Goal: Transaction & Acquisition: Purchase product/service

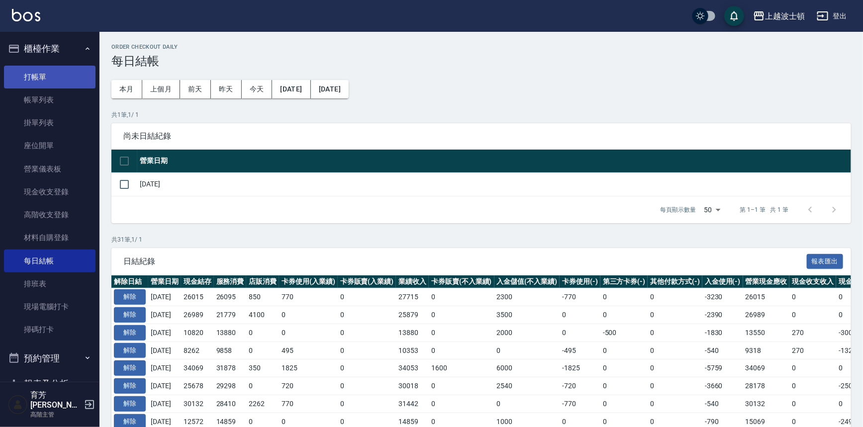
click at [42, 75] on link "打帳單" at bounding box center [50, 77] width 92 height 23
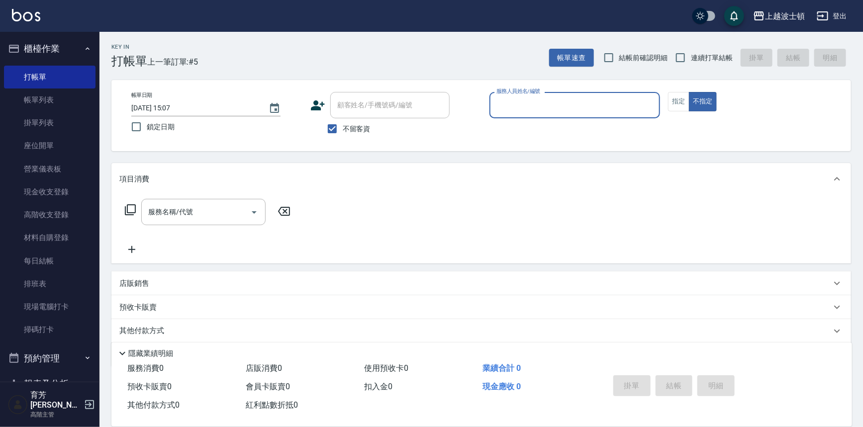
click at [345, 131] on span "不留客資" at bounding box center [357, 129] width 28 height 10
click at [343, 131] on input "不留客資" at bounding box center [332, 128] width 21 height 21
checkbox input "false"
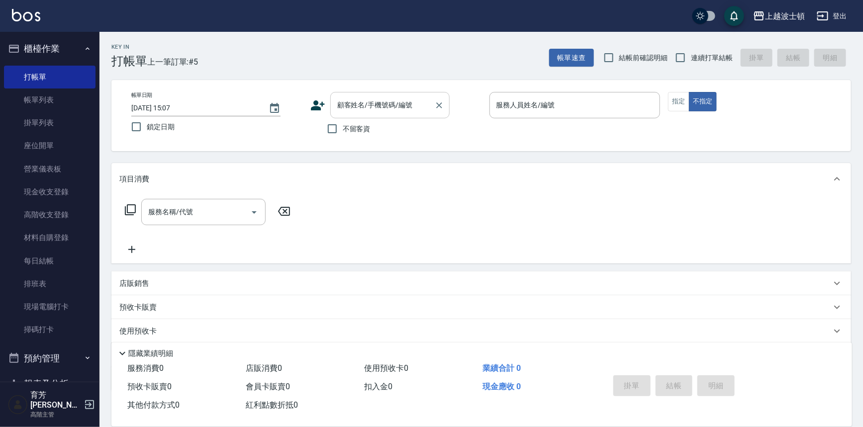
click at [371, 104] on input "顧客姓名/手機號碼/編號" at bounding box center [383, 105] width 96 height 17
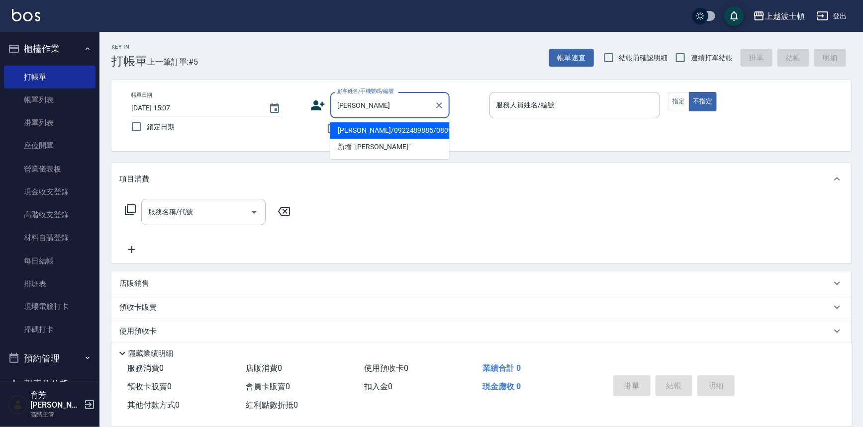
click at [363, 133] on li "[PERSON_NAME]/0922489885/080983" at bounding box center [389, 130] width 119 height 16
type input "[PERSON_NAME]/0922489885/080983"
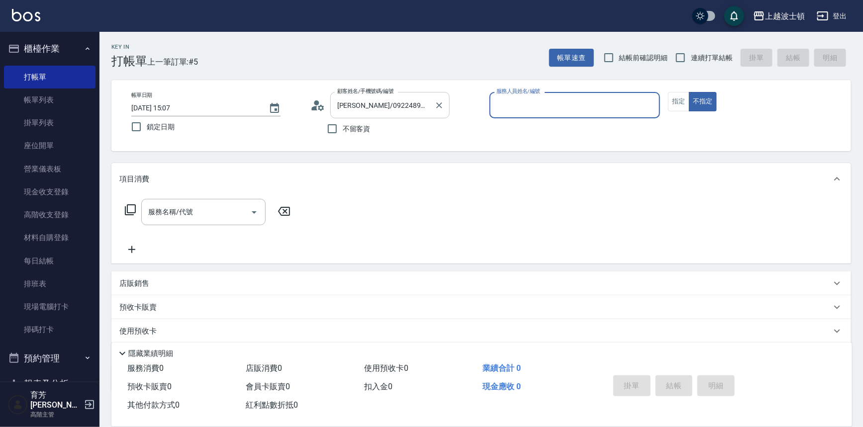
type input "Akemi-2"
click at [676, 98] on button "指定" at bounding box center [678, 101] width 21 height 19
click at [133, 208] on icon at bounding box center [130, 210] width 12 height 12
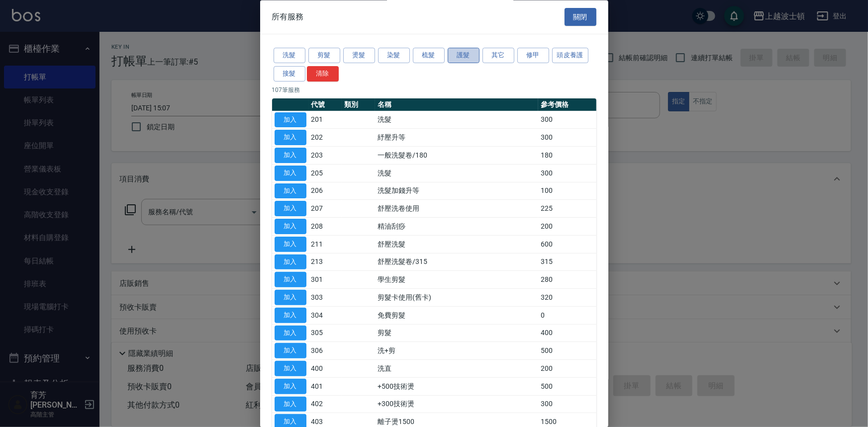
click at [467, 54] on button "護髮" at bounding box center [464, 55] width 32 height 15
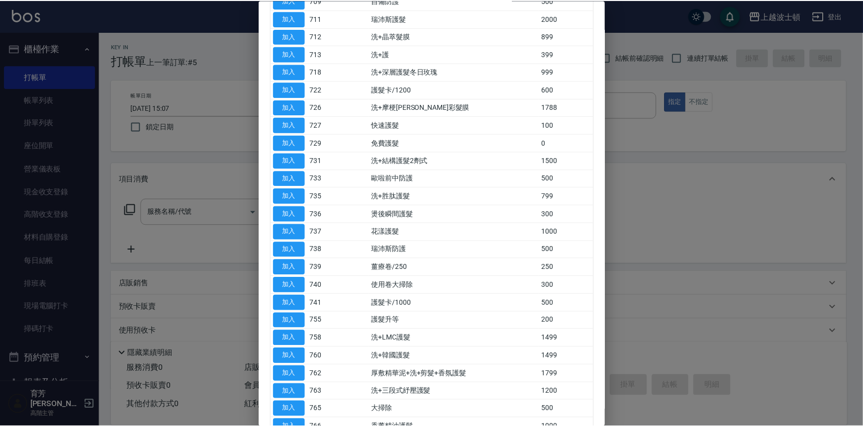
scroll to position [260, 0]
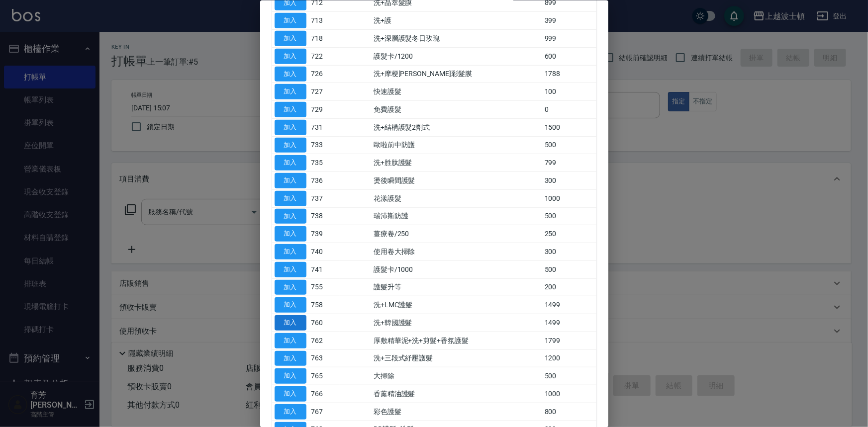
click at [279, 324] on button "加入" at bounding box center [291, 322] width 32 height 15
type input "洗+韓國護髮(760)"
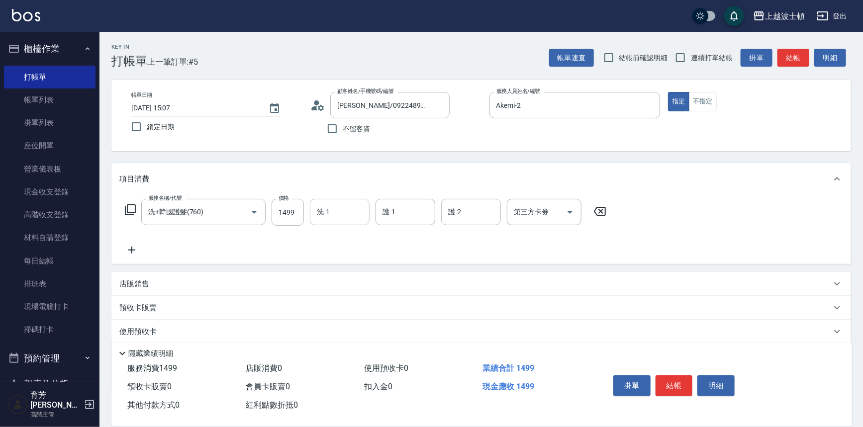
click at [357, 211] on input "洗-1" at bounding box center [339, 211] width 51 height 17
drag, startPoint x: 358, startPoint y: 251, endPoint x: 386, endPoint y: 231, distance: 33.5
click at [360, 249] on div "[PERSON_NAME]-25" at bounding box center [340, 254] width 60 height 16
type input "[PERSON_NAME]-25"
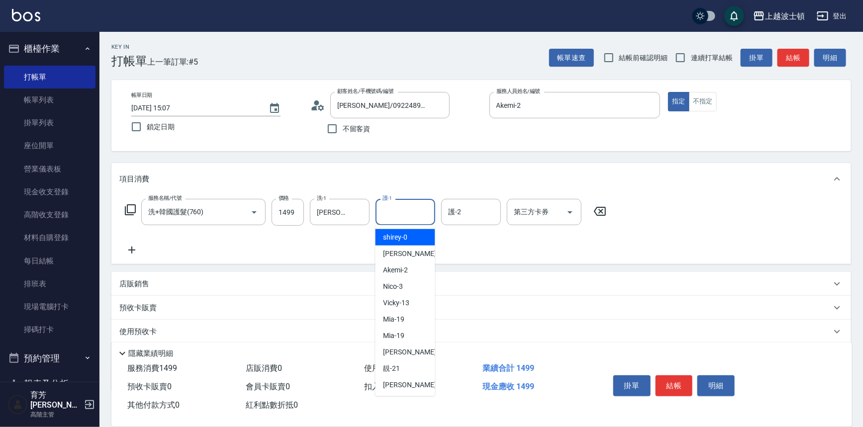
click at [405, 216] on input "護-1" at bounding box center [405, 211] width 51 height 17
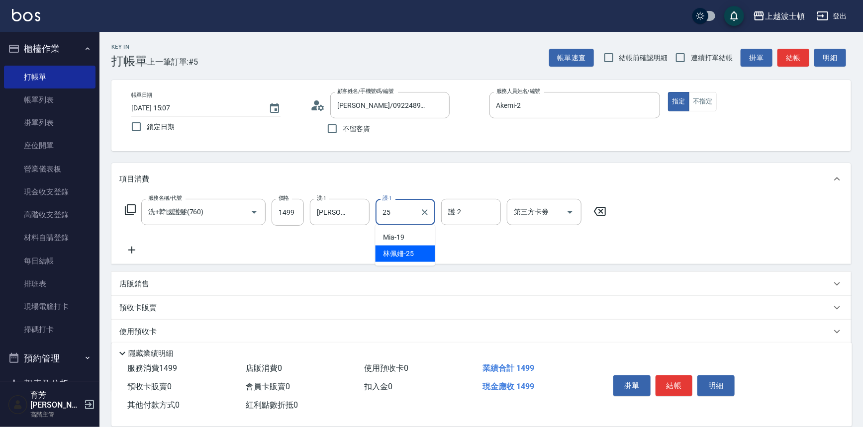
click at [396, 254] on span "[PERSON_NAME]-25" at bounding box center [399, 254] width 31 height 10
type input "[PERSON_NAME]-25"
click at [476, 213] on input "護-2" at bounding box center [471, 211] width 51 height 17
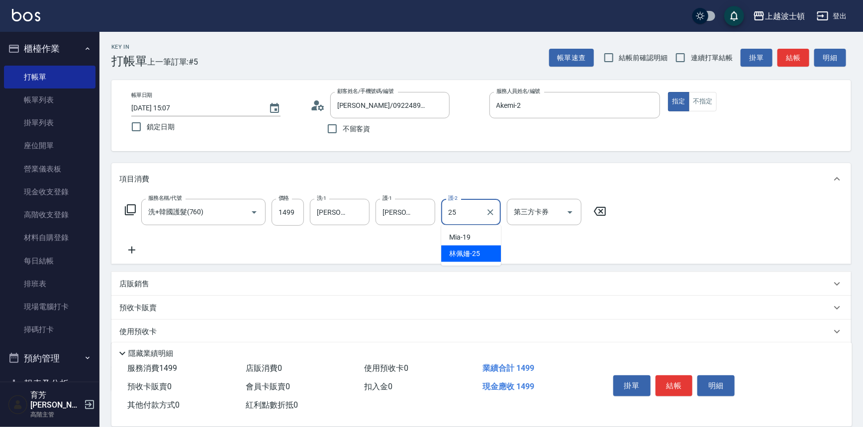
drag, startPoint x: 487, startPoint y: 252, endPoint x: 467, endPoint y: 248, distance: 19.7
click at [487, 253] on div "[PERSON_NAME]-25" at bounding box center [471, 254] width 60 height 16
type input "[PERSON_NAME]-25"
click at [129, 247] on icon at bounding box center [131, 250] width 25 height 12
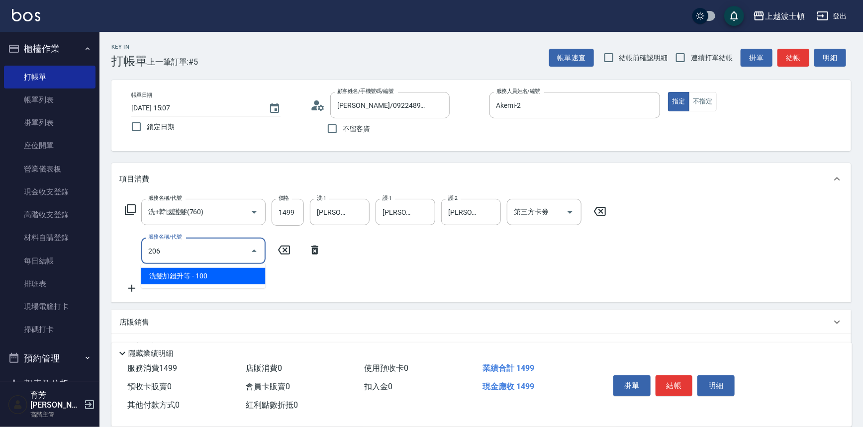
click at [170, 279] on span "洗髮加錢升等 - 100" at bounding box center [203, 276] width 124 height 16
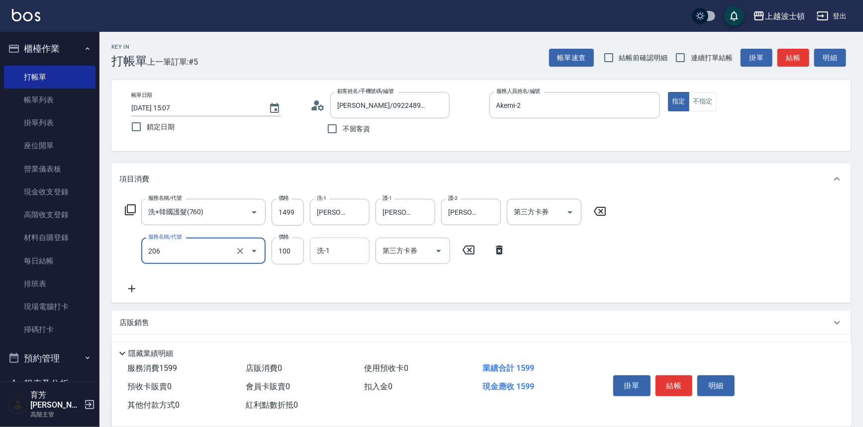
type input "洗髮加錢升等(206)"
click at [338, 251] on input "洗-1" at bounding box center [339, 250] width 51 height 17
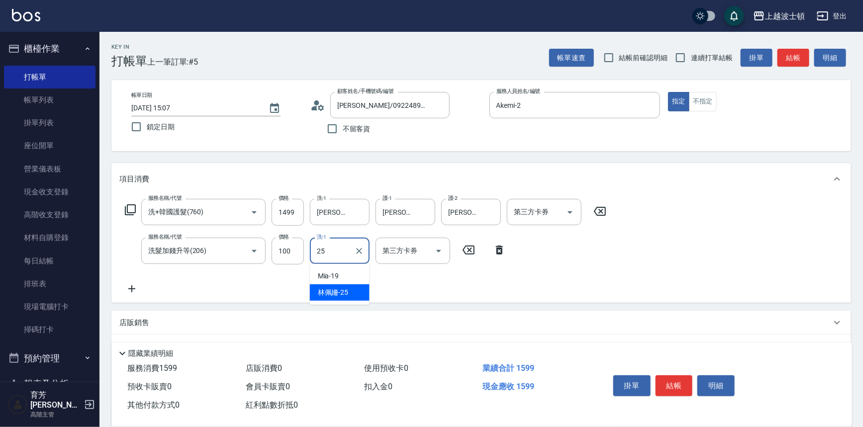
click at [347, 291] on span "[PERSON_NAME]-25" at bounding box center [333, 293] width 31 height 10
type input "[PERSON_NAME]-25"
click at [125, 292] on icon at bounding box center [131, 289] width 25 height 12
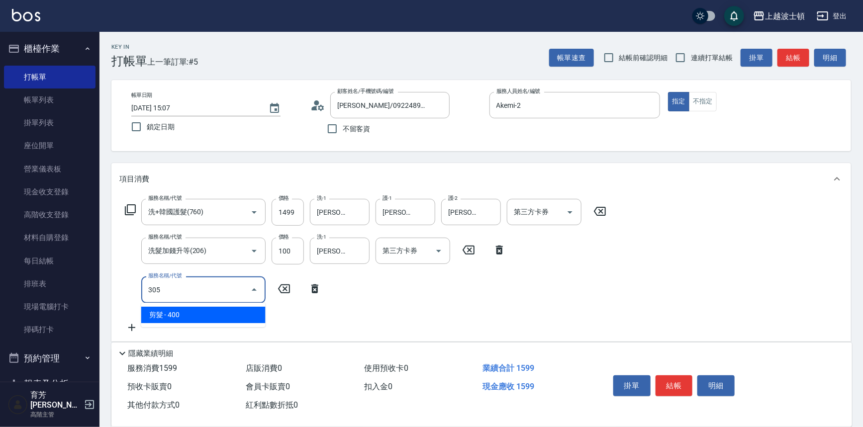
click at [181, 321] on span "剪髮 - 400" at bounding box center [203, 315] width 124 height 16
type input "剪髮(305)"
click at [296, 293] on input "400" at bounding box center [288, 290] width 32 height 27
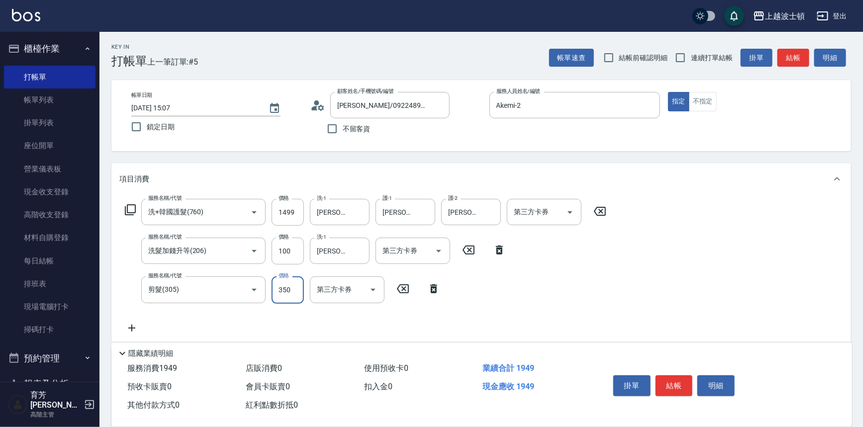
type input "350"
click at [683, 260] on div "服務名稱/代號 洗+韓國護髮(760) 服務名稱/代號 價格 1499 價格 洗-1 [PERSON_NAME]-25 洗-1 護-1 [PERSON_NAM…" at bounding box center [481, 268] width 740 height 147
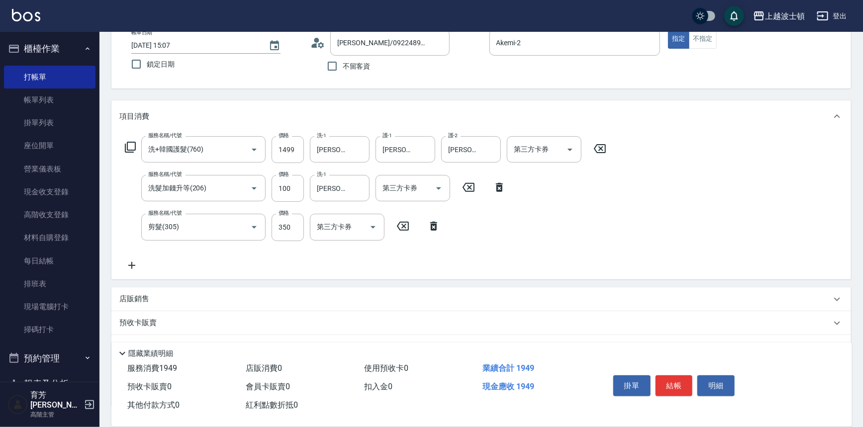
scroll to position [135, 0]
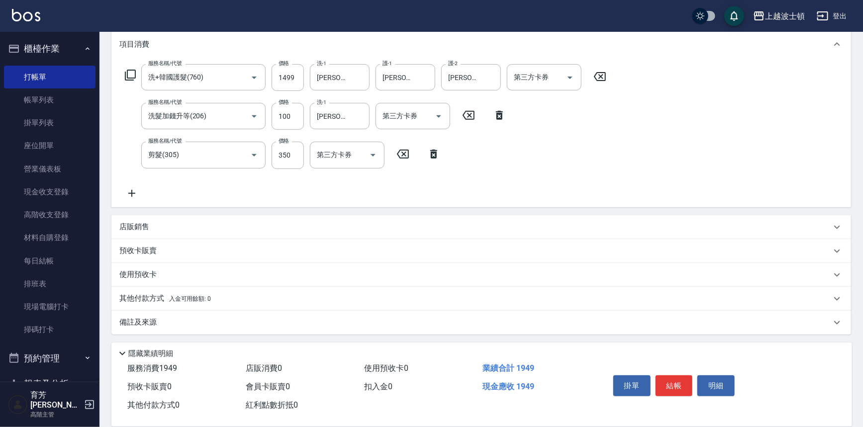
click at [142, 223] on p "店販銷售" at bounding box center [134, 227] width 30 height 10
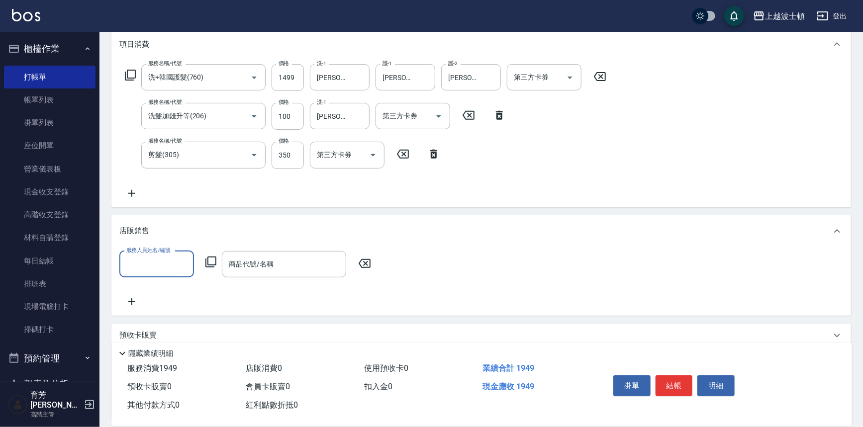
scroll to position [0, 0]
click at [215, 261] on icon at bounding box center [210, 262] width 11 height 11
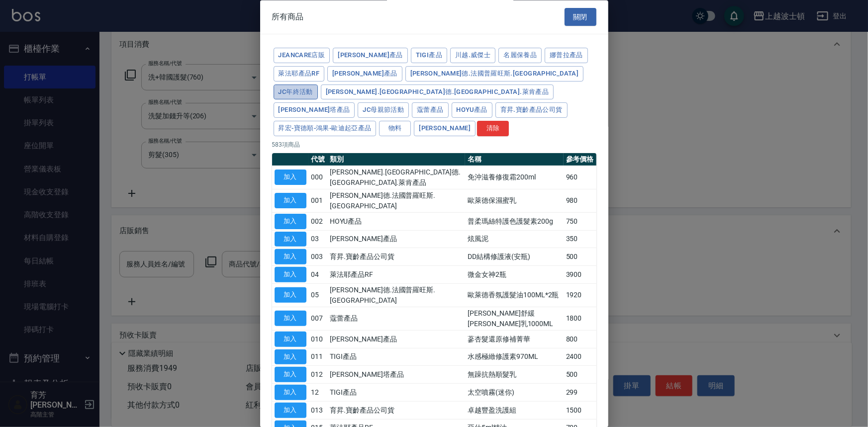
click at [318, 85] on button "JC年終活動" at bounding box center [296, 92] width 44 height 15
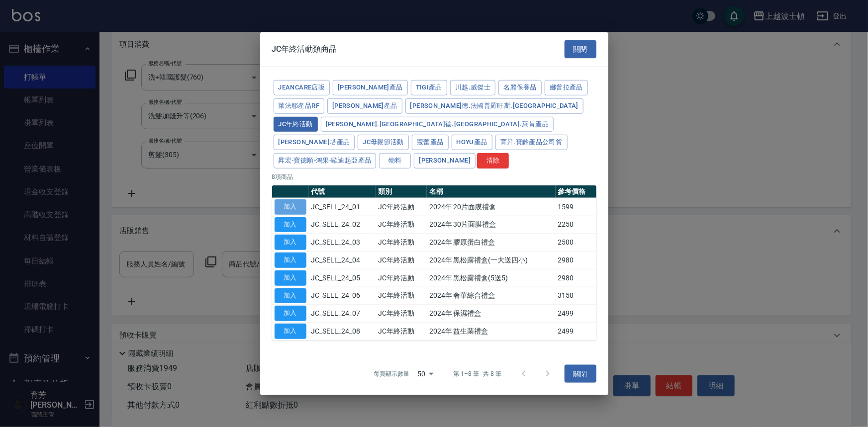
click at [279, 199] on button "加入" at bounding box center [291, 206] width 32 height 15
type input "2024年 20片面膜禮盒"
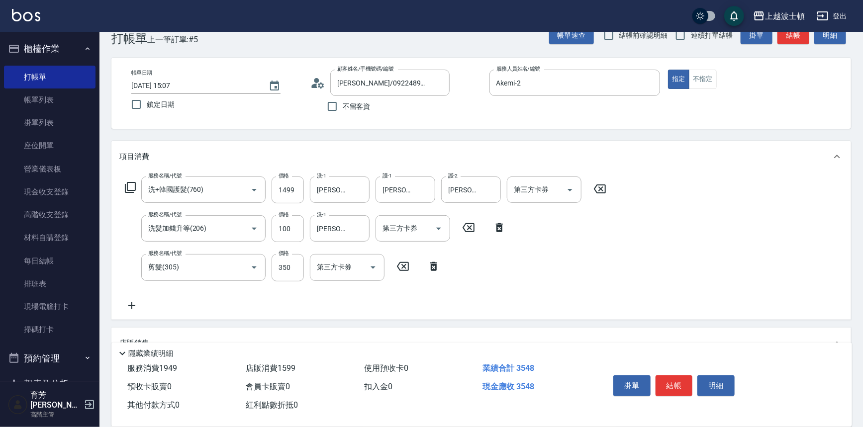
scroll to position [5, 0]
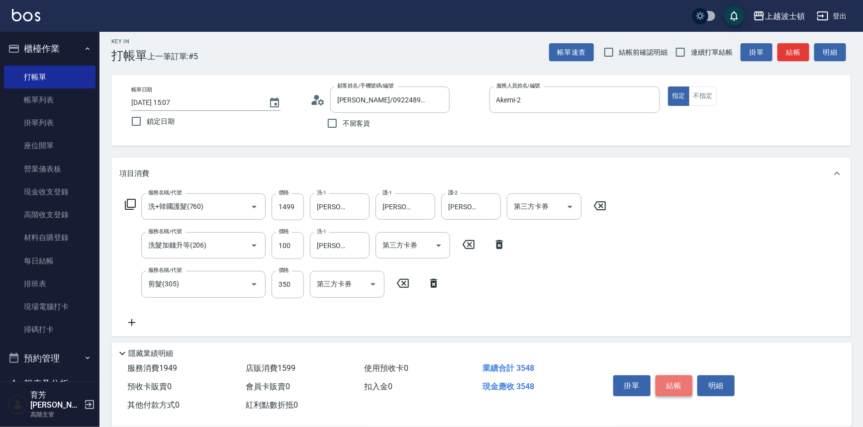
click at [677, 383] on button "結帳" at bounding box center [674, 386] width 37 height 21
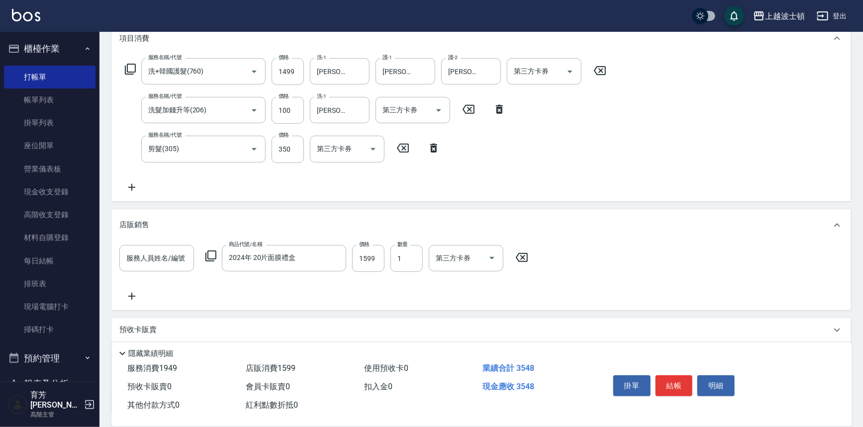
scroll to position [161, 0]
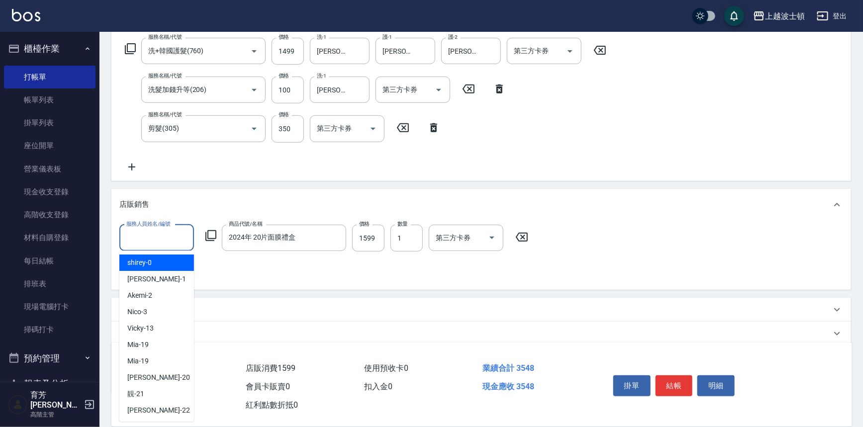
drag, startPoint x: 857, startPoint y: 298, endPoint x: 179, endPoint y: 242, distance: 680.4
click at [179, 242] on input "服務人員姓名/編號" at bounding box center [157, 237] width 66 height 17
click at [169, 292] on div "Akemi -2" at bounding box center [156, 296] width 75 height 16
type input "Akemi-2"
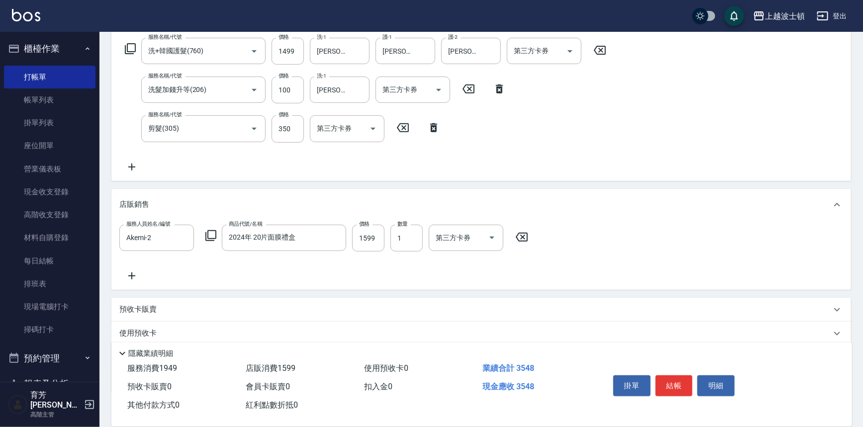
click at [489, 211] on div "店販銷售" at bounding box center [481, 205] width 740 height 32
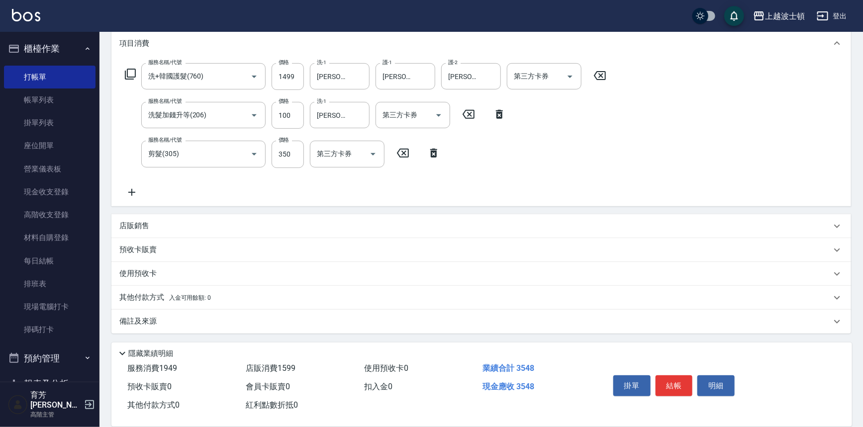
scroll to position [135, 0]
click at [176, 223] on div "店販銷售" at bounding box center [475, 227] width 712 height 10
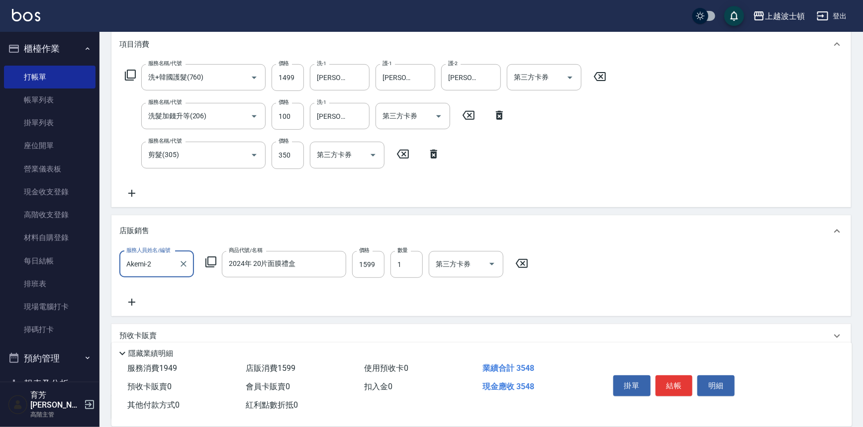
scroll to position [0, 0]
click at [725, 259] on div "服務人員姓名/編號 Akemi-2 服務人員姓名/編號 商品代號/名稱 [DATE] 20片面膜禮盒 商品代號/名稱 價格 1599 價格 數量 1 數量 第…" at bounding box center [481, 279] width 724 height 57
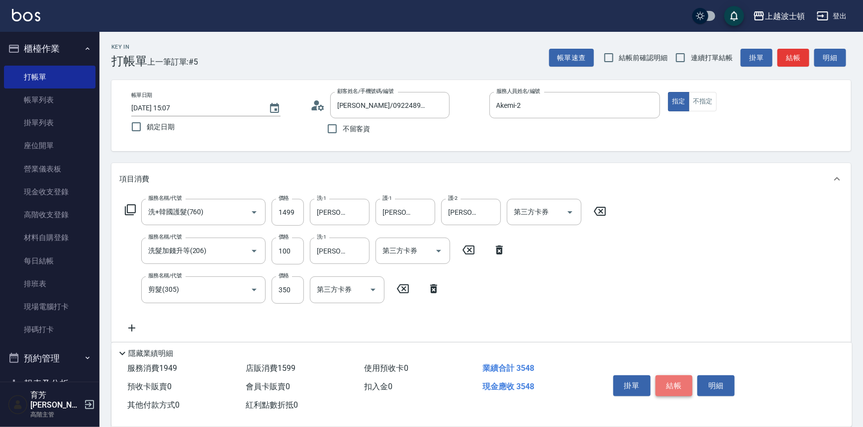
click at [672, 380] on button "結帳" at bounding box center [674, 386] width 37 height 21
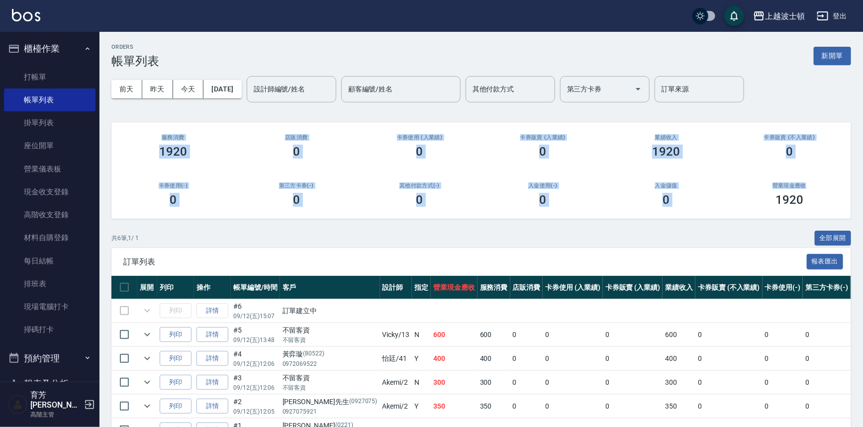
drag, startPoint x: 868, startPoint y: 98, endPoint x: 868, endPoint y: 186, distance: 88.0
click at [863, 186] on html "上越波士頓 登出 櫃檯作業 打帳單 帳單列表 掛單列表 座位開單 營業儀表板 現金收支登錄 高階收支登錄 材料自購登錄 每日結帳 排班表 現場電腦打卡 掃碼打…" at bounding box center [431, 241] width 863 height 482
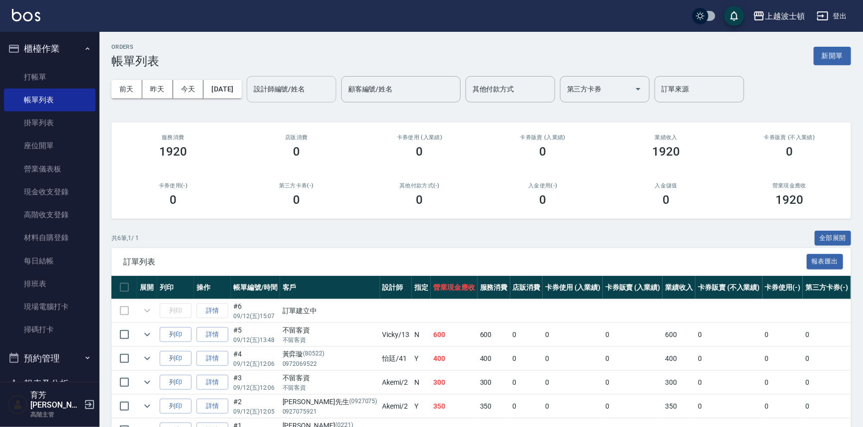
click at [327, 96] on input "設計師編號/姓名" at bounding box center [291, 89] width 81 height 17
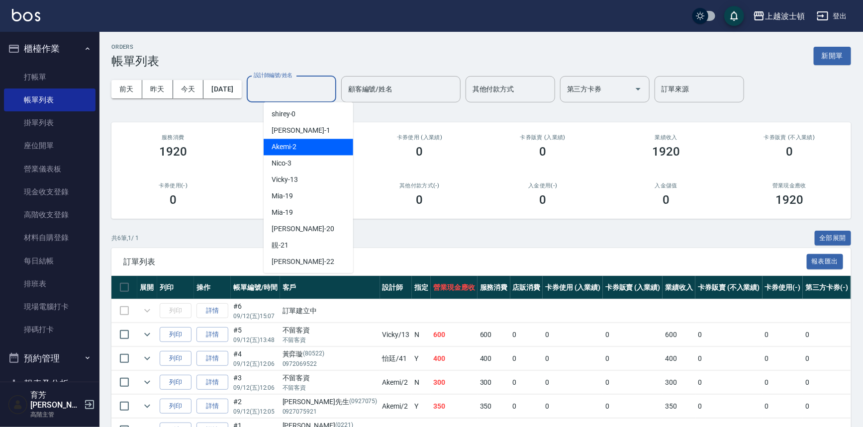
click at [333, 151] on div "Akemi -2" at bounding box center [309, 147] width 90 height 16
type input "Akemi-2"
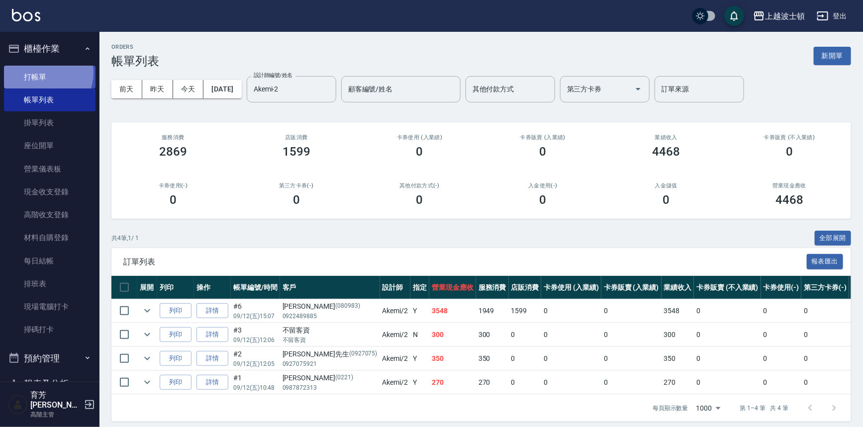
click at [45, 73] on link "打帳單" at bounding box center [50, 77] width 92 height 23
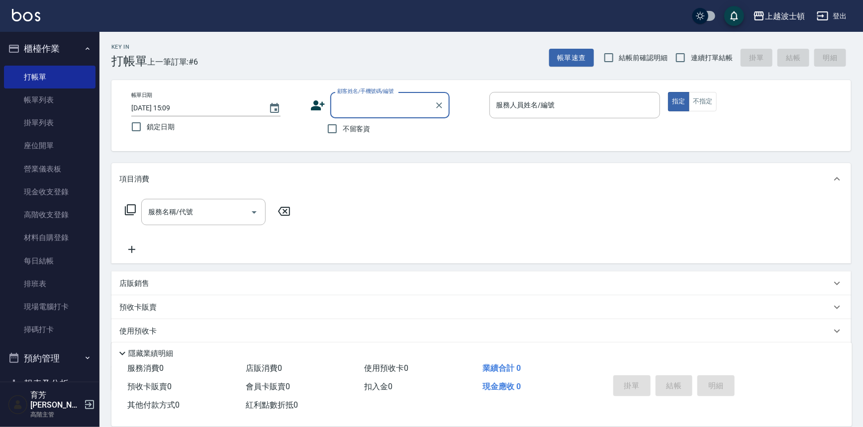
scroll to position [145, 0]
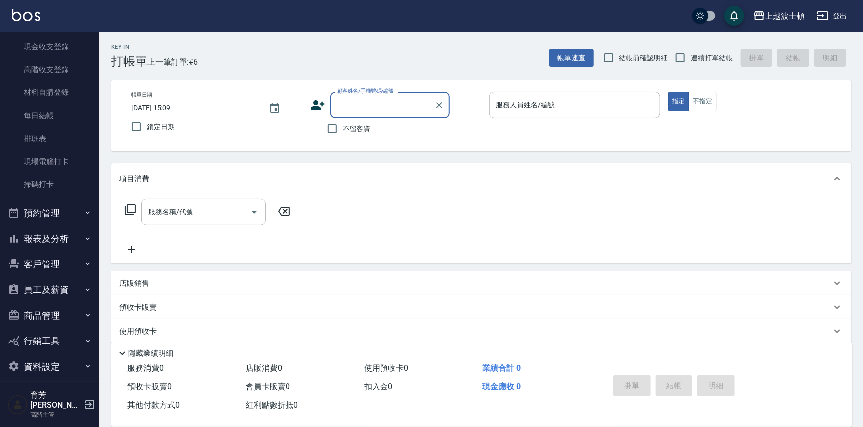
click at [28, 239] on button "報表及分析" at bounding box center [50, 239] width 92 height 26
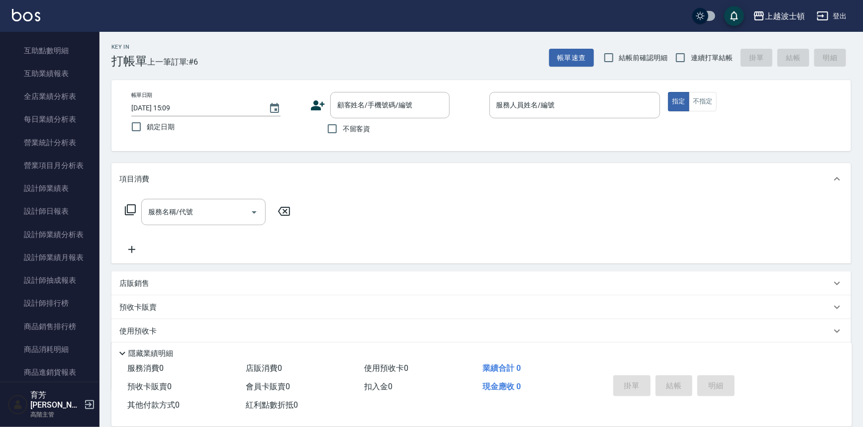
scroll to position [557, 0]
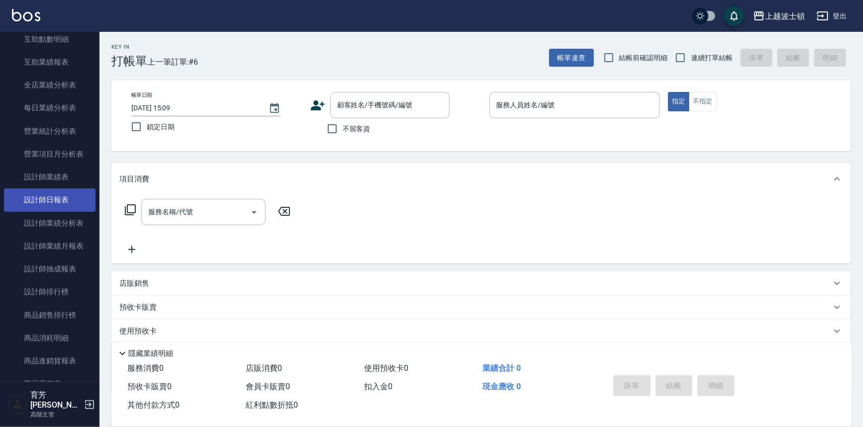
click at [45, 199] on link "設計師日報表" at bounding box center [50, 200] width 92 height 23
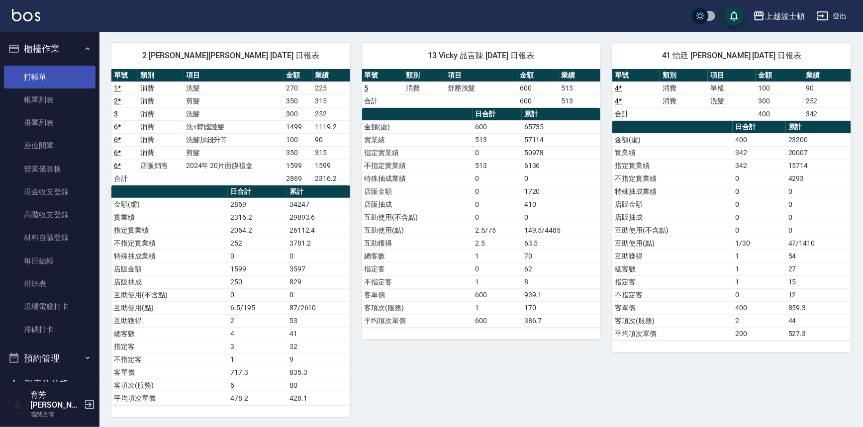
click at [59, 69] on link "打帳單" at bounding box center [50, 77] width 92 height 23
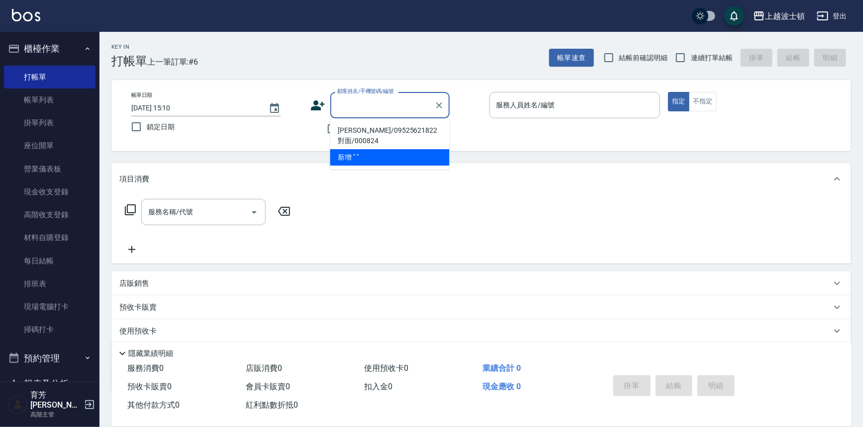
click at [395, 105] on input "顧客姓名/手機號碼/編號" at bounding box center [383, 105] width 96 height 17
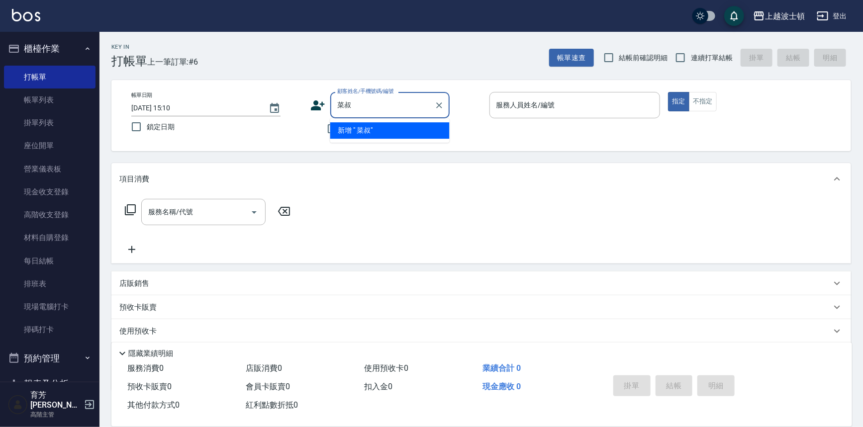
type input "蔡"
type input "[PERSON_NAME]"
click at [439, 106] on icon "Clear" at bounding box center [439, 105] width 10 height 10
click at [408, 104] on input "顧客姓名/手機號碼/編號" at bounding box center [383, 105] width 96 height 17
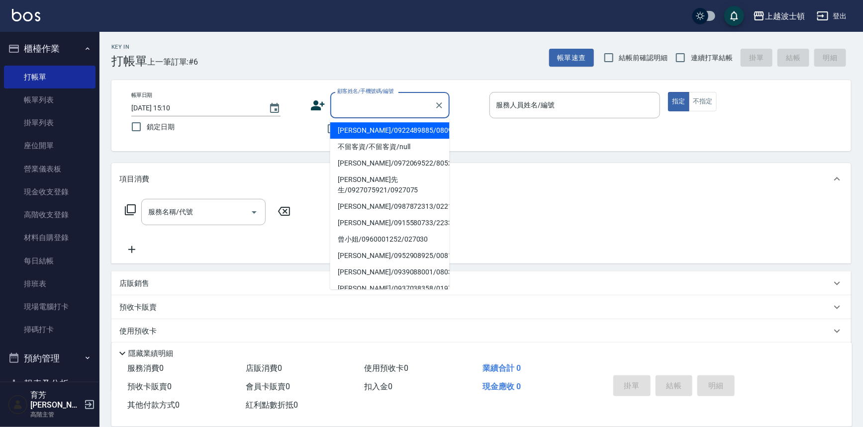
click at [354, 103] on input "顧客姓名/手機號碼/編號" at bounding box center [383, 105] width 96 height 17
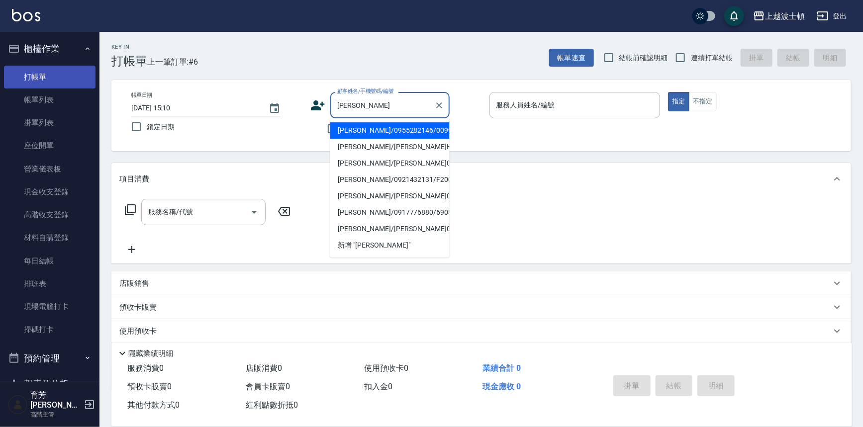
type input "[PERSON_NAME]"
click at [58, 75] on link "打帳單" at bounding box center [50, 77] width 92 height 23
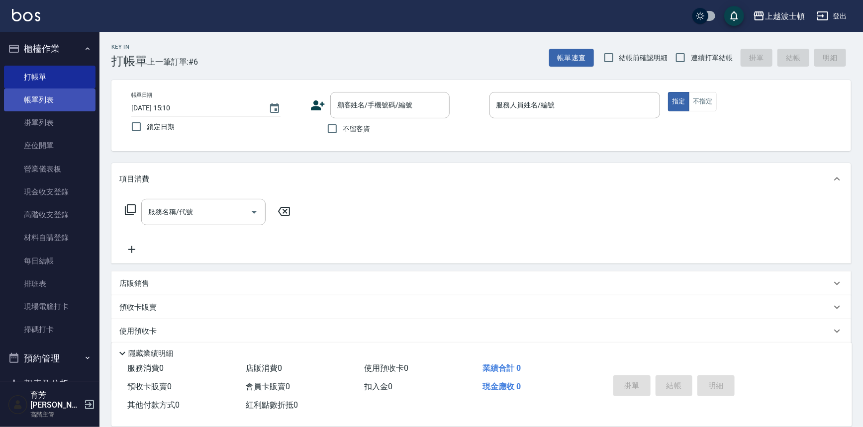
click at [46, 101] on link "帳單列表" at bounding box center [50, 100] width 92 height 23
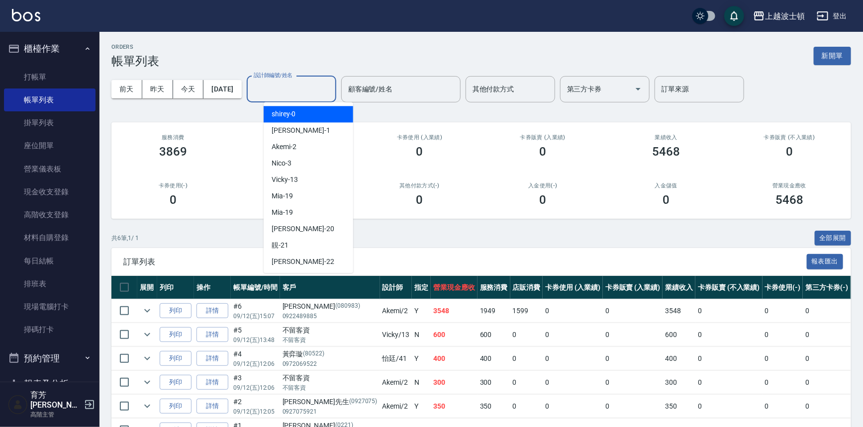
click at [285, 87] on input "設計師編號/姓名" at bounding box center [291, 89] width 81 height 17
click at [284, 109] on span "shirey -0" at bounding box center [284, 114] width 24 height 10
type input "shirey-0"
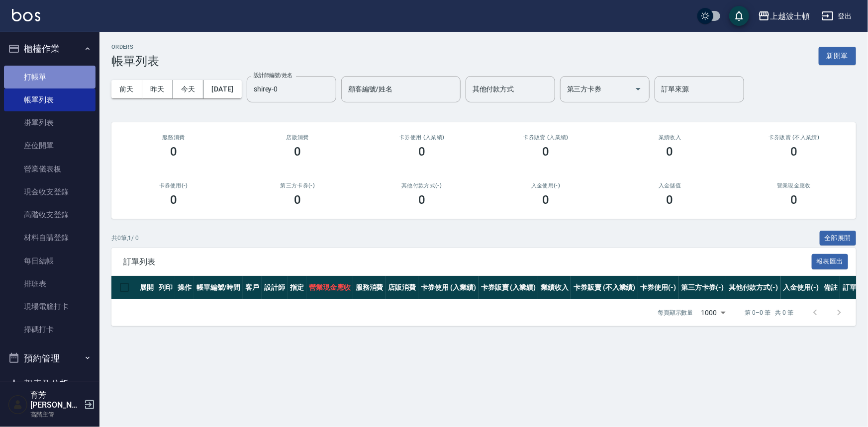
click at [62, 77] on link "打帳單" at bounding box center [50, 77] width 92 height 23
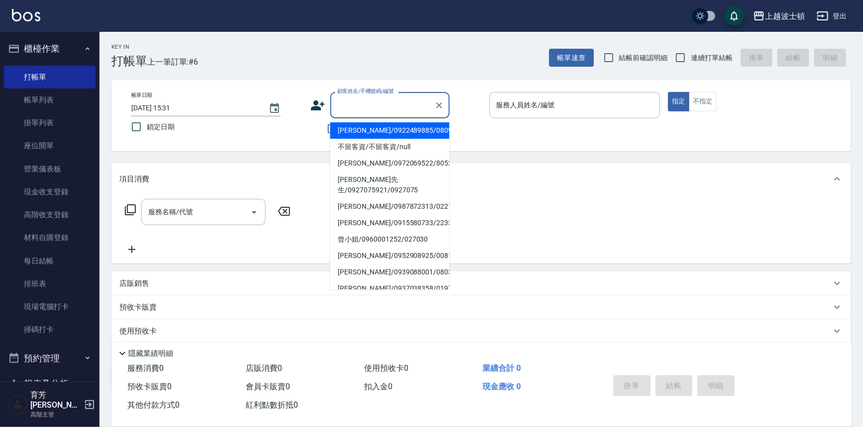
click at [358, 104] on input "顧客姓名/手機號碼/編號" at bounding box center [383, 105] width 96 height 17
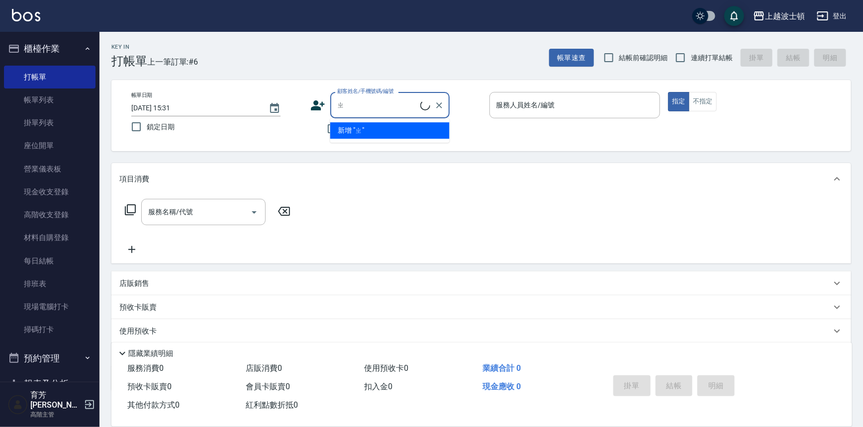
type input "枝"
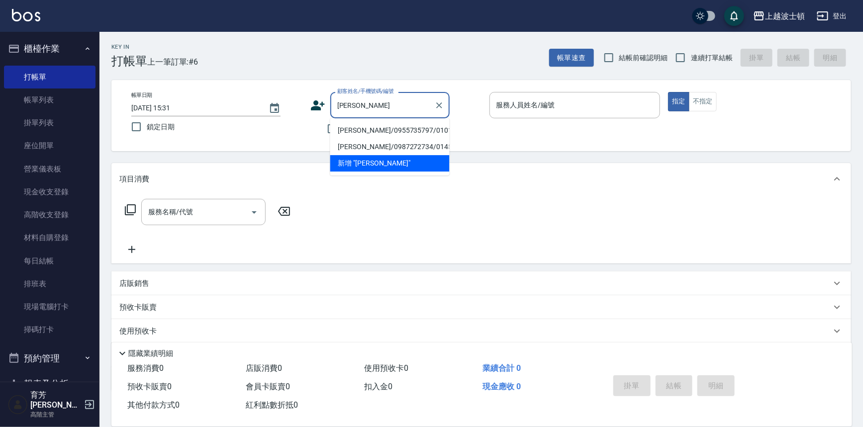
click at [364, 124] on li "[PERSON_NAME]/0955735797/010130" at bounding box center [389, 130] width 119 height 16
type input "[PERSON_NAME]/0955735797/010130"
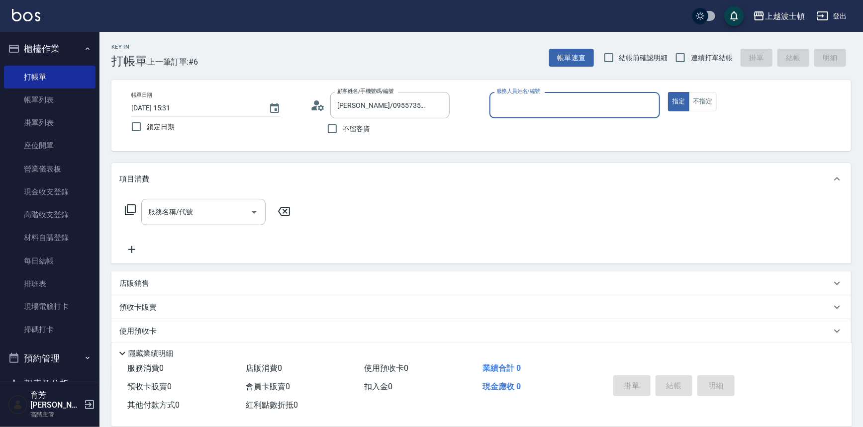
type input "shirey-0"
click at [128, 205] on icon at bounding box center [130, 209] width 11 height 11
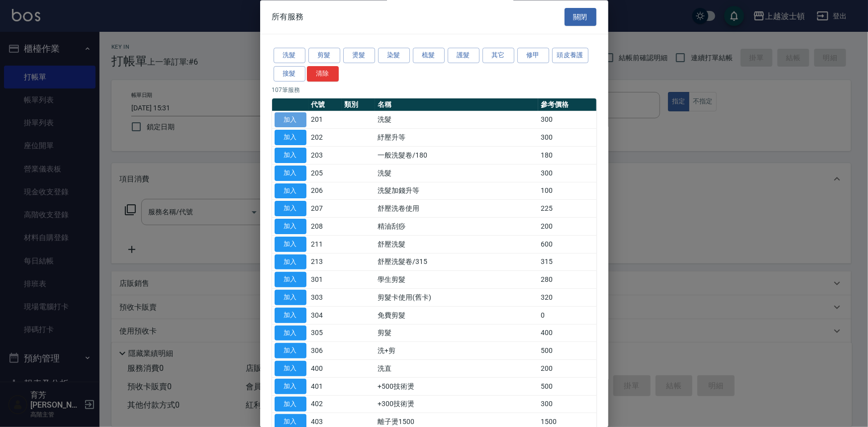
click at [292, 116] on button "加入" at bounding box center [291, 119] width 32 height 15
type input "洗髮(201)"
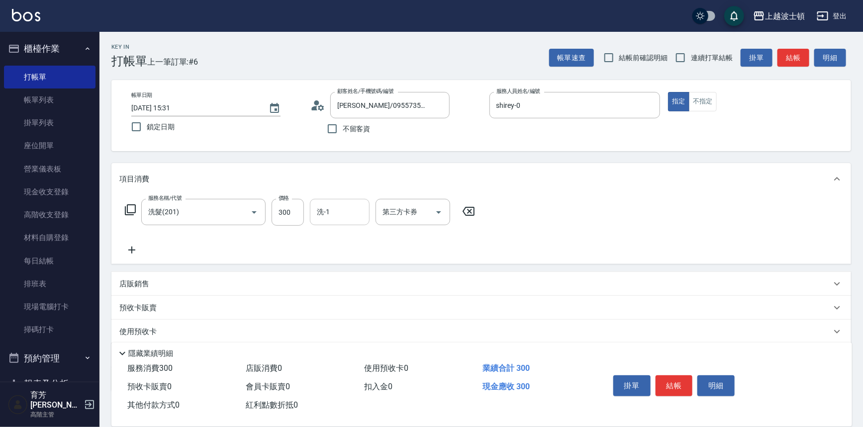
click at [328, 204] on input "洗-1" at bounding box center [339, 211] width 51 height 17
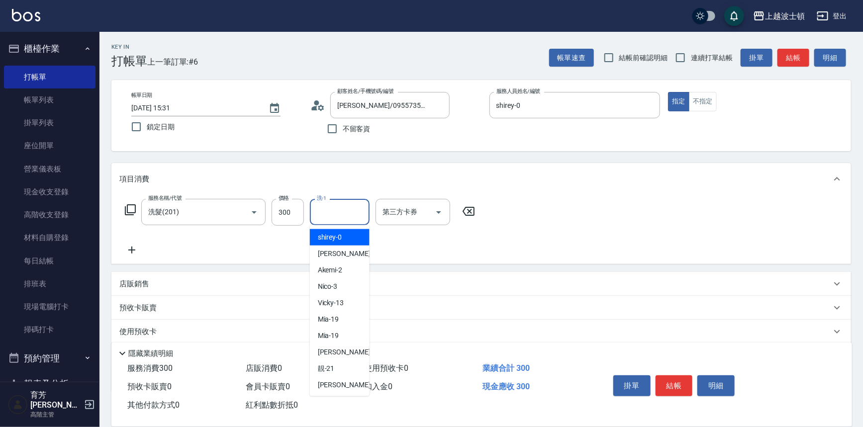
click at [328, 233] on span "shirey -0" at bounding box center [330, 237] width 24 height 10
type input "shirey-0"
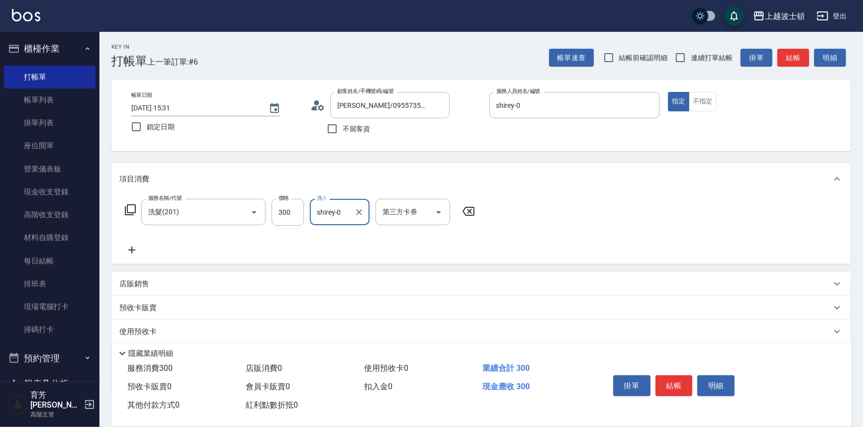
click at [131, 209] on icon at bounding box center [130, 210] width 12 height 12
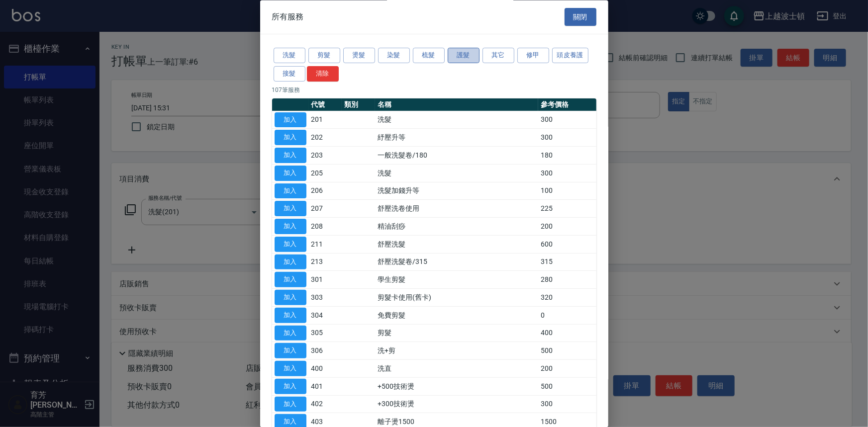
click at [460, 57] on button "護髮" at bounding box center [464, 55] width 32 height 15
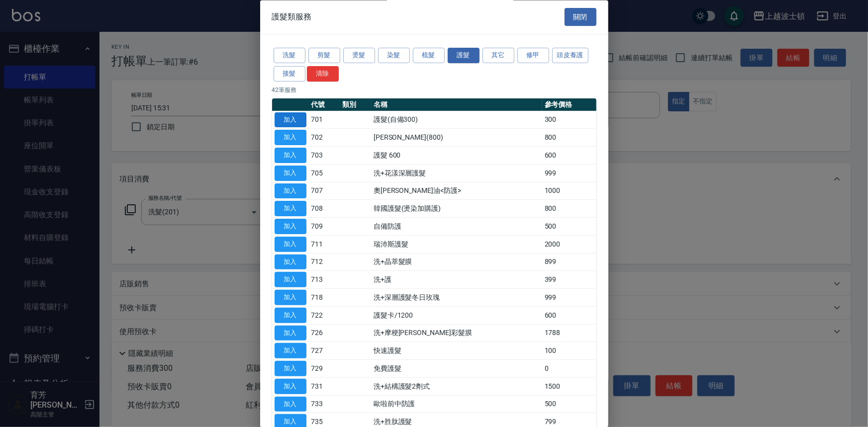
click at [293, 122] on button "加入" at bounding box center [291, 119] width 32 height 15
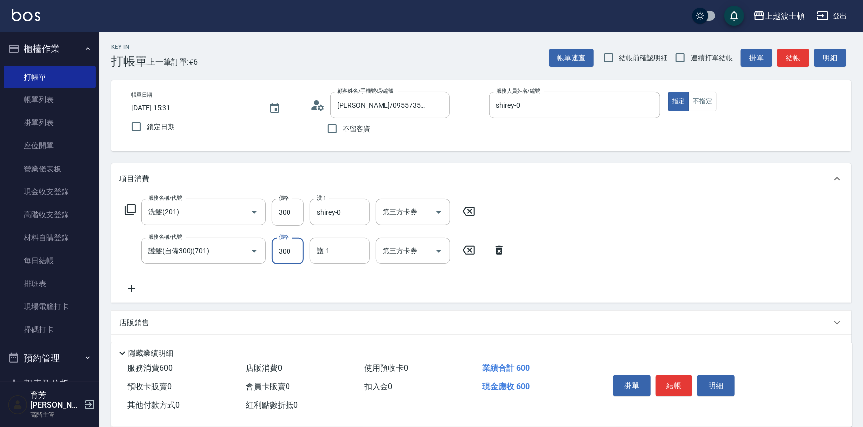
click at [295, 247] on input "300" at bounding box center [288, 251] width 32 height 27
type input "400"
click at [352, 250] on input "護-1" at bounding box center [339, 250] width 51 height 17
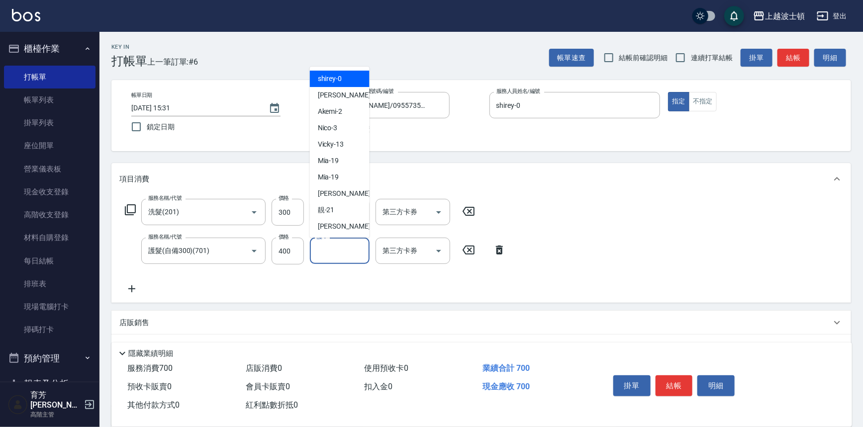
click at [355, 78] on div "shirey -0" at bounding box center [340, 79] width 60 height 16
type input "shirey-0"
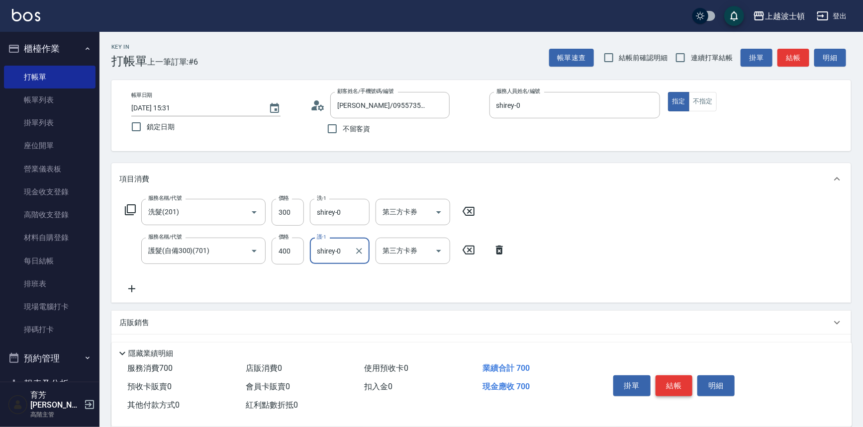
click at [672, 388] on button "結帳" at bounding box center [674, 386] width 37 height 21
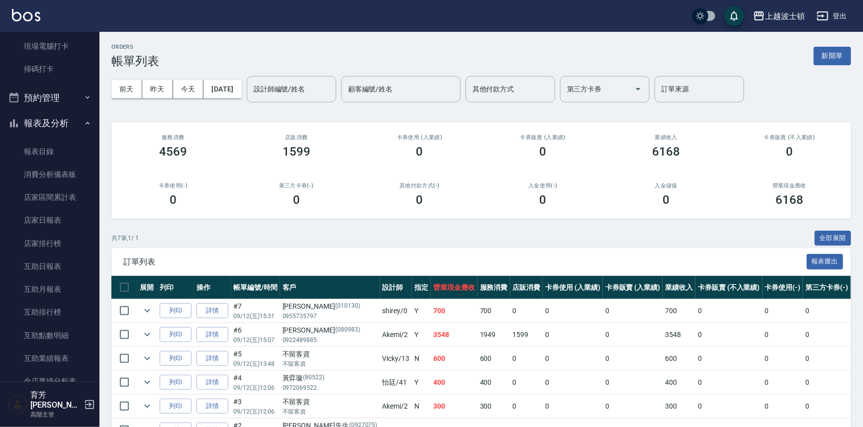
scroll to position [259, 0]
click at [84, 125] on icon "button" at bounding box center [88, 125] width 8 height 8
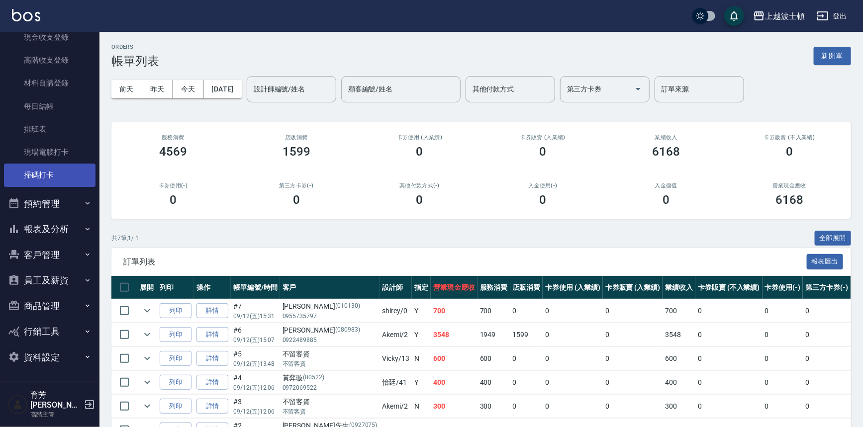
scroll to position [145, 0]
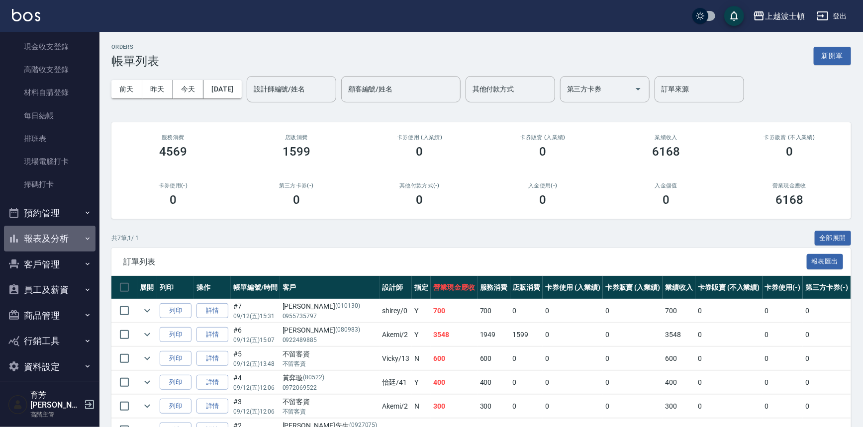
click at [63, 240] on button "報表及分析" at bounding box center [50, 239] width 92 height 26
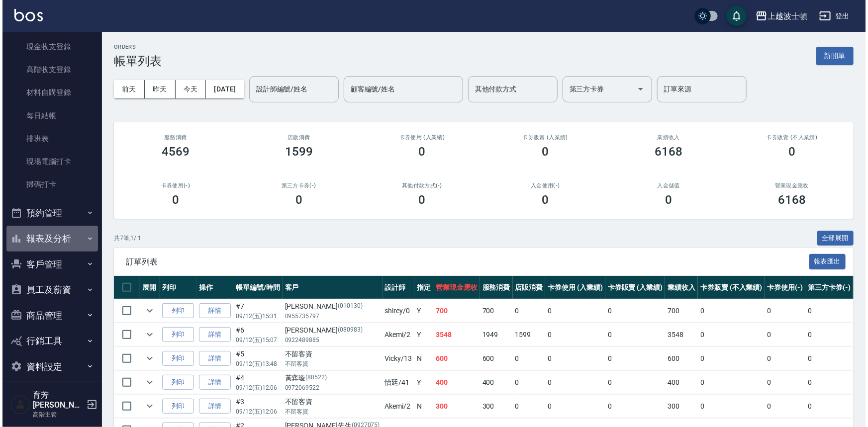
scroll to position [259, 0]
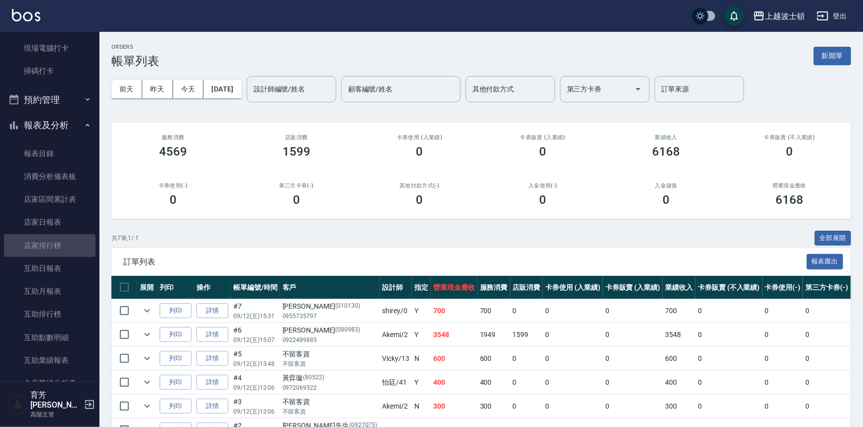
click at [63, 240] on link "店家排行榜" at bounding box center [50, 245] width 92 height 23
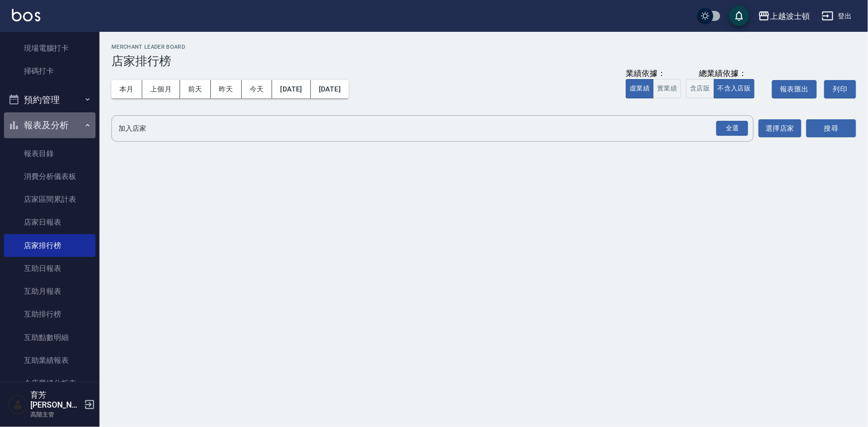
click at [84, 121] on icon "button" at bounding box center [88, 125] width 8 height 8
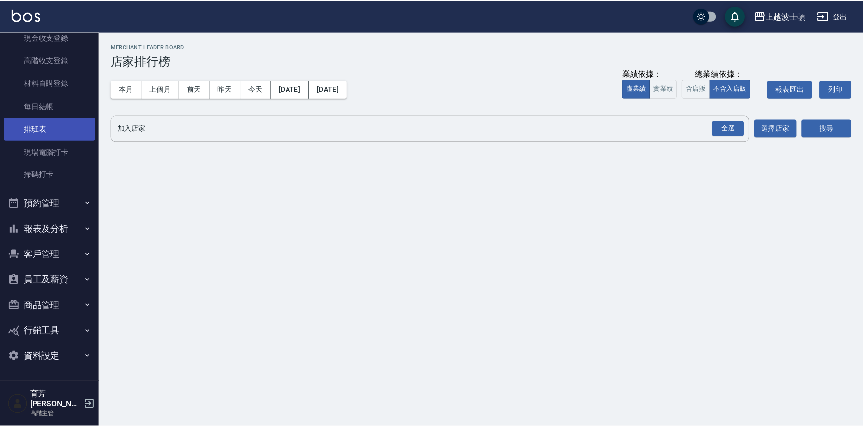
scroll to position [145, 0]
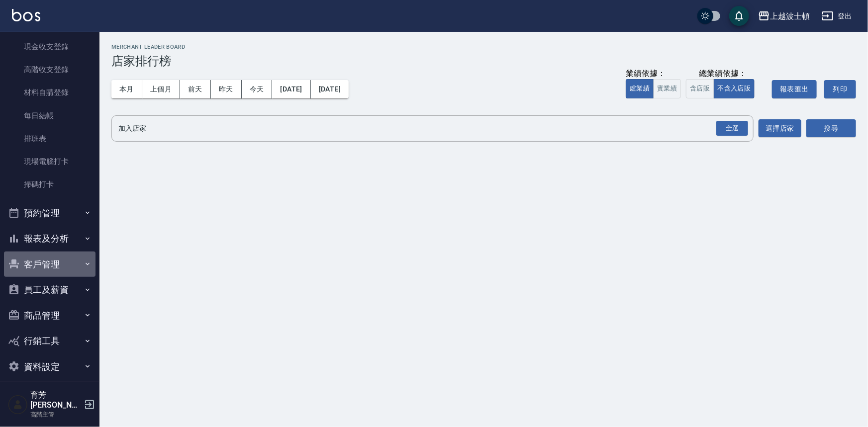
click at [56, 265] on button "客戶管理" at bounding box center [50, 265] width 92 height 26
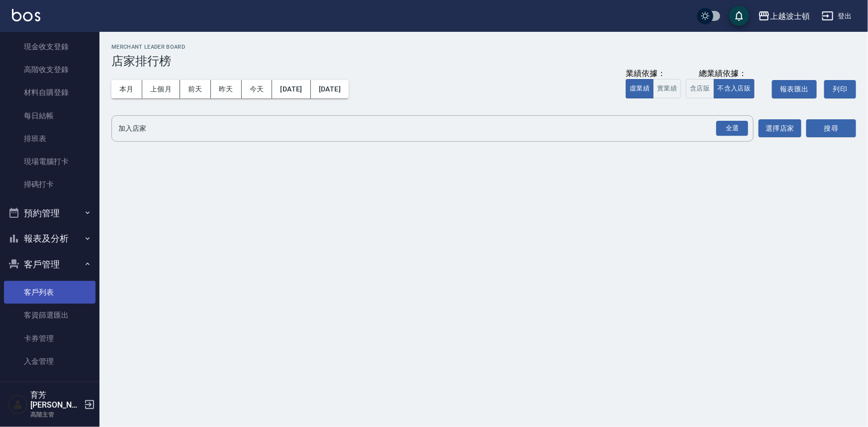
click at [59, 293] on link "客戶列表" at bounding box center [50, 292] width 92 height 23
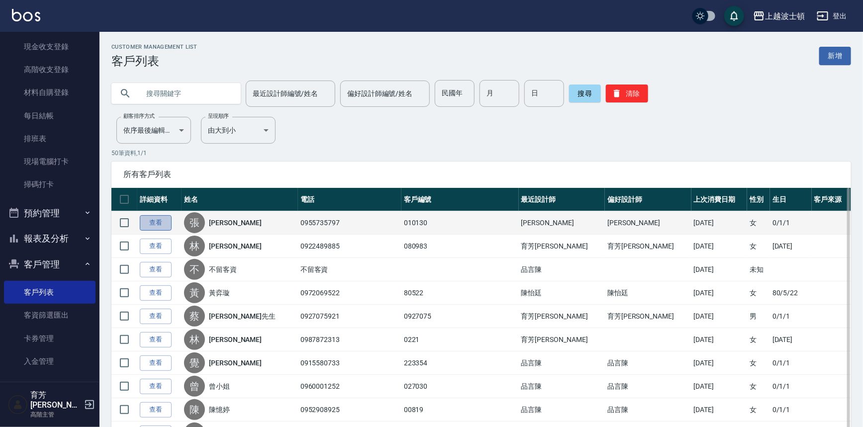
click at [155, 217] on link "查看" at bounding box center [156, 222] width 32 height 15
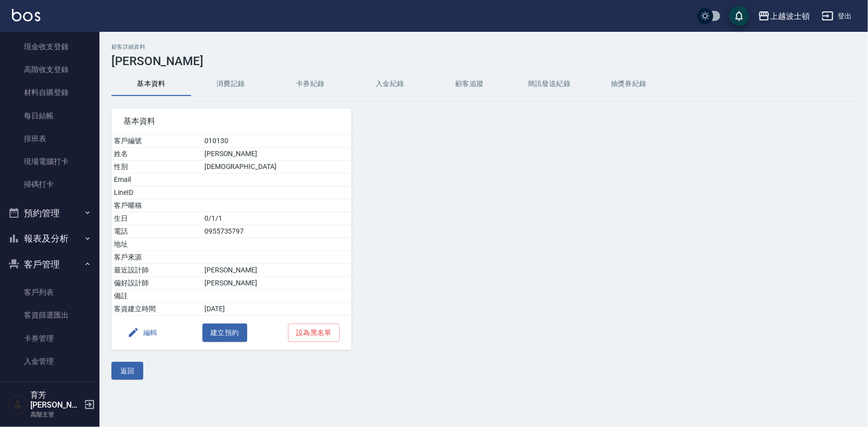
click at [227, 88] on button "消費記錄" at bounding box center [231, 84] width 80 height 24
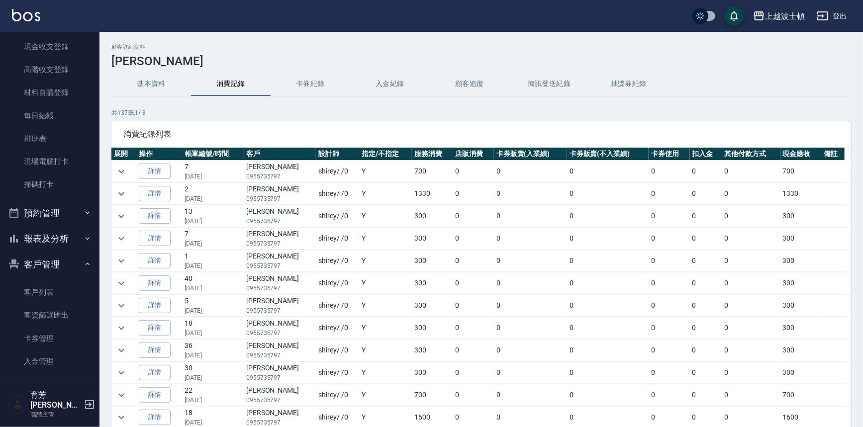
click at [160, 78] on button "基本資料" at bounding box center [151, 84] width 80 height 24
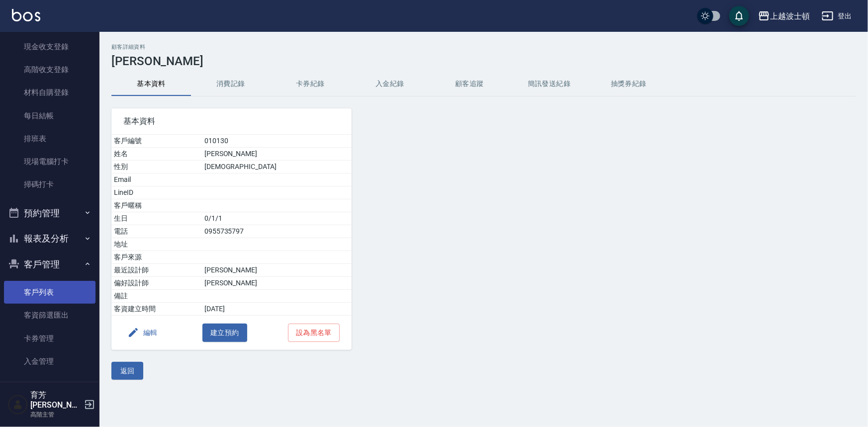
click at [59, 281] on link "客戶列表" at bounding box center [50, 292] width 92 height 23
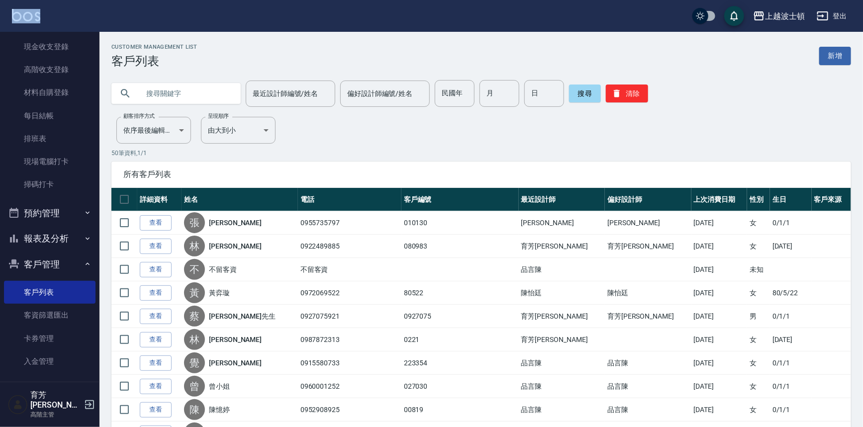
drag, startPoint x: 94, startPoint y: 119, endPoint x: 106, endPoint y: 18, distance: 101.7
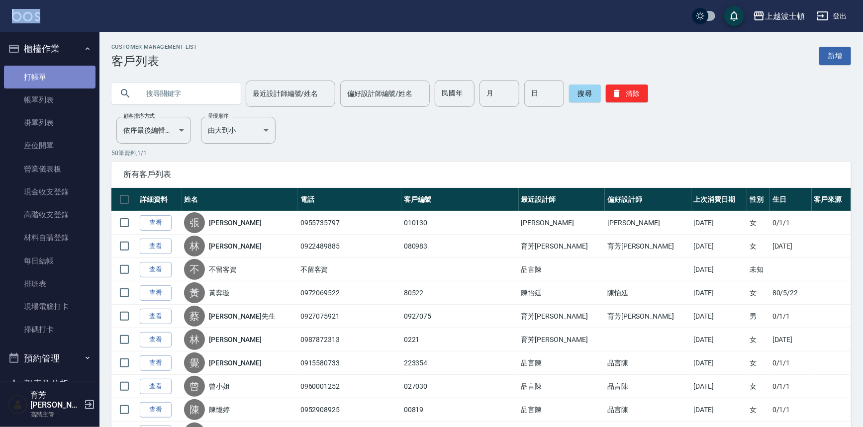
click at [66, 82] on link "打帳單" at bounding box center [50, 77] width 92 height 23
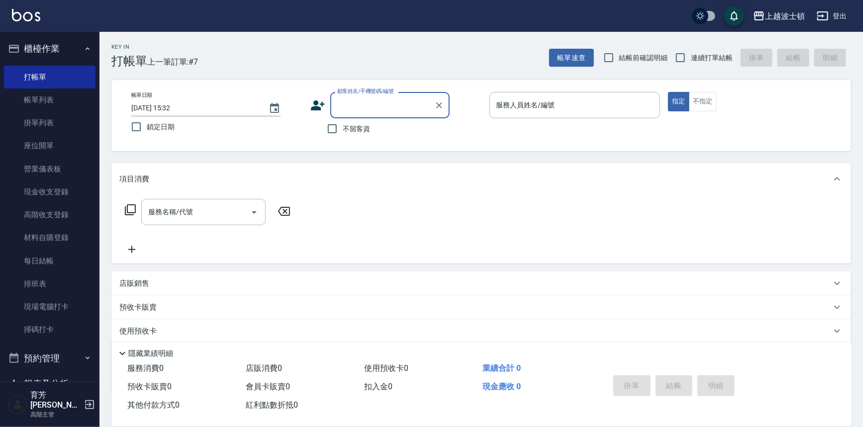
click at [383, 109] on input "顧客姓名/手機號碼/編號" at bounding box center [383, 105] width 96 height 17
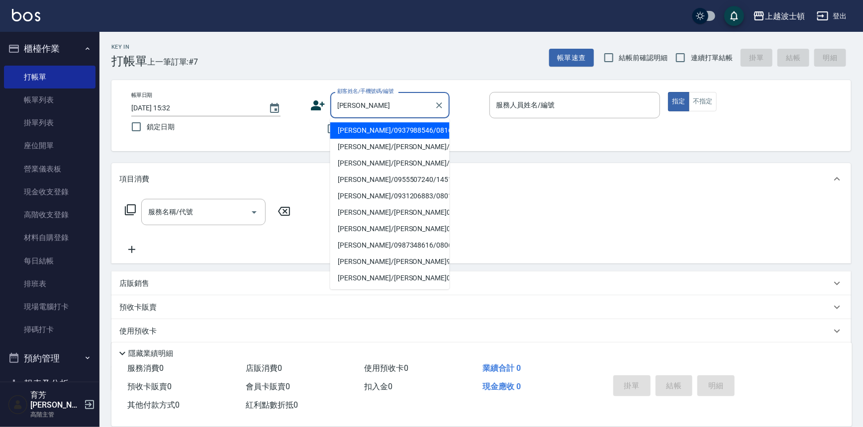
click at [412, 129] on li "[PERSON_NAME]/0937988546/081661" at bounding box center [389, 130] width 119 height 16
type input "[PERSON_NAME]/0937988546/081661"
type input "shirey-0"
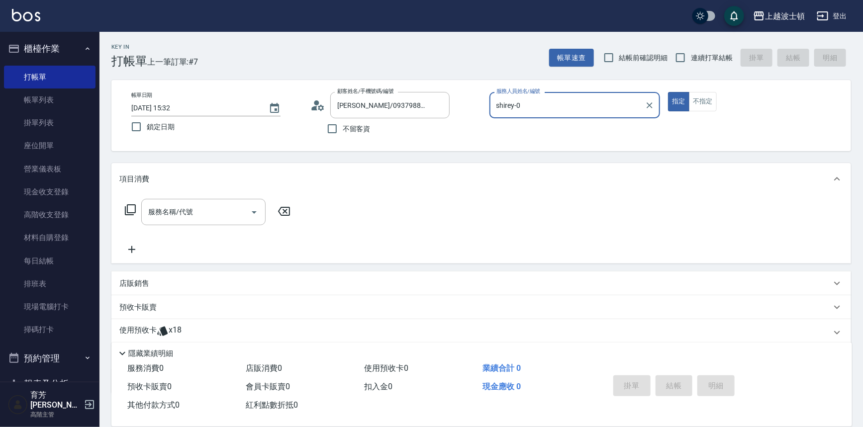
scroll to position [60, 0]
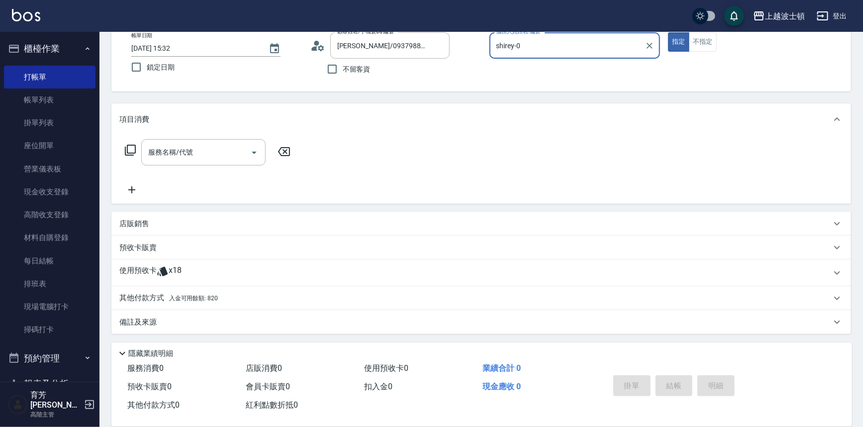
click at [187, 268] on div "使用預收卡 x18" at bounding box center [475, 273] width 712 height 15
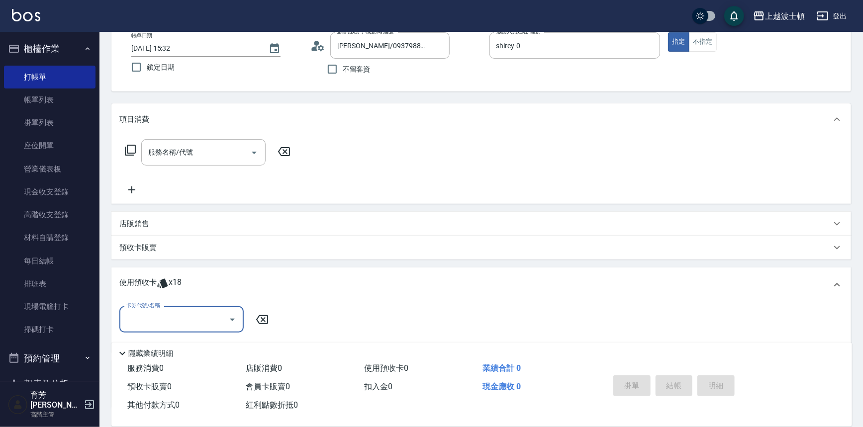
scroll to position [0, 0]
click at [234, 319] on icon "Open" at bounding box center [232, 320] width 12 height 12
click at [228, 338] on div "洗髮卷 剩餘18張" at bounding box center [181, 345] width 124 height 16
type input "洗髮卷"
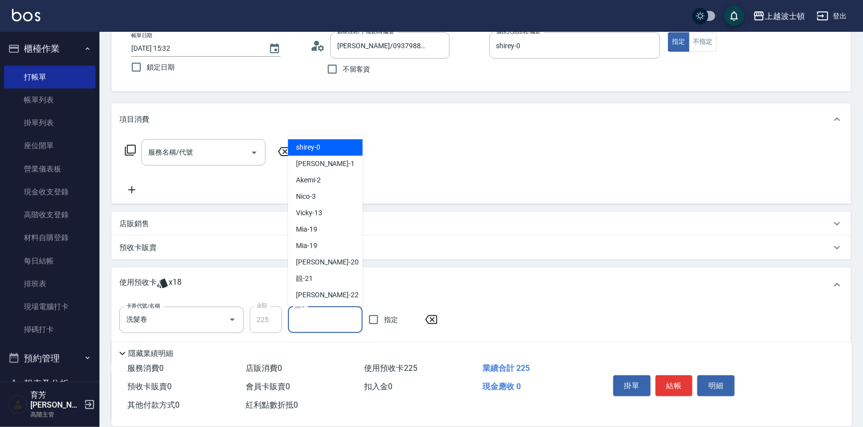
click at [319, 321] on input "洗-1" at bounding box center [326, 319] width 66 height 17
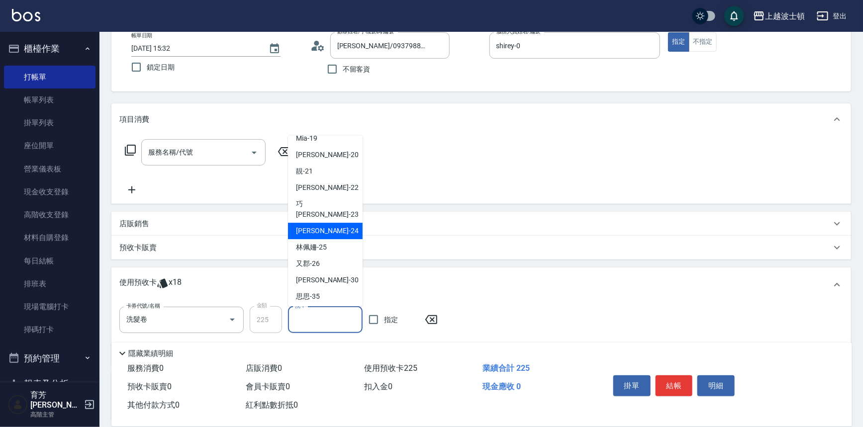
scroll to position [99, 0]
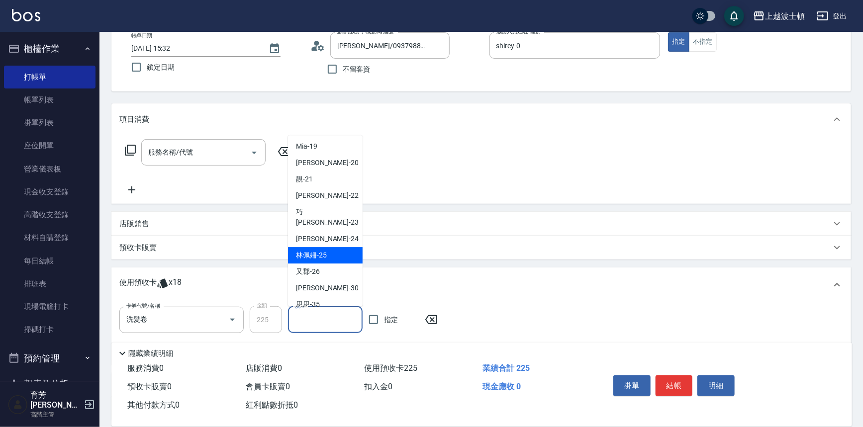
click at [322, 251] on span "[PERSON_NAME]-25" at bounding box center [311, 256] width 31 height 10
type input "[PERSON_NAME]-25"
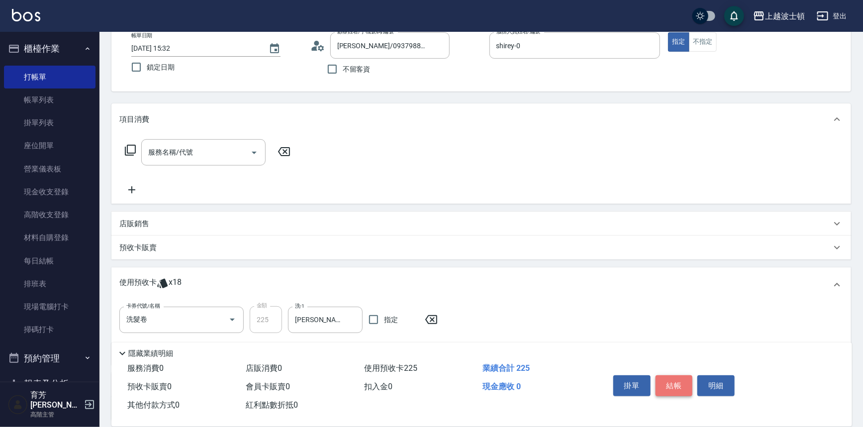
click at [669, 385] on button "結帳" at bounding box center [674, 386] width 37 height 21
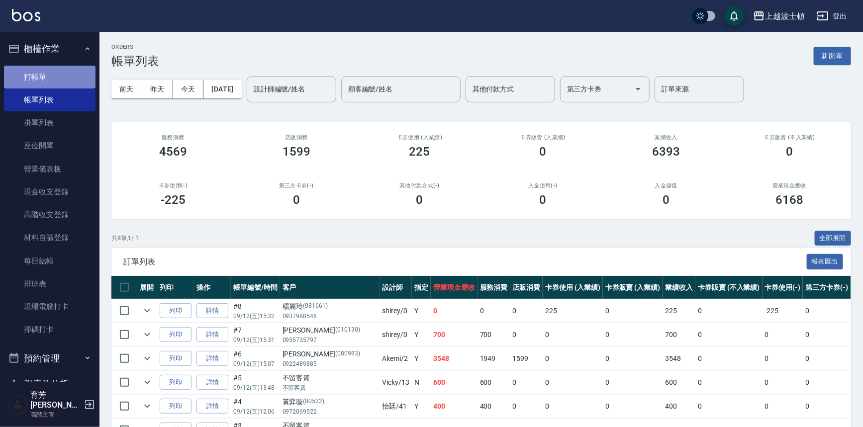
click at [65, 81] on link "打帳單" at bounding box center [50, 77] width 92 height 23
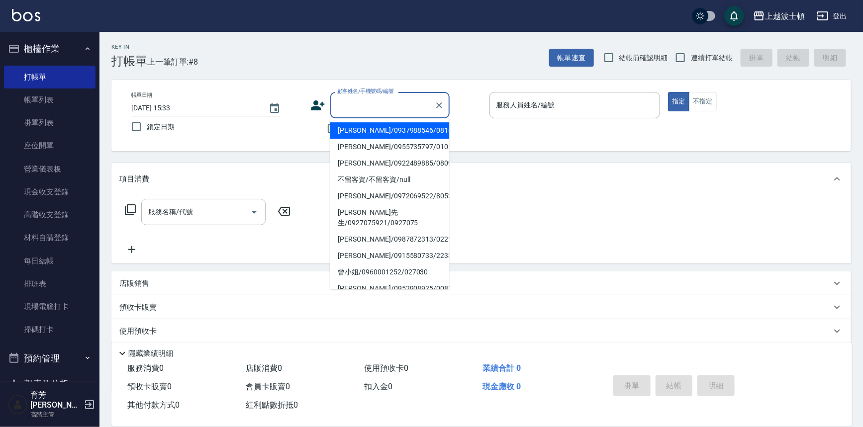
click at [350, 103] on input "顧客姓名/手機號碼/編號" at bounding box center [383, 105] width 96 height 17
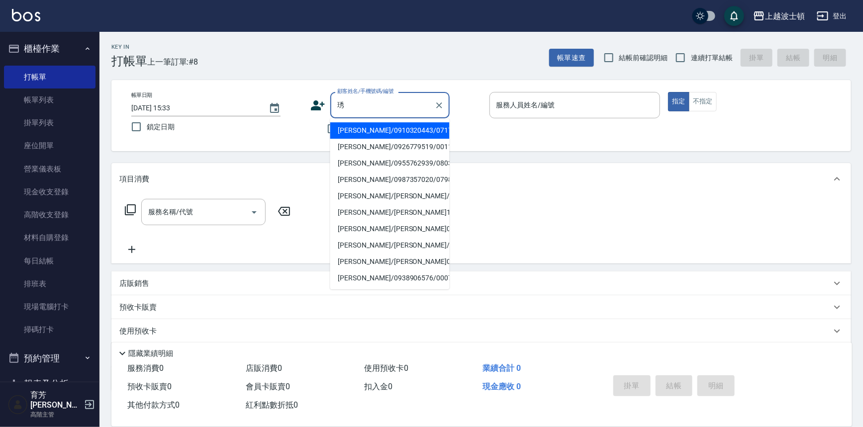
click at [364, 148] on li "[PERSON_NAME]/0926779519/001193" at bounding box center [389, 147] width 119 height 16
type input "[PERSON_NAME]/0926779519/001193"
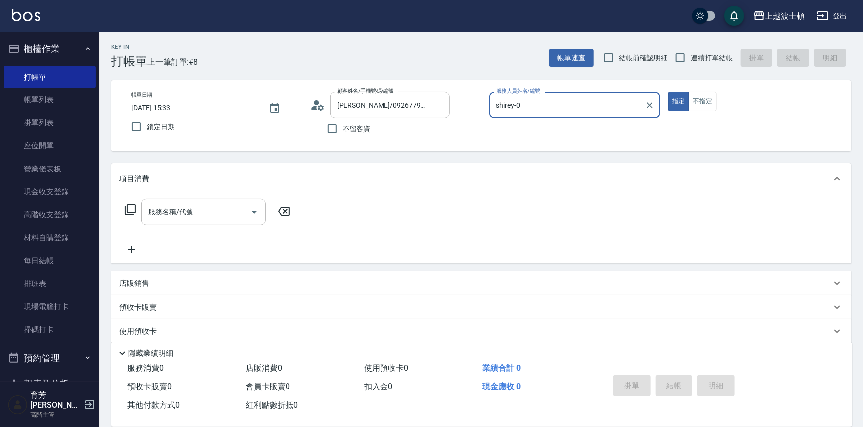
type input "shirey-0"
click at [131, 213] on icon at bounding box center [130, 209] width 11 height 11
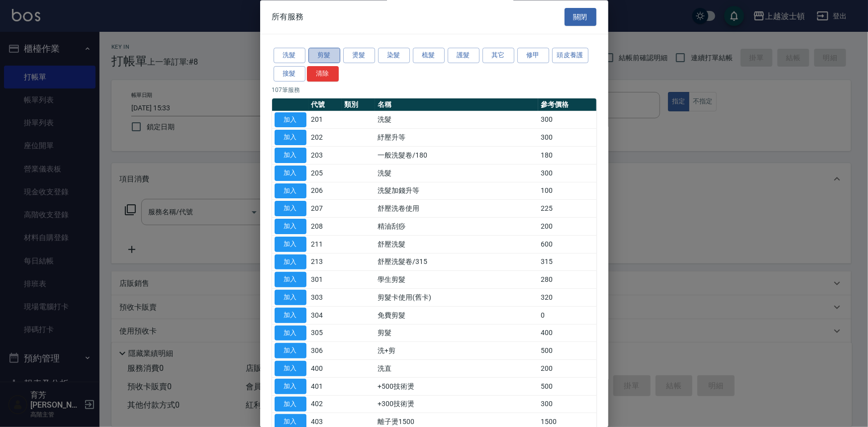
click at [331, 54] on button "剪髮" at bounding box center [324, 55] width 32 height 15
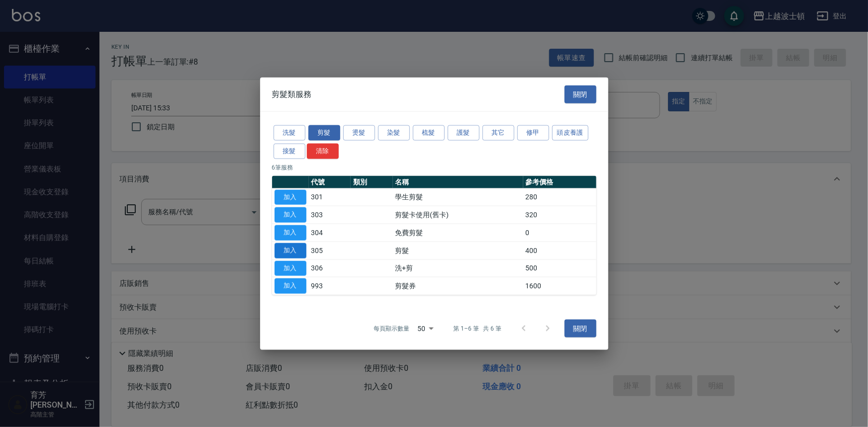
click at [293, 247] on button "加入" at bounding box center [291, 250] width 32 height 15
type input "剪髮(305)"
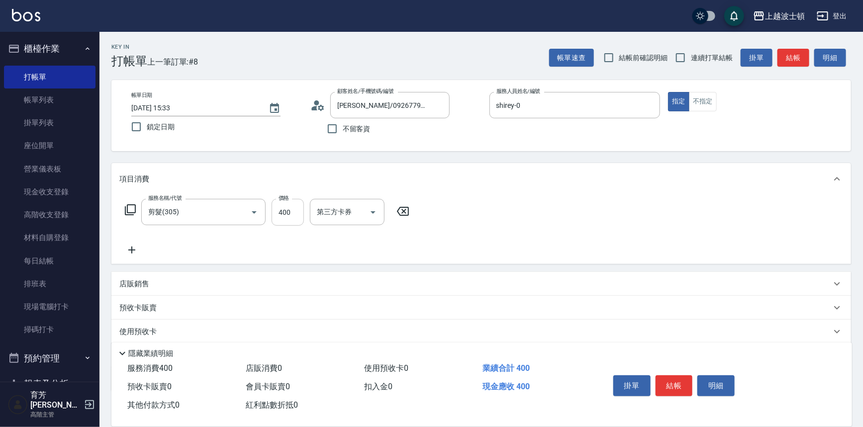
click at [298, 210] on input "400" at bounding box center [288, 212] width 32 height 27
type input "300"
click at [673, 385] on button "結帳" at bounding box center [674, 386] width 37 height 21
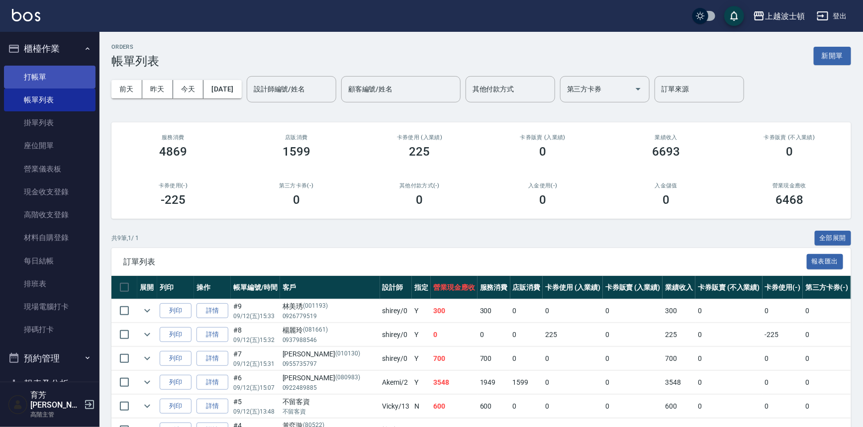
click at [35, 73] on link "打帳單" at bounding box center [50, 77] width 92 height 23
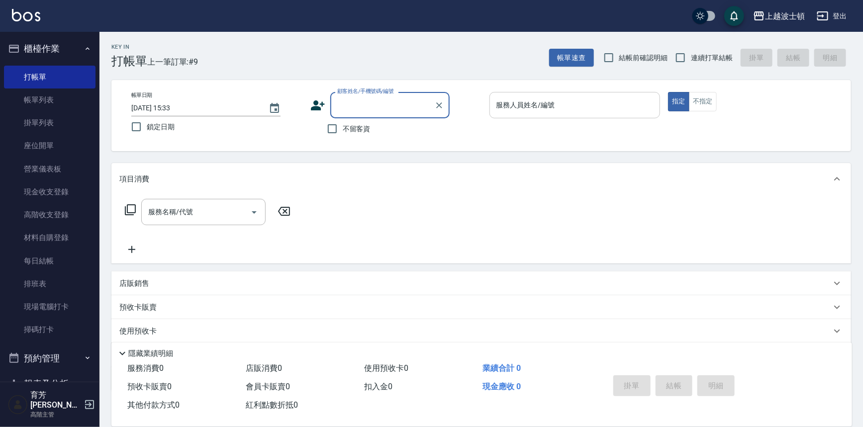
click at [635, 113] on input "服務人員姓名/編號" at bounding box center [575, 105] width 162 height 17
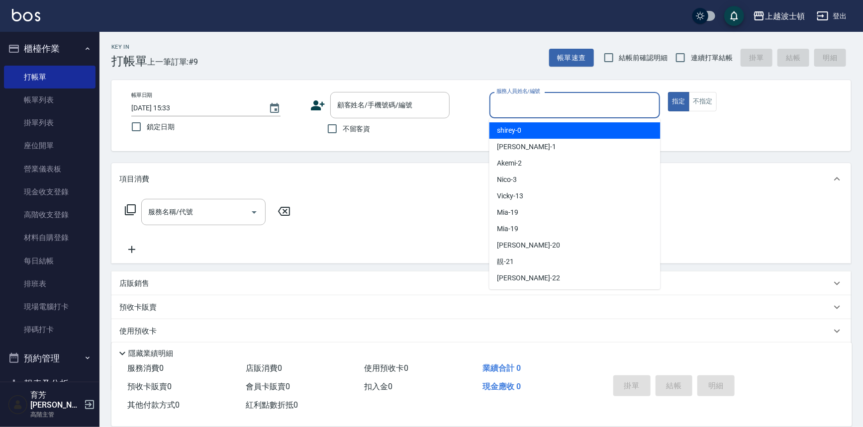
click at [633, 125] on div "shirey -0" at bounding box center [574, 130] width 171 height 16
type input "shirey-0"
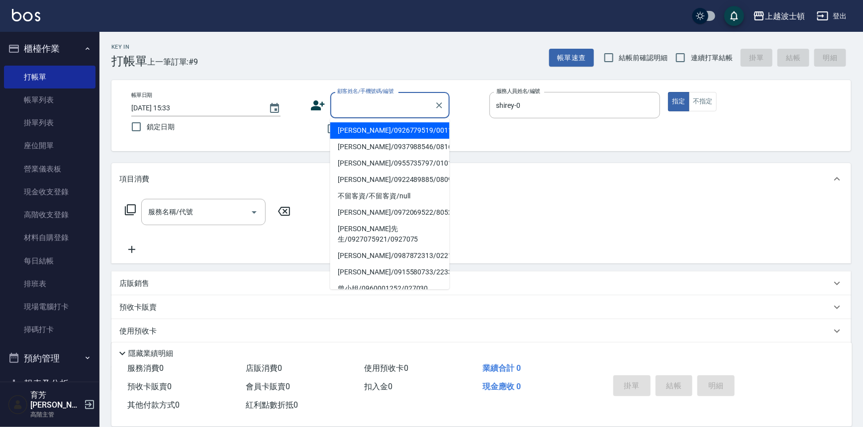
click at [343, 109] on input "顧客姓名/手機號碼/編號" at bounding box center [383, 105] width 96 height 17
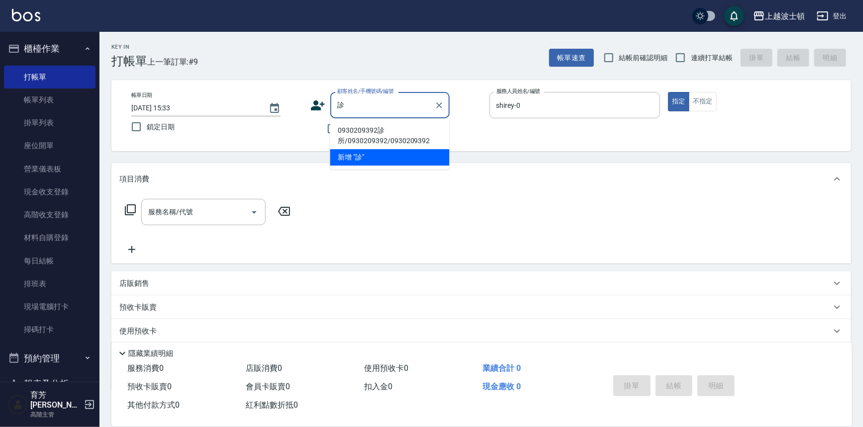
click at [375, 127] on li "0930209392診所/0930209392/0930209392" at bounding box center [389, 135] width 119 height 27
type input "0930209392診所/0930209392/0930209392"
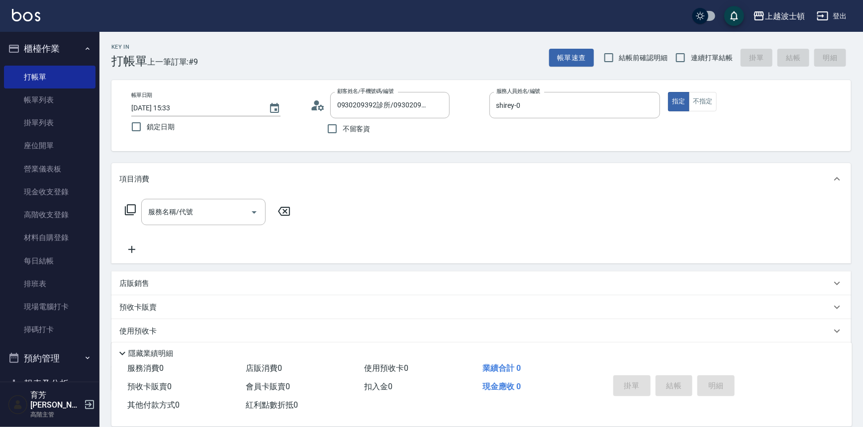
click at [131, 209] on icon at bounding box center [130, 210] width 12 height 12
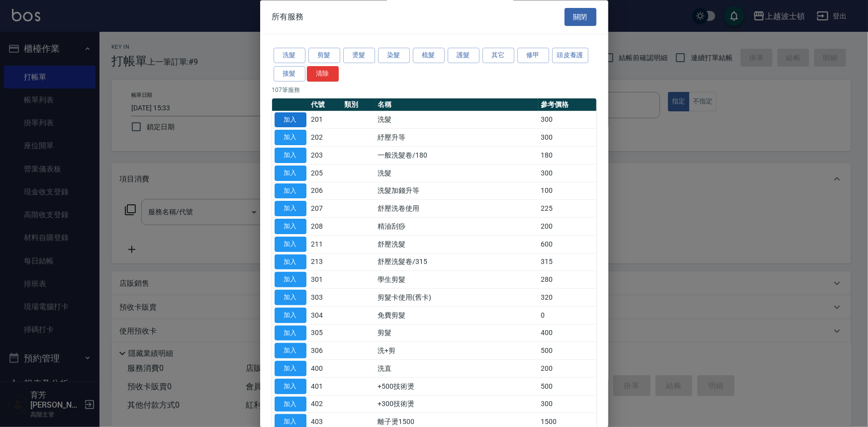
click at [282, 120] on button "加入" at bounding box center [291, 119] width 32 height 15
type input "洗髮(201)"
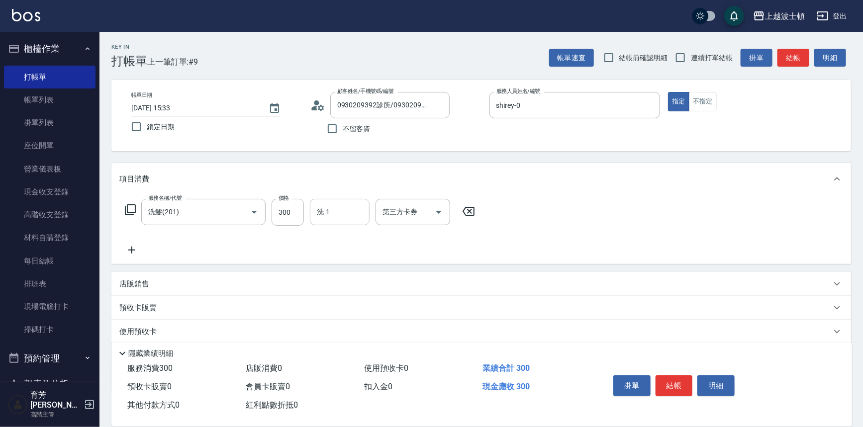
click at [348, 211] on input "洗-1" at bounding box center [339, 211] width 51 height 17
click at [337, 257] on span "[PERSON_NAME]-25" at bounding box center [333, 254] width 31 height 10
type input "[PERSON_NAME]-25"
click at [127, 204] on icon at bounding box center [130, 210] width 12 height 12
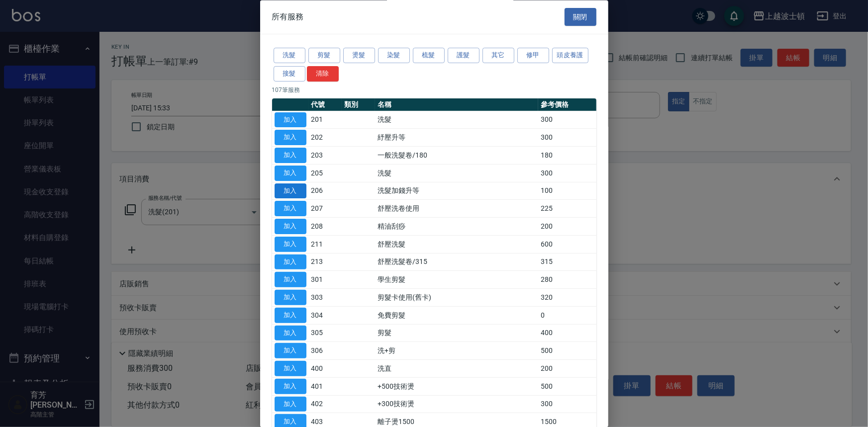
click at [286, 190] on button "加入" at bounding box center [291, 191] width 32 height 15
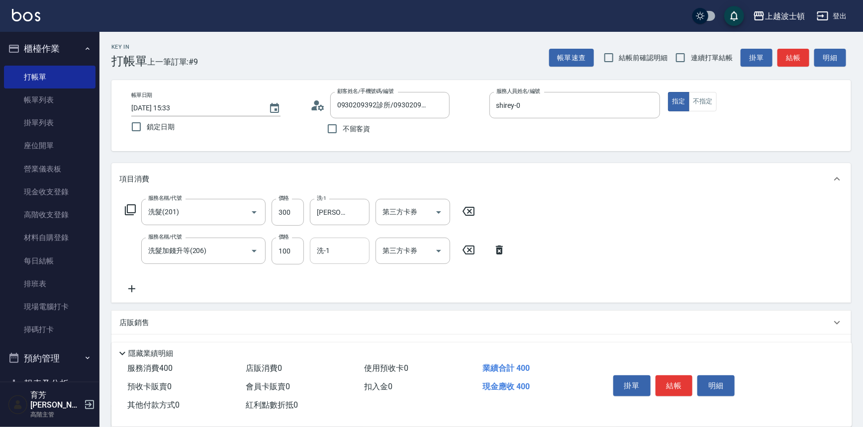
click at [343, 254] on input "洗-1" at bounding box center [339, 250] width 51 height 17
click at [339, 293] on span "[PERSON_NAME]-25" at bounding box center [333, 293] width 31 height 10
type input "[PERSON_NAME]-25"
click at [671, 378] on button "結帳" at bounding box center [674, 386] width 37 height 21
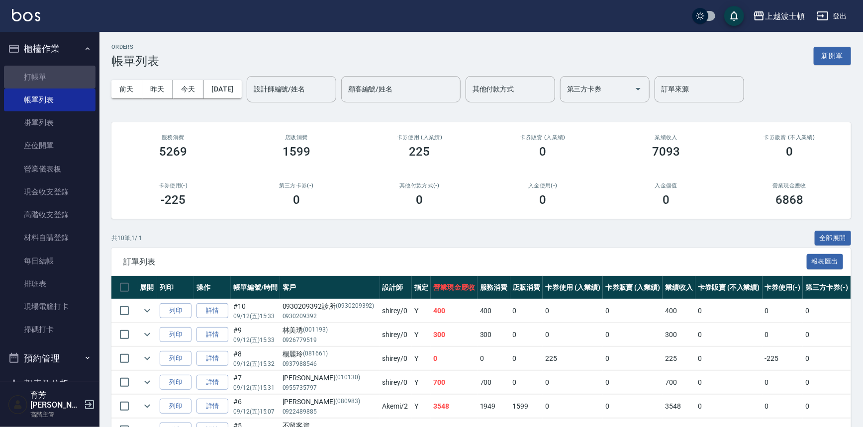
drag, startPoint x: 56, startPoint y: 78, endPoint x: 91, endPoint y: 94, distance: 37.8
click at [55, 78] on link "打帳單" at bounding box center [50, 77] width 92 height 23
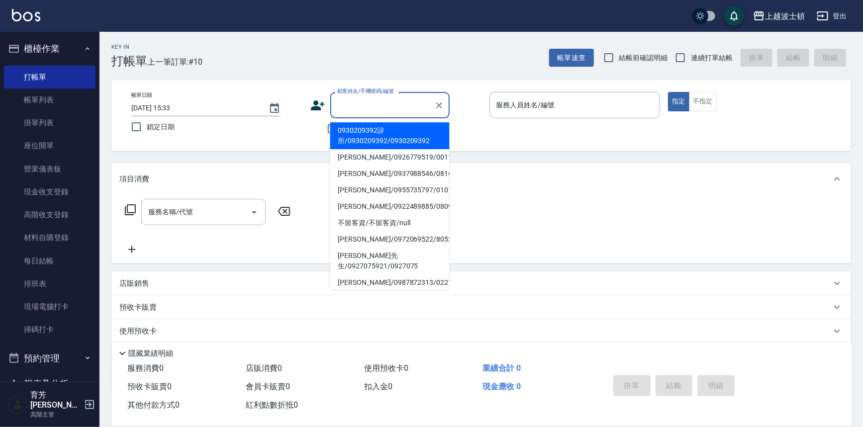
click at [391, 109] on input "顧客姓名/手機號碼/編號" at bounding box center [383, 105] width 96 height 17
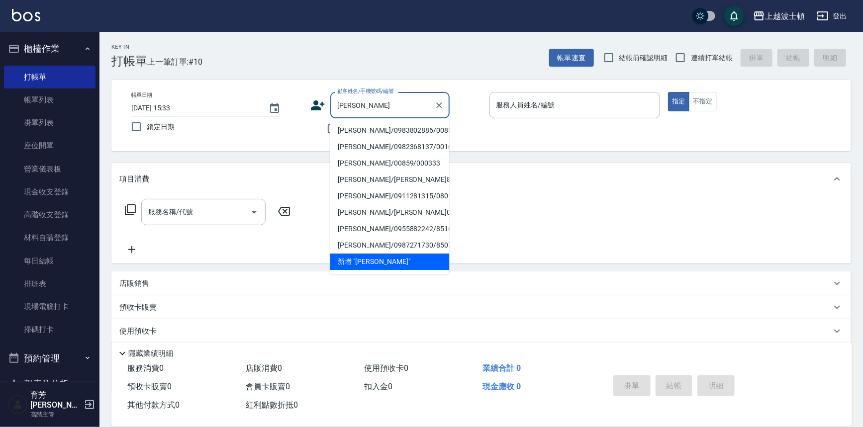
click at [370, 126] on li "[PERSON_NAME]/0983802886/00859" at bounding box center [389, 130] width 119 height 16
type input "[PERSON_NAME]/0983802886/00859"
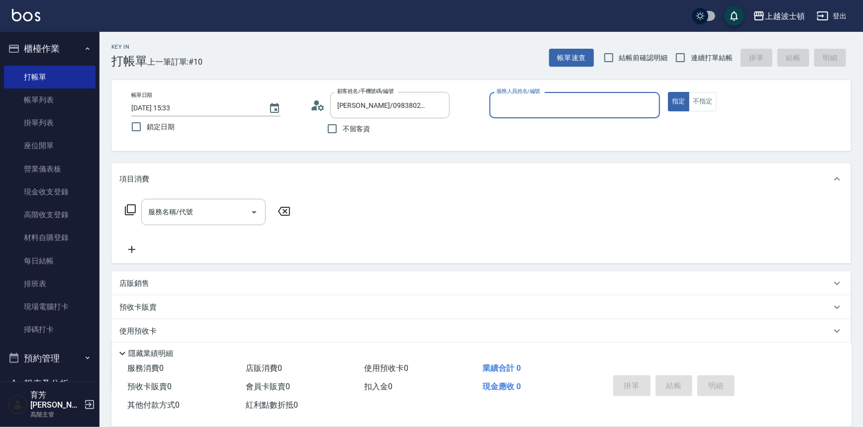
type input "shirey-0"
click at [438, 103] on icon "Clear" at bounding box center [439, 105] width 10 height 10
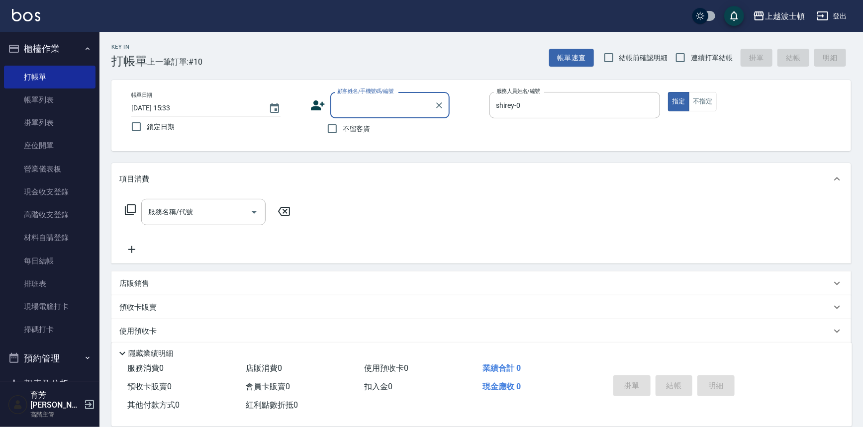
click at [389, 107] on input "顧客姓名/手機號碼/編號" at bounding box center [383, 105] width 96 height 17
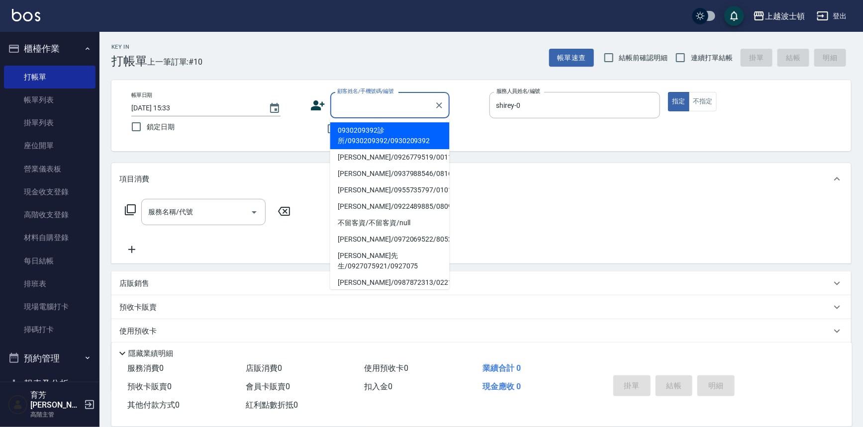
type input "ㄐ"
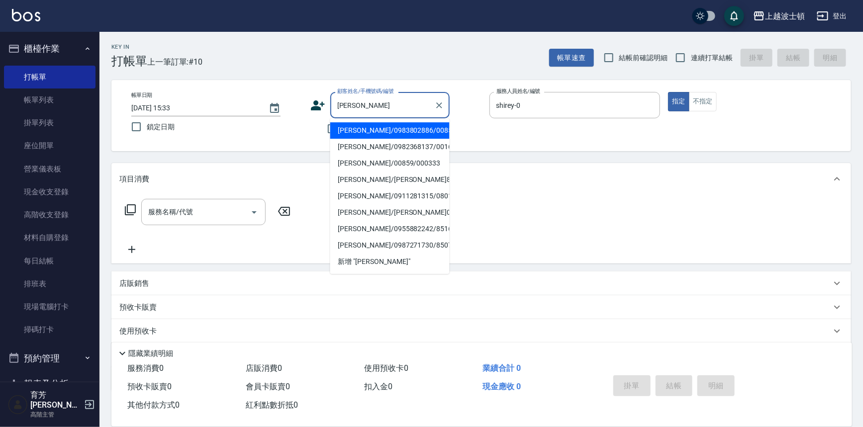
click at [372, 142] on li "[PERSON_NAME]/0982368137/001640" at bounding box center [389, 147] width 119 height 16
type input "[PERSON_NAME]/0982368137/001640"
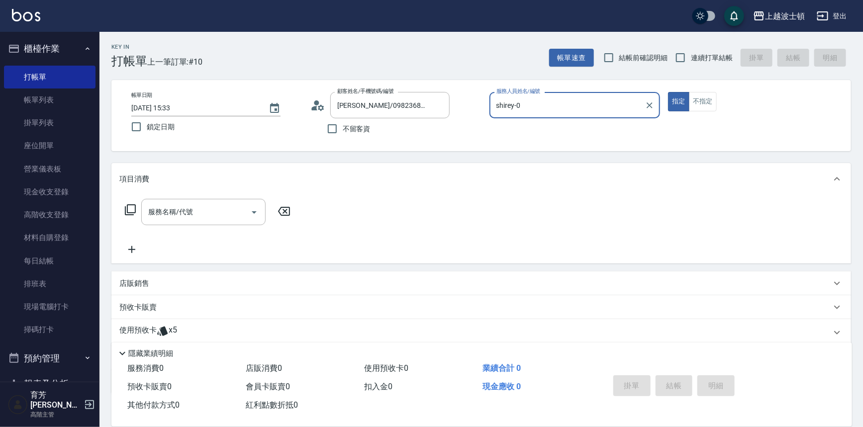
click at [549, 114] on div "shirey-0 服務人員姓名/編號" at bounding box center [574, 105] width 171 height 26
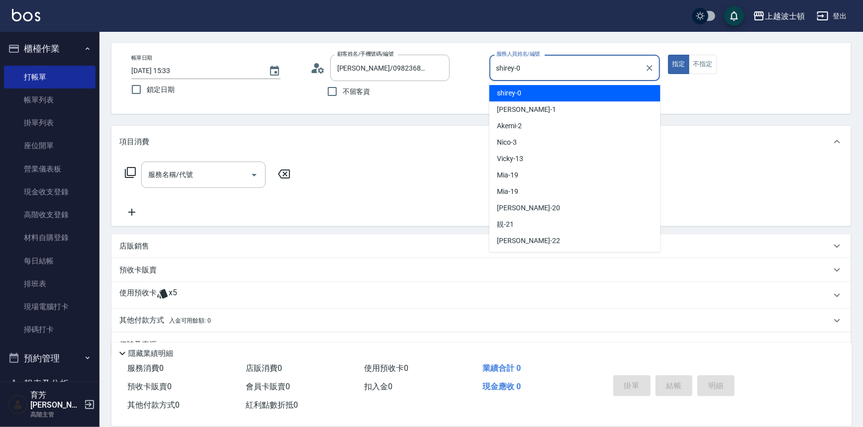
scroll to position [60, 0]
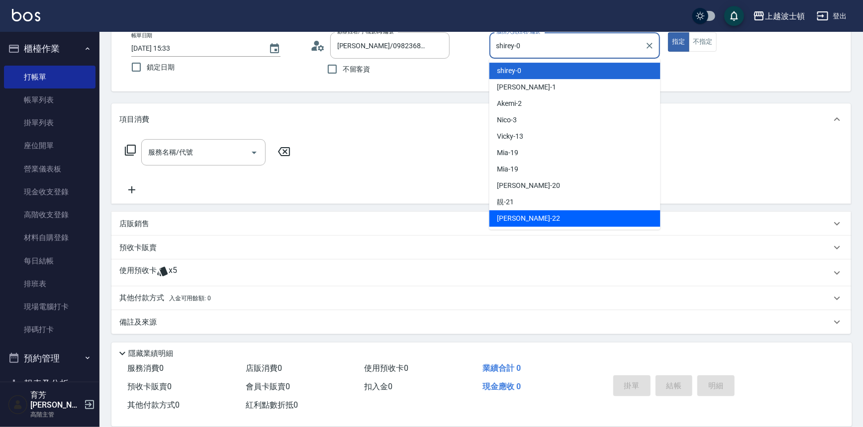
click at [125, 144] on icon at bounding box center [130, 150] width 12 height 12
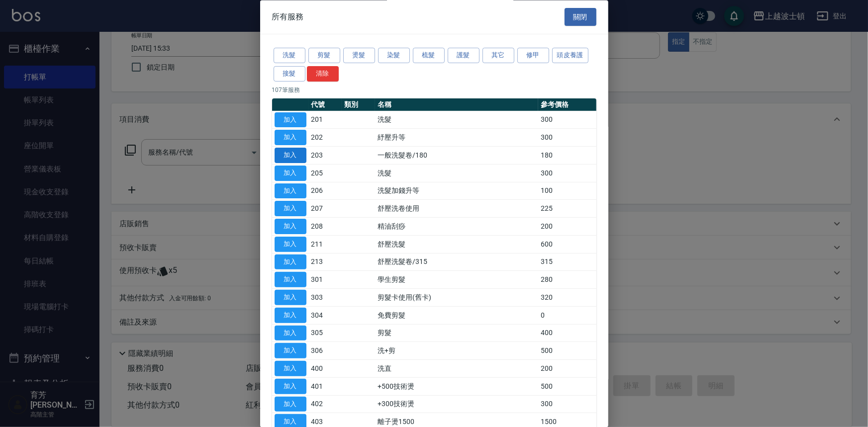
click at [298, 151] on button "加入" at bounding box center [291, 155] width 32 height 15
type input "一般洗髮卷/180(203)"
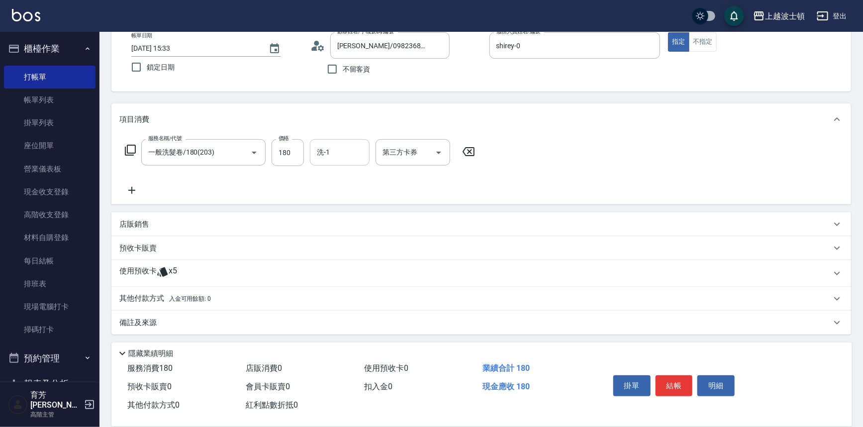
click at [348, 150] on input "洗-1" at bounding box center [339, 152] width 51 height 17
click at [354, 155] on input "洗-1" at bounding box center [339, 152] width 51 height 17
click at [330, 177] on span "[PERSON_NAME]-25" at bounding box center [333, 178] width 31 height 10
click at [434, 148] on icon "Open" at bounding box center [439, 153] width 12 height 12
type input "[PERSON_NAME]-25"
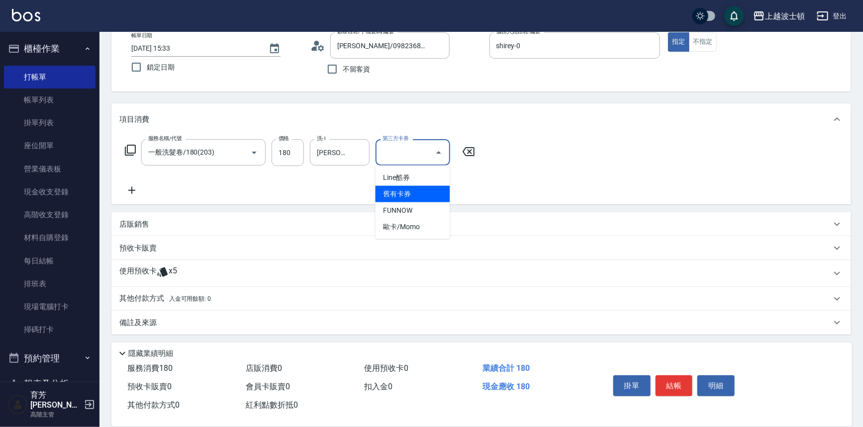
click at [420, 190] on span "舊有卡券" at bounding box center [413, 194] width 75 height 16
type input "舊有卡券"
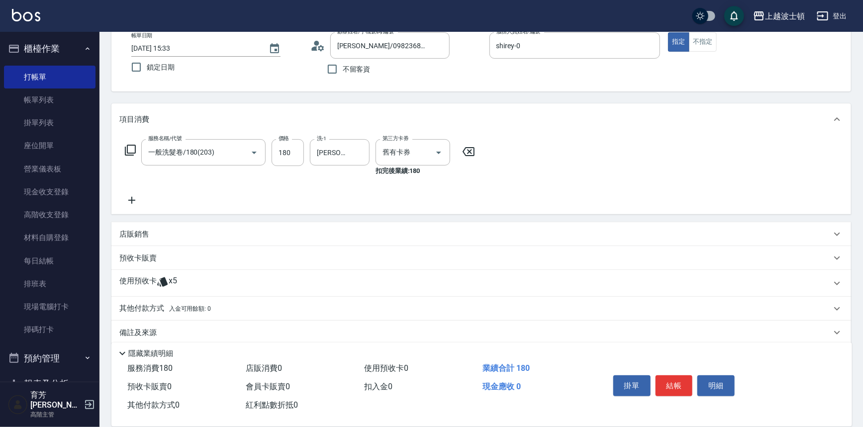
click at [134, 235] on p "店販銷售" at bounding box center [134, 234] width 30 height 10
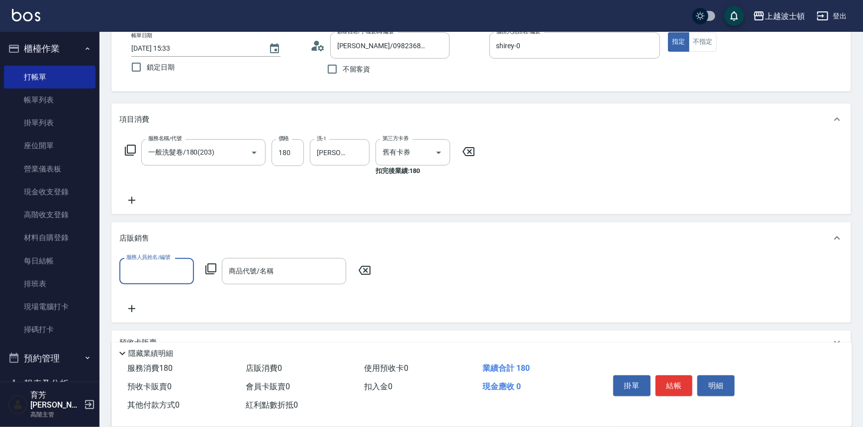
scroll to position [0, 0]
click at [166, 293] on div "shirey -0" at bounding box center [156, 297] width 75 height 16
type input "shirey-0"
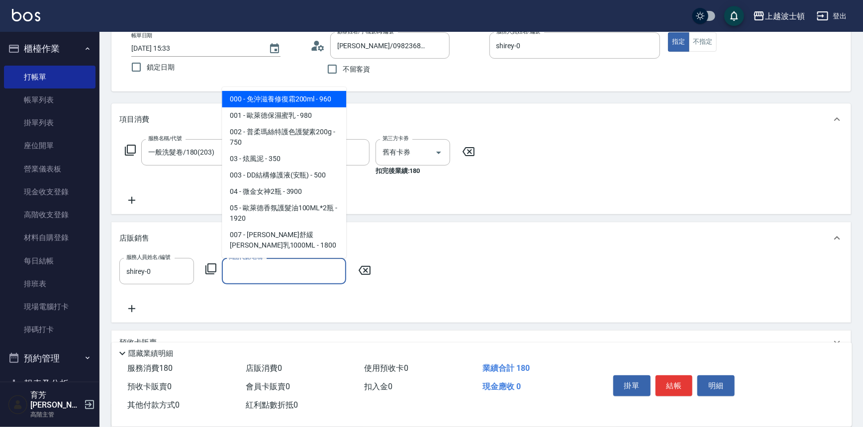
click at [228, 274] on input "商品代號/名稱" at bounding box center [283, 271] width 115 height 17
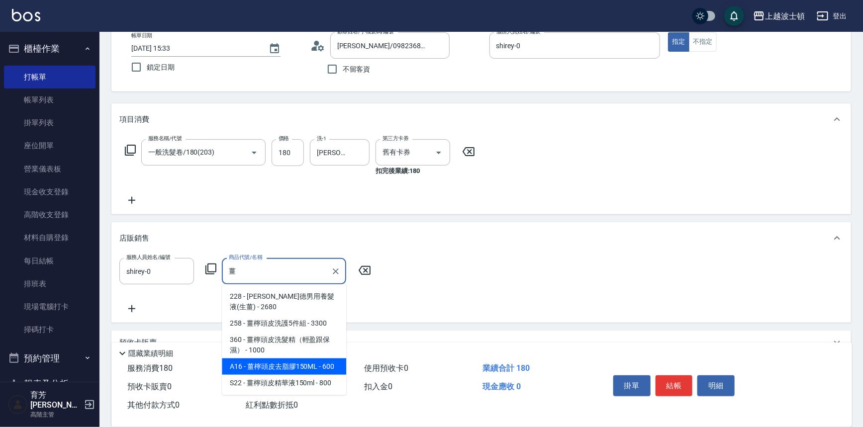
click at [338, 368] on span "A16 - 薑檸頭皮去脂膠150ML - 600" at bounding box center [284, 367] width 124 height 16
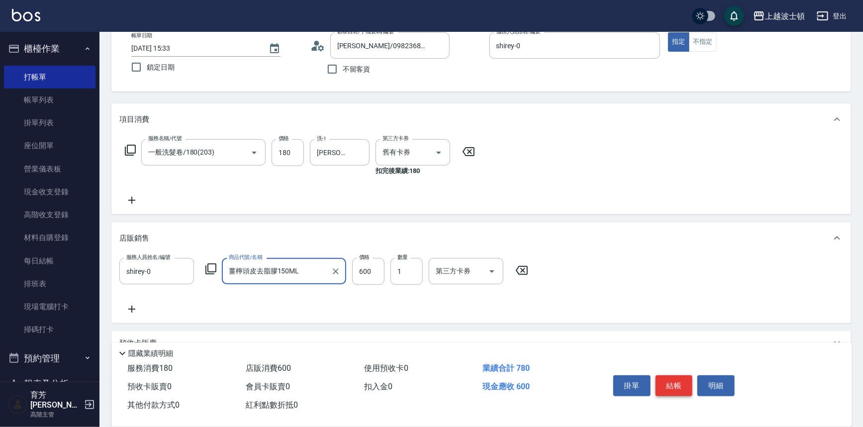
type input "薑檸頭皮去脂膠150ML"
click at [681, 388] on button "結帳" at bounding box center [674, 386] width 37 height 21
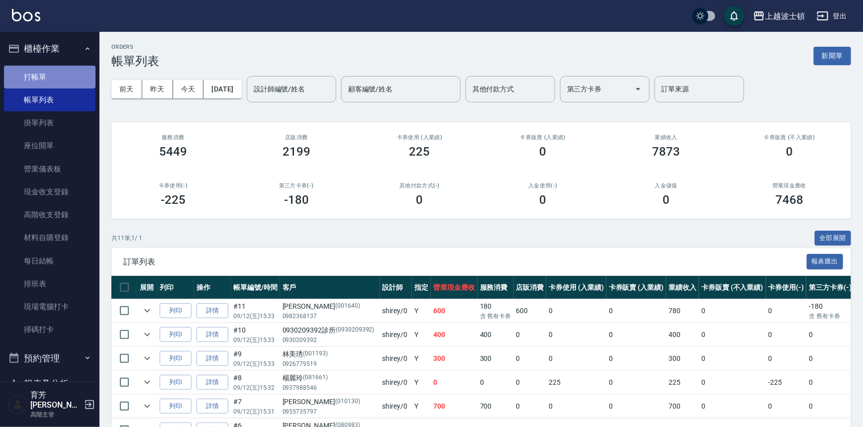
click at [59, 72] on link "打帳單" at bounding box center [50, 77] width 92 height 23
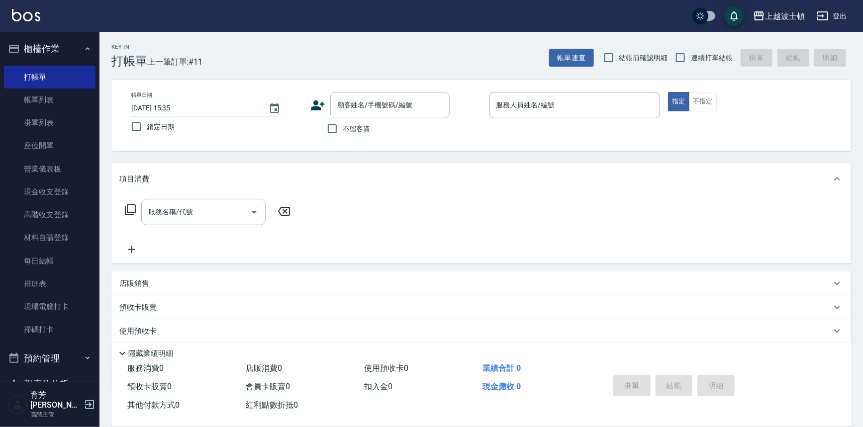
click at [347, 126] on span "不留客資" at bounding box center [357, 129] width 28 height 10
click at [343, 126] on input "不留客資" at bounding box center [332, 128] width 21 height 21
checkbox input "true"
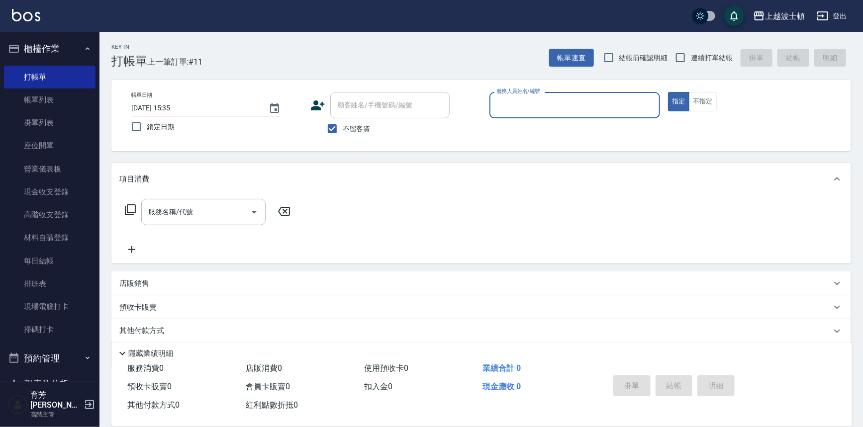
click at [522, 105] on input "服務人員姓名/編號" at bounding box center [575, 105] width 162 height 17
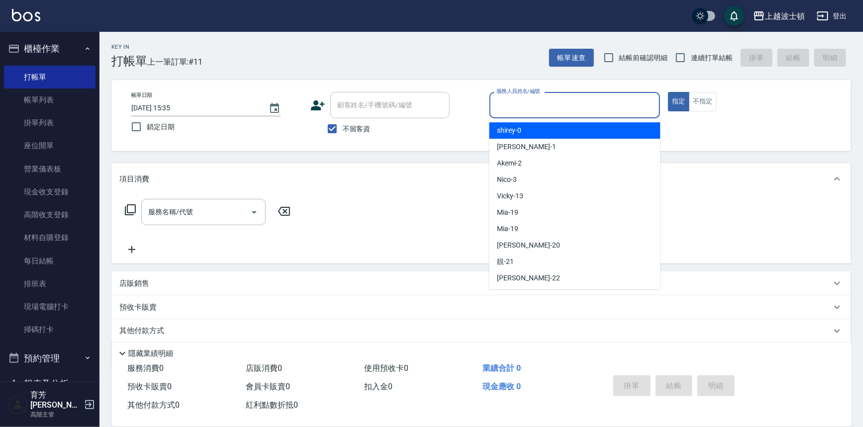
click at [523, 128] on div "shirey -0" at bounding box center [574, 130] width 171 height 16
type input "shirey-0"
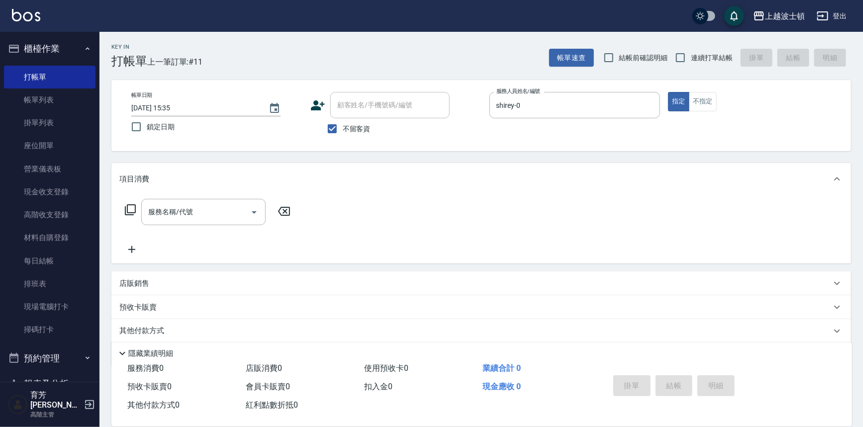
click at [132, 209] on icon at bounding box center [130, 210] width 12 height 12
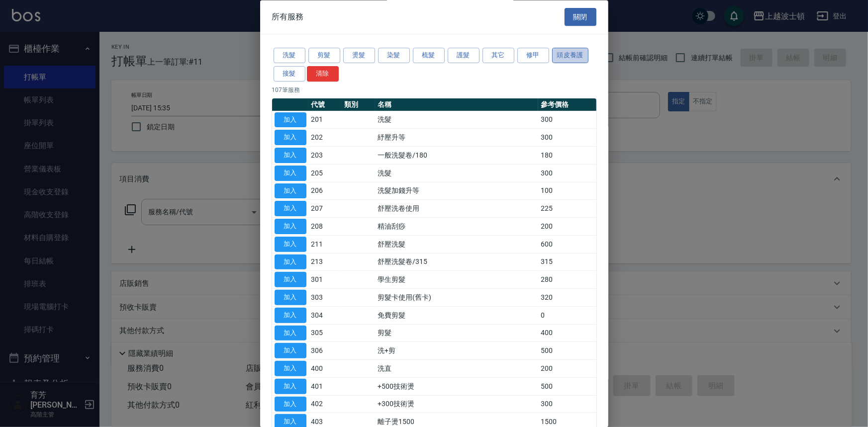
click at [582, 53] on button "頭皮養護" at bounding box center [570, 55] width 37 height 15
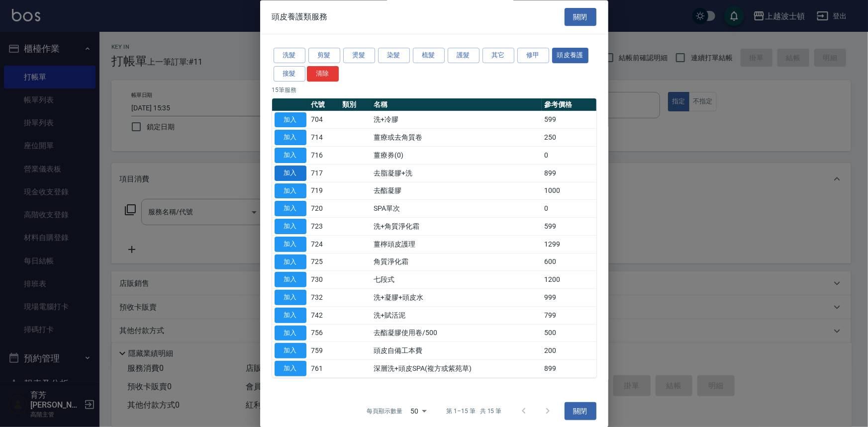
click at [293, 166] on button "加入" at bounding box center [291, 173] width 32 height 15
type input "去脂凝膠+洗(717)"
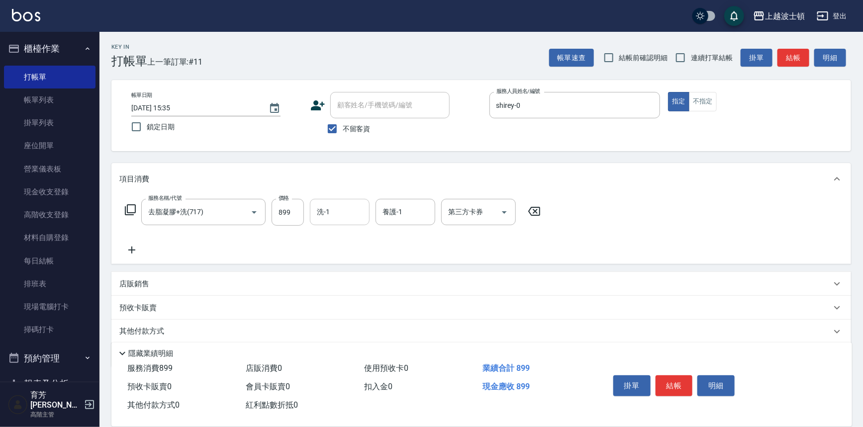
click at [345, 200] on div "洗-1" at bounding box center [340, 212] width 60 height 26
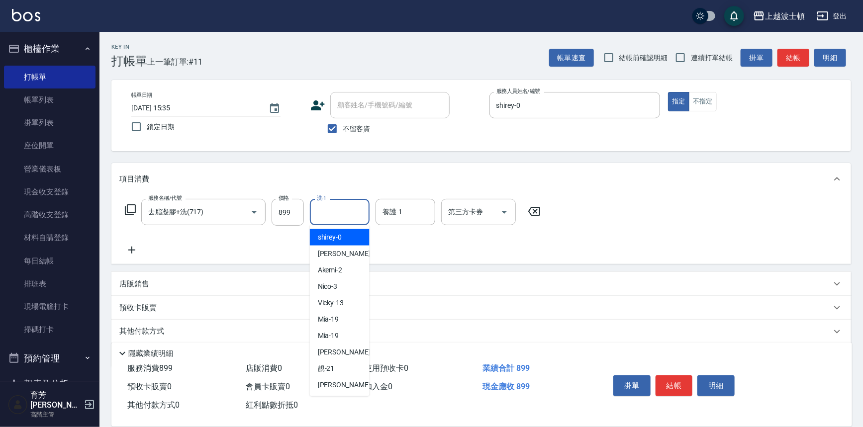
click at [345, 231] on div "shirey -0" at bounding box center [340, 237] width 60 height 16
type input "shirey-0"
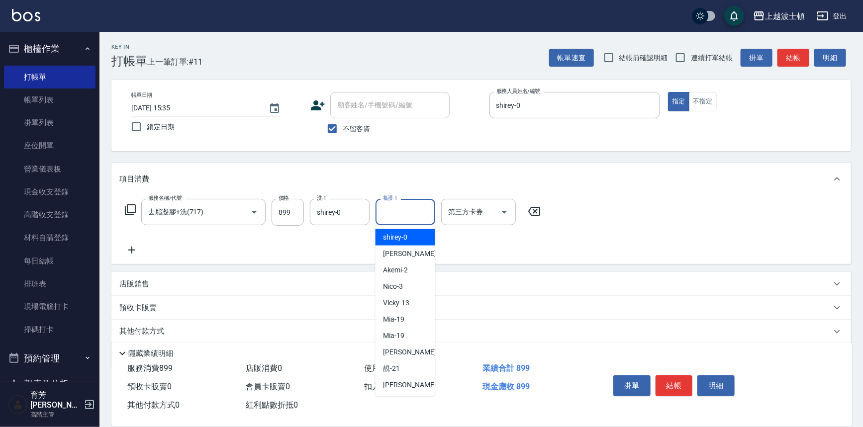
click at [425, 214] on input "養護-1" at bounding box center [405, 211] width 51 height 17
click at [414, 240] on div "shirey -0" at bounding box center [406, 237] width 60 height 16
type input "shirey-0"
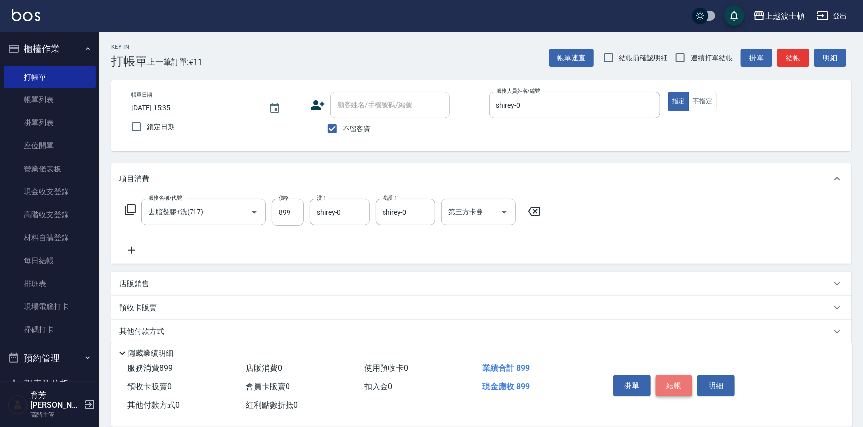
click at [662, 382] on button "結帳" at bounding box center [674, 386] width 37 height 21
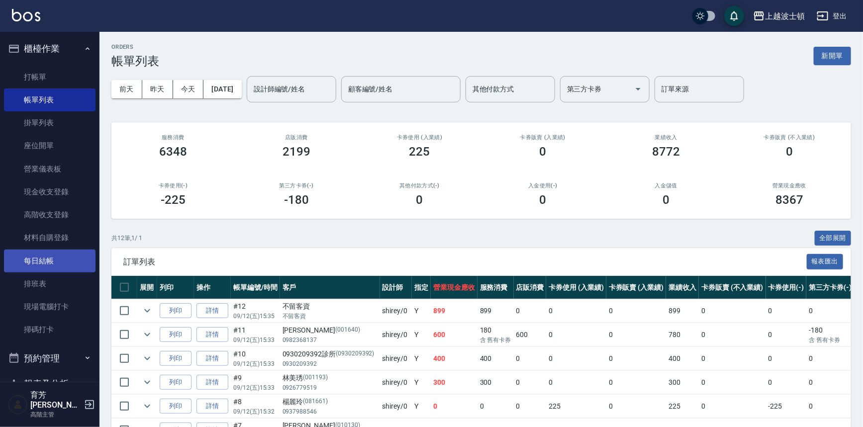
drag, startPoint x: 94, startPoint y: 154, endPoint x: 84, endPoint y: 263, distance: 108.9
click at [84, 263] on nav "櫃檯作業 打帳單 帳單列表 掛單列表 座位開單 營業儀表板 現金收支登錄 高階收支登錄 材料自購登錄 每日結帳 排班表 現場電腦打卡 掃碼打卡 預約管理 預約…" at bounding box center [49, 207] width 99 height 350
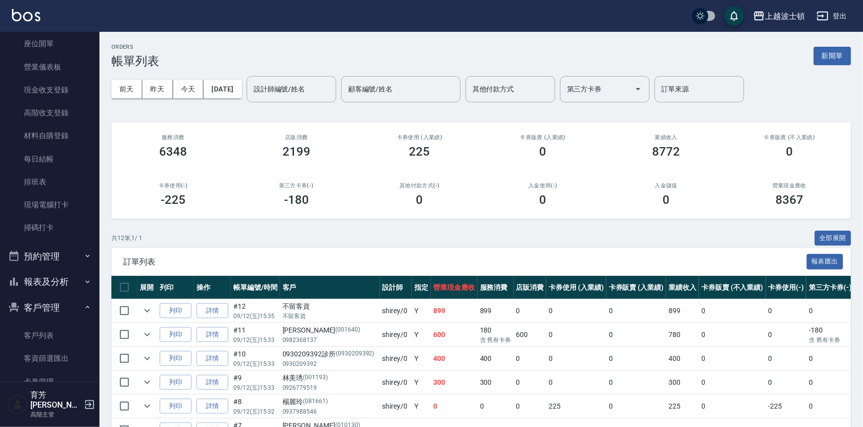
scroll to position [102, 0]
click at [74, 285] on button "報表及分析" at bounding box center [50, 282] width 92 height 26
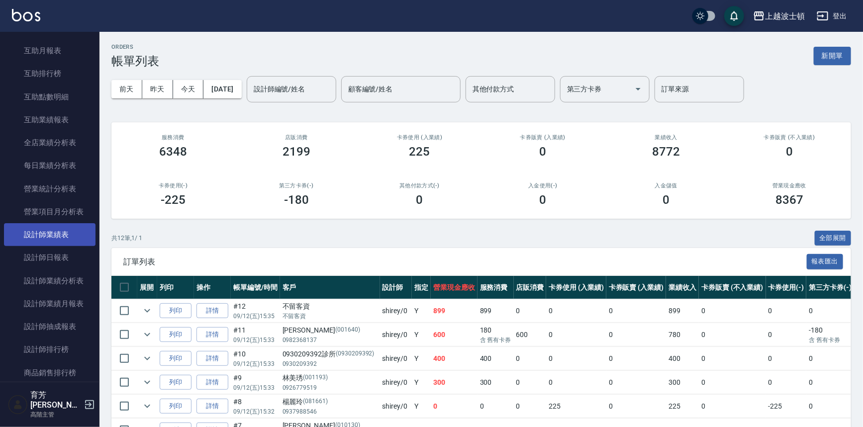
scroll to position [502, 0]
drag, startPoint x: 70, startPoint y: 250, endPoint x: 74, endPoint y: 232, distance: 17.9
click at [68, 250] on link "設計師日報表" at bounding box center [50, 255] width 92 height 23
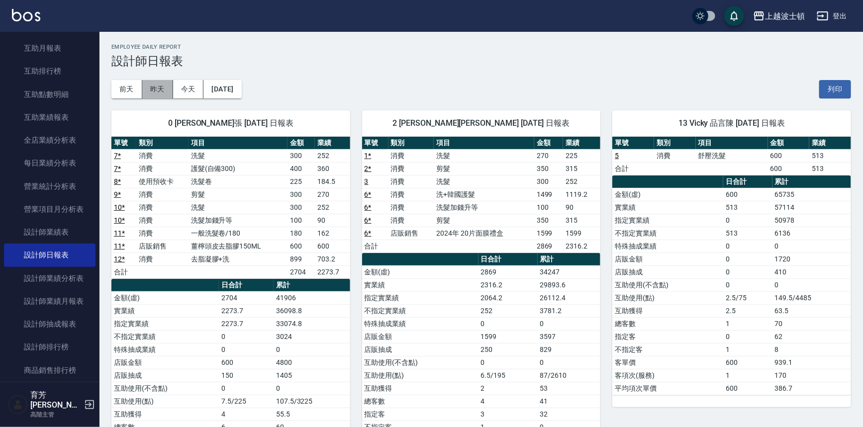
click at [154, 89] on button "昨天" at bounding box center [157, 89] width 31 height 18
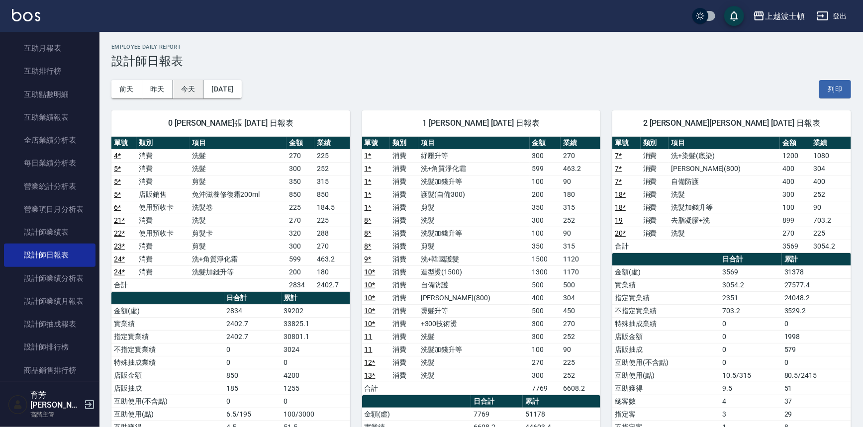
click at [192, 91] on button "今天" at bounding box center [188, 89] width 31 height 18
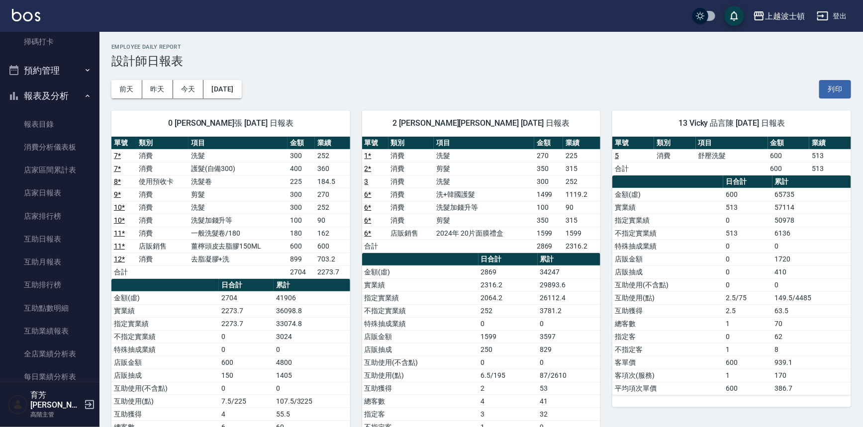
click at [85, 97] on icon "button" at bounding box center [88, 96] width 8 height 8
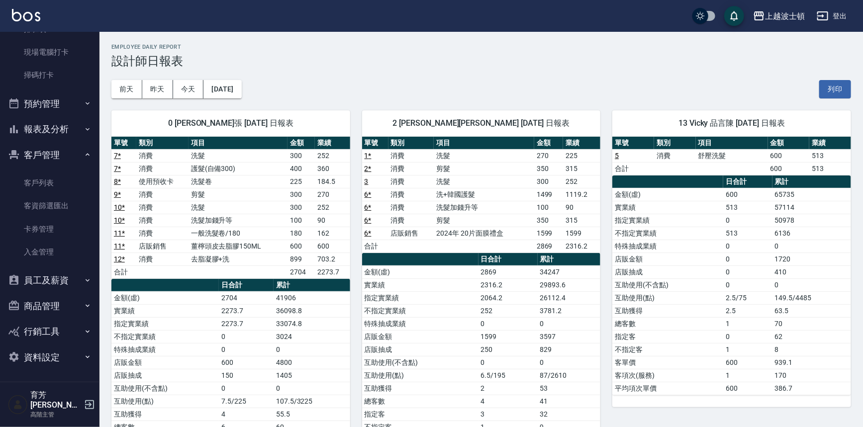
scroll to position [246, 0]
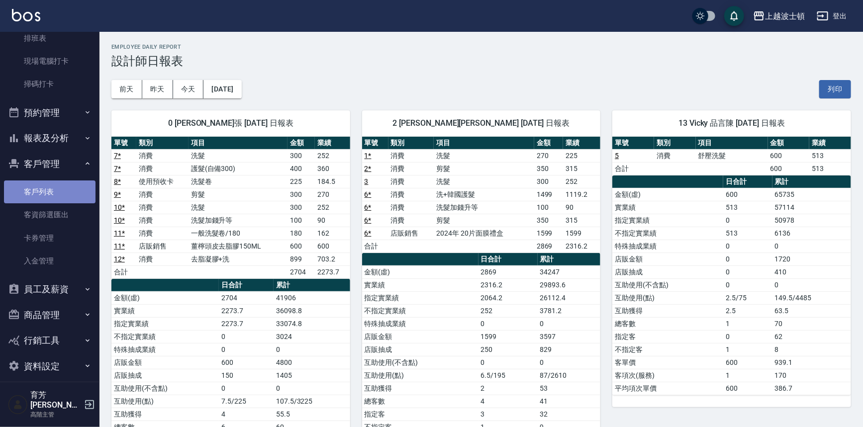
click at [59, 183] on link "客戶列表" at bounding box center [50, 192] width 92 height 23
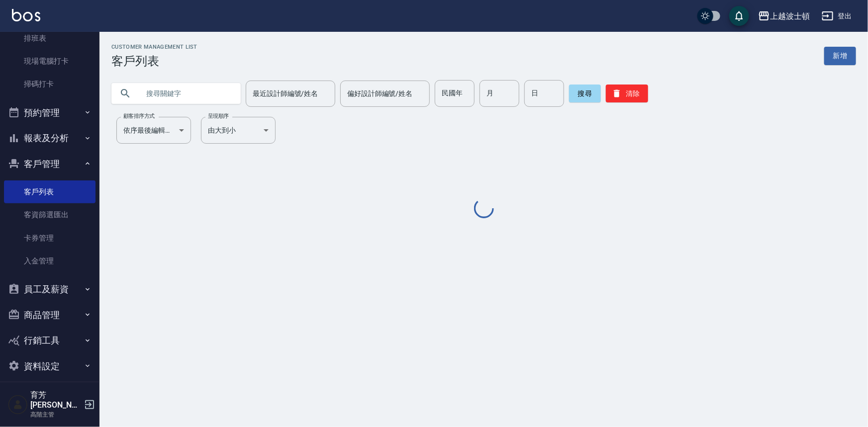
click at [166, 97] on input "text" at bounding box center [186, 93] width 94 height 27
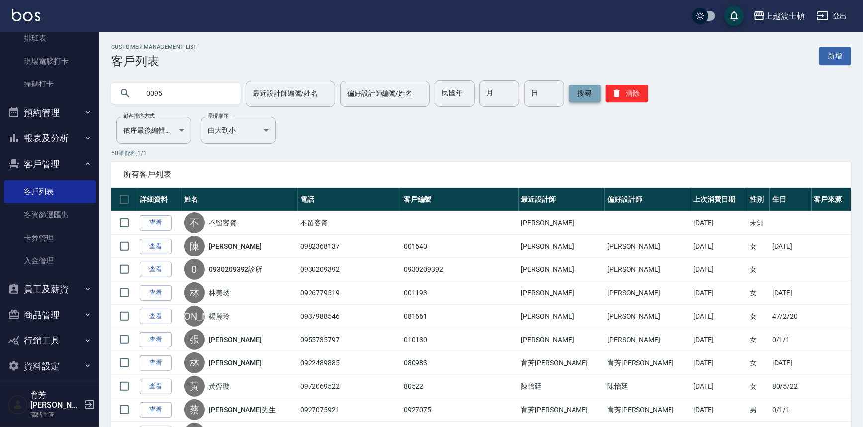
type input "0095"
click at [577, 91] on button "搜尋" at bounding box center [585, 94] width 32 height 18
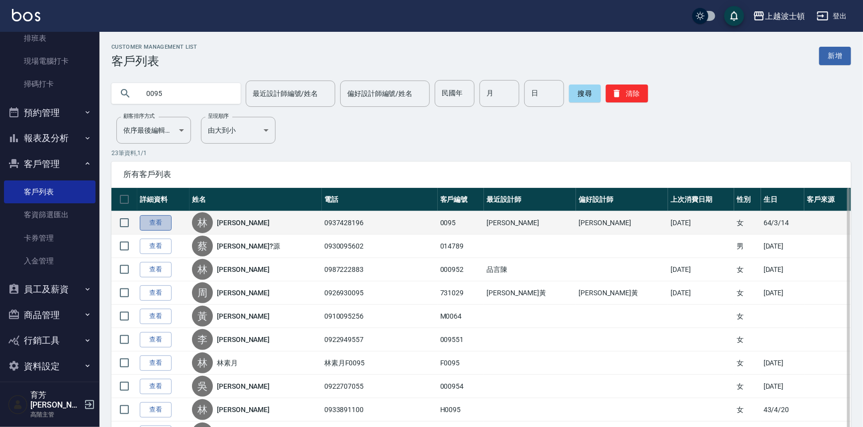
click at [144, 218] on link "查看" at bounding box center [156, 222] width 32 height 15
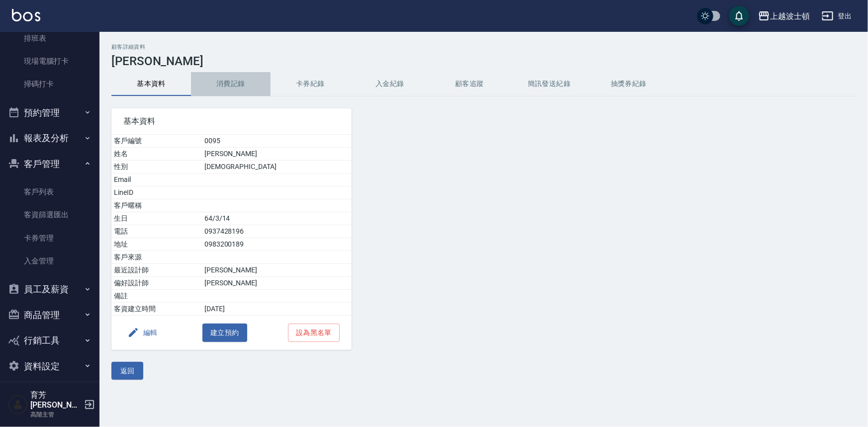
click at [230, 78] on button "消費記錄" at bounding box center [231, 84] width 80 height 24
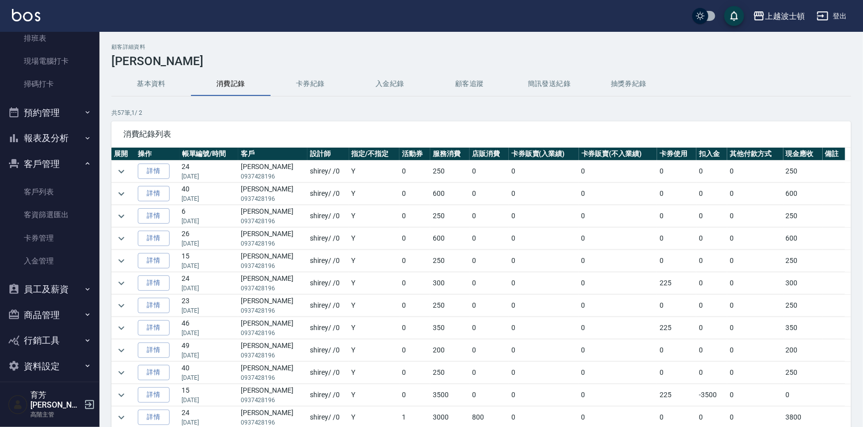
click at [154, 87] on button "基本資料" at bounding box center [151, 84] width 80 height 24
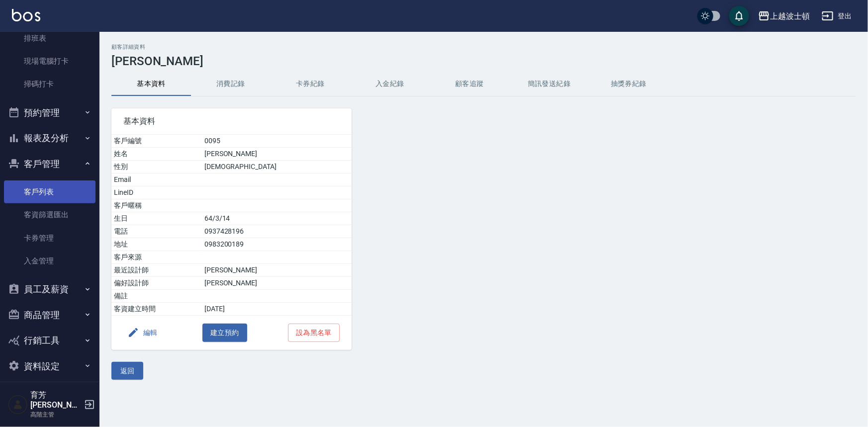
click at [70, 182] on link "客戶列表" at bounding box center [50, 192] width 92 height 23
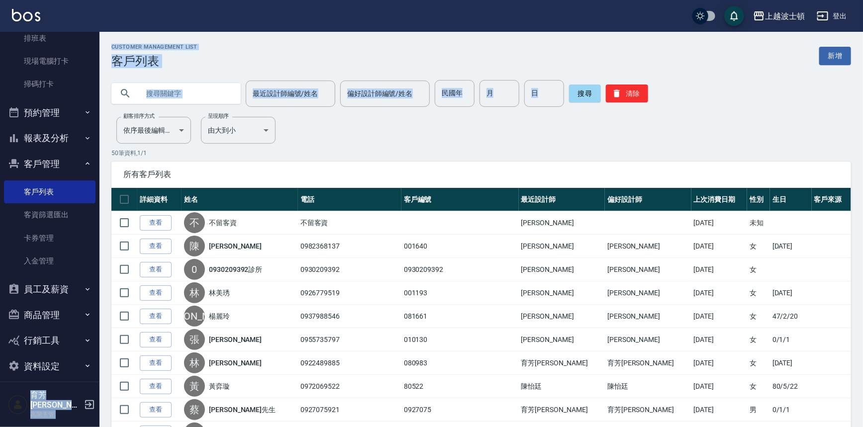
drag, startPoint x: 94, startPoint y: 180, endPoint x: 113, endPoint y: 149, distance: 36.4
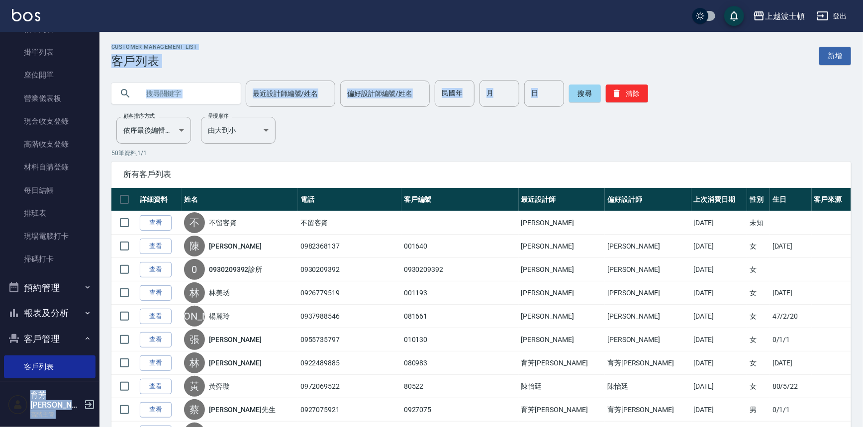
scroll to position [70, 0]
click at [250, 66] on div "Customer Management List 客戶列表 新增" at bounding box center [481, 56] width 740 height 24
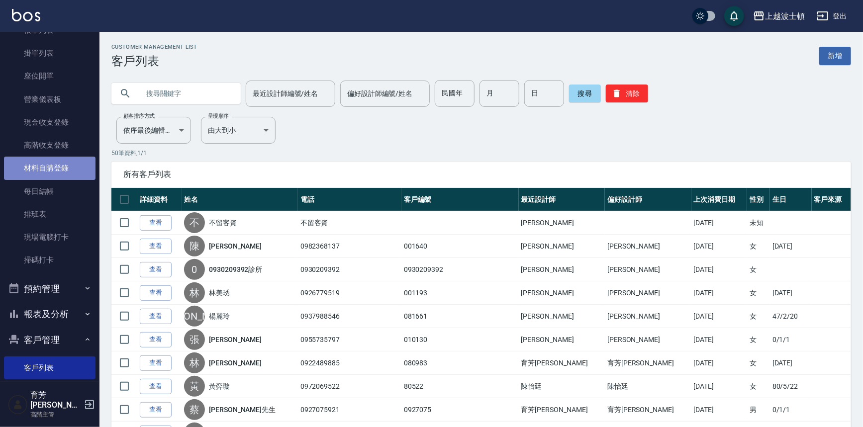
click at [70, 161] on link "材料自購登錄" at bounding box center [50, 168] width 92 height 23
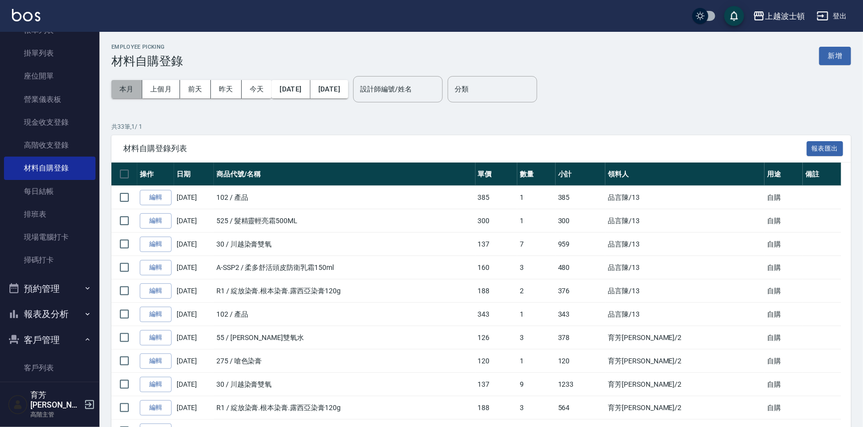
click at [130, 89] on button "本月" at bounding box center [126, 89] width 31 height 18
click at [419, 89] on input "設計師編號/姓名" at bounding box center [398, 89] width 81 height 17
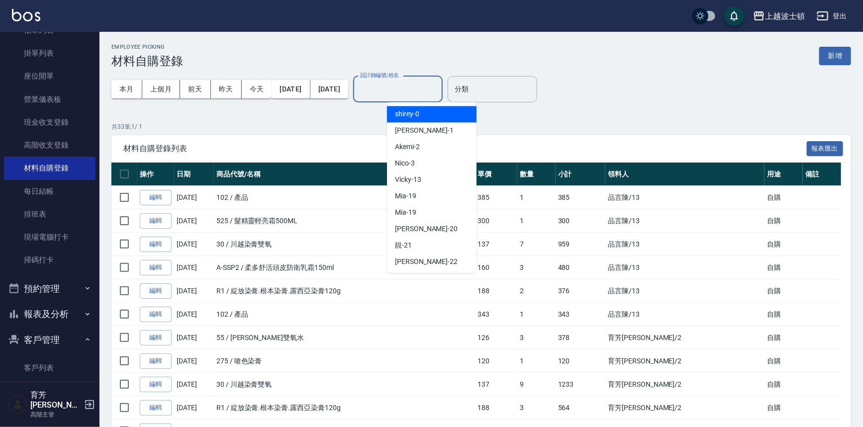
click at [418, 111] on span "shirey -0" at bounding box center [407, 114] width 24 height 10
type input "shirey-0"
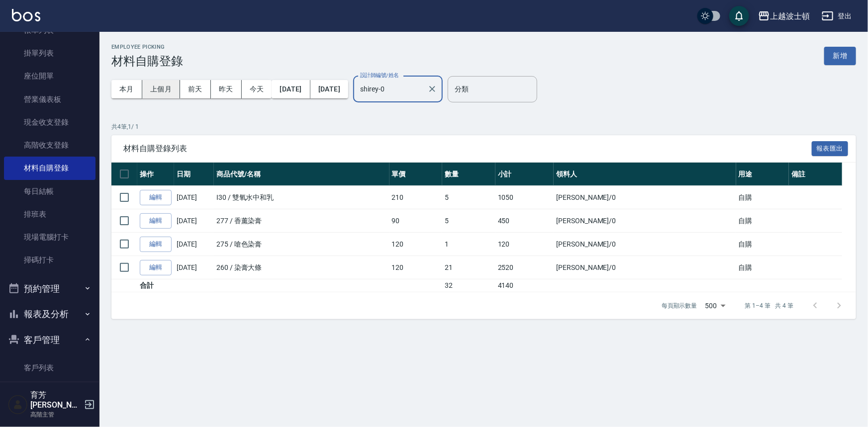
click at [155, 91] on button "上個月" at bounding box center [161, 89] width 38 height 18
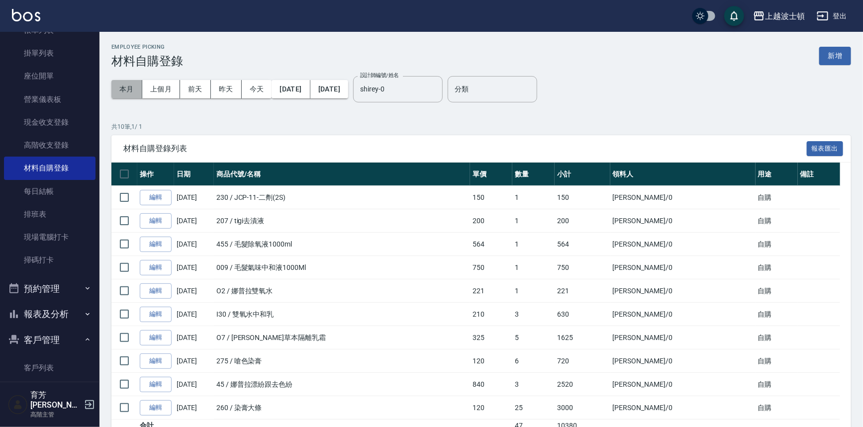
click at [126, 89] on button "本月" at bounding box center [126, 89] width 31 height 18
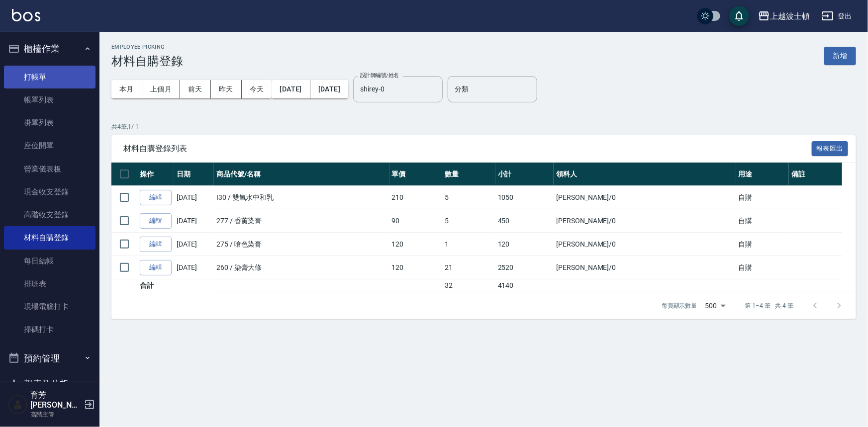
click at [25, 71] on link "打帳單" at bounding box center [50, 77] width 92 height 23
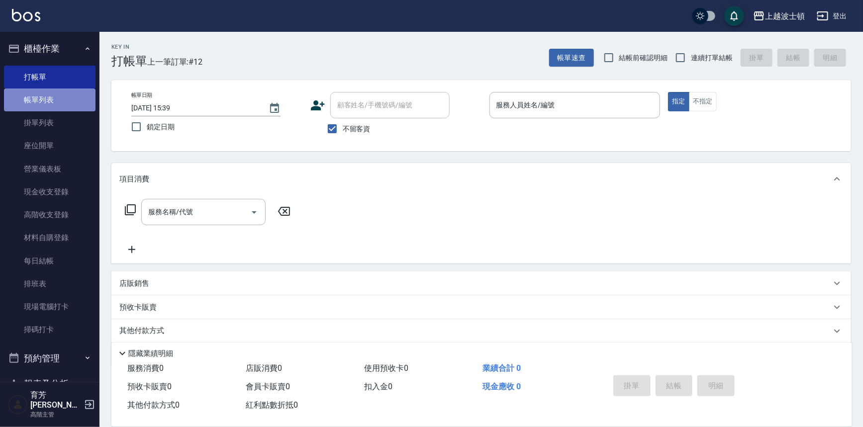
click at [55, 107] on link "帳單列表" at bounding box center [50, 100] width 92 height 23
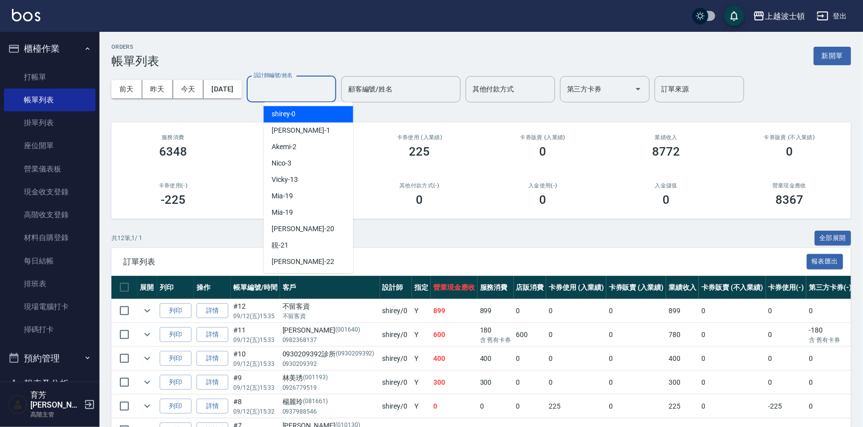
click at [304, 88] on input "設計師編號/姓名" at bounding box center [291, 89] width 81 height 17
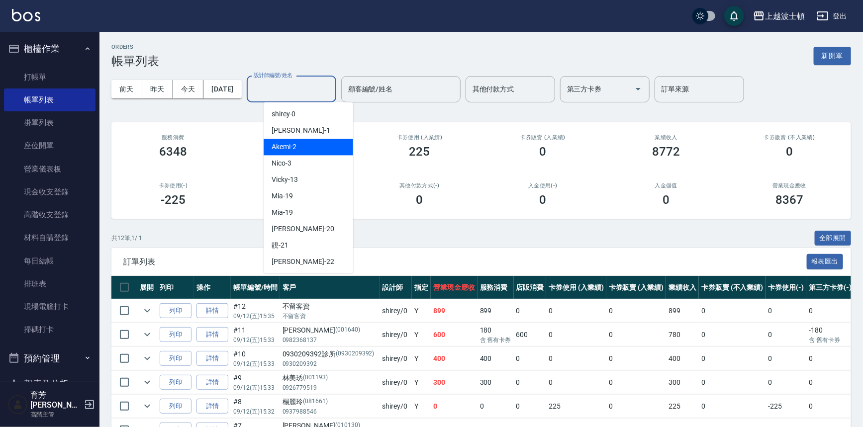
click at [314, 144] on div "Akemi -2" at bounding box center [309, 147] width 90 height 16
type input "Akemi-2"
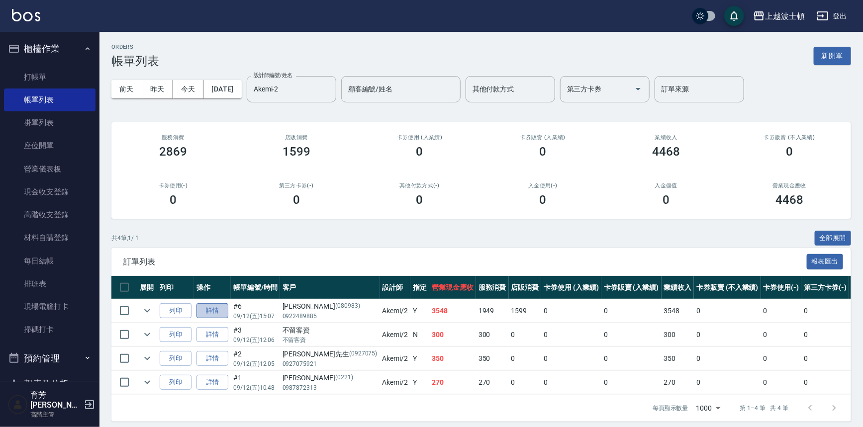
click at [213, 312] on link "詳情" at bounding box center [212, 310] width 32 height 15
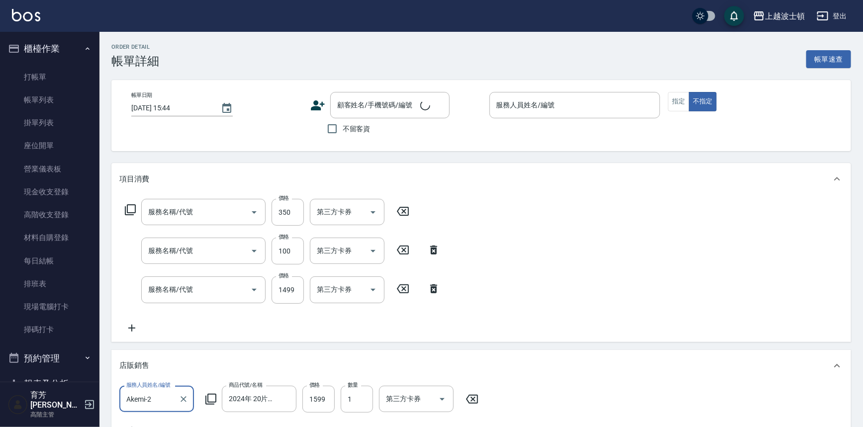
scroll to position [17, 0]
type input "[DATE] 15:07"
type input "Akemi-2"
type input "剪髮(305)"
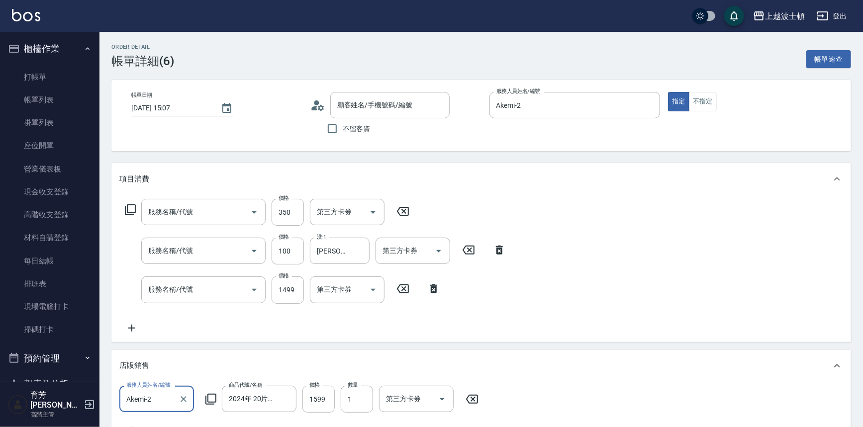
type input "洗髮加錢升等(206)"
type input "洗+韓國護髮(760)"
type input "[PERSON_NAME]/0922489885/080983"
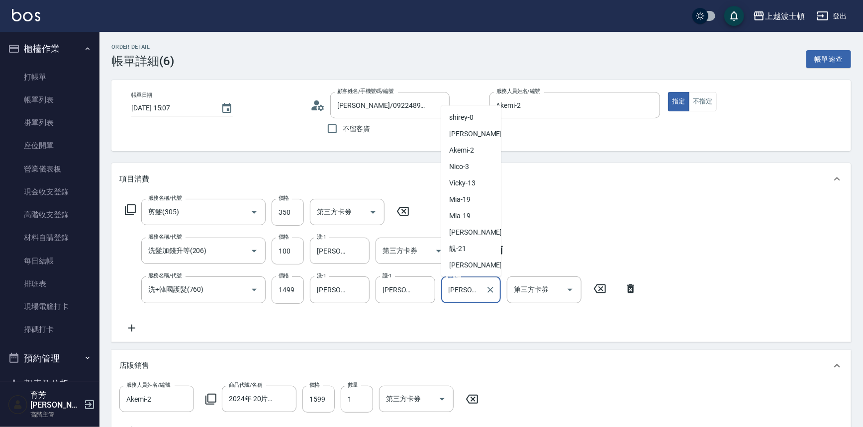
click at [461, 294] on input "[PERSON_NAME]-25" at bounding box center [464, 289] width 36 height 17
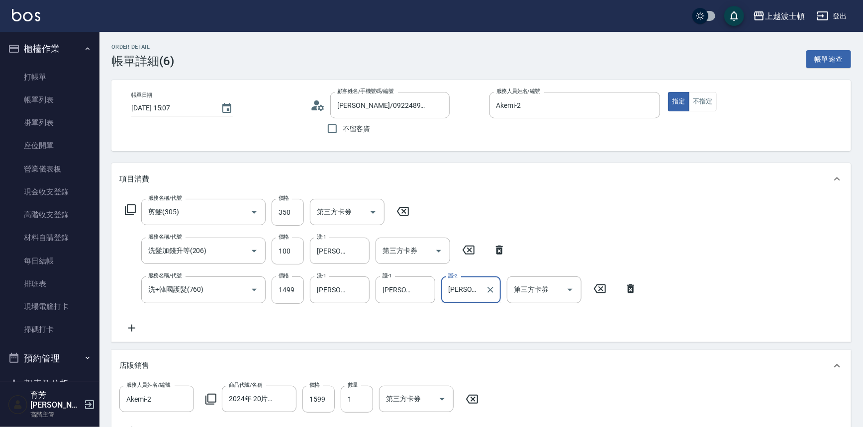
scroll to position [0, 7]
drag, startPoint x: 447, startPoint y: 288, endPoint x: 486, endPoint y: 298, distance: 40.7
click at [486, 298] on div "[PERSON_NAME]41姍-25 護-2" at bounding box center [471, 290] width 60 height 26
click at [483, 319] on div "怡廷 -41" at bounding box center [471, 315] width 60 height 16
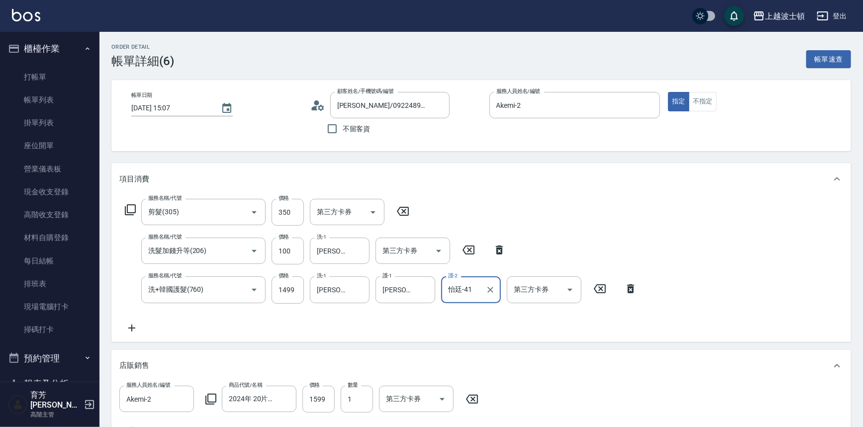
type input "怡廷-41"
click at [803, 212] on div "服務名稱/代號 剪髮(305) 服務名稱/代號 價格 350 價格 第三方卡券 第三方卡券 服務名稱/代號 洗髮加錢升等(206) 服務名稱/代號 價格 10…" at bounding box center [481, 268] width 740 height 147
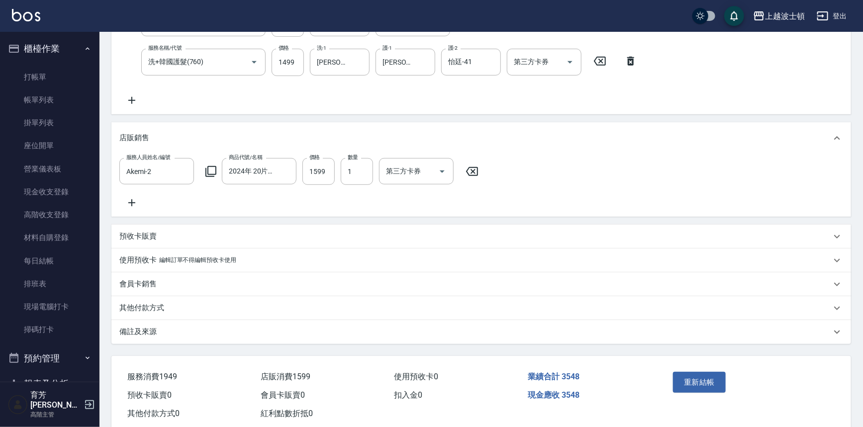
scroll to position [229, 0]
click at [692, 388] on button "重新結帳" at bounding box center [699, 381] width 53 height 21
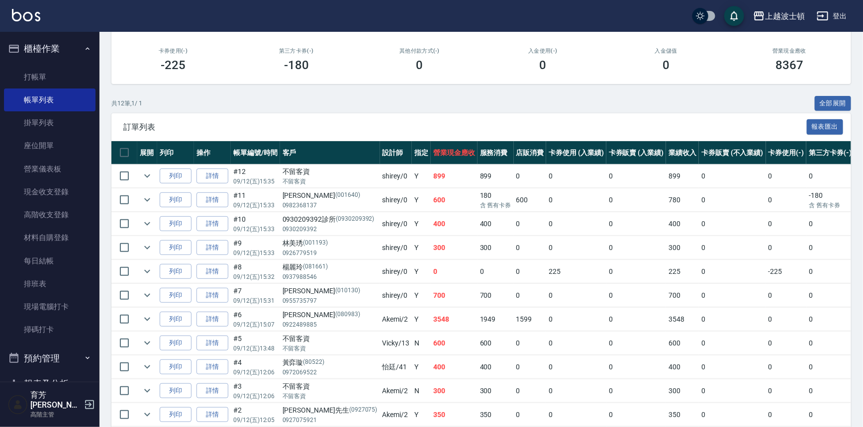
scroll to position [135, 0]
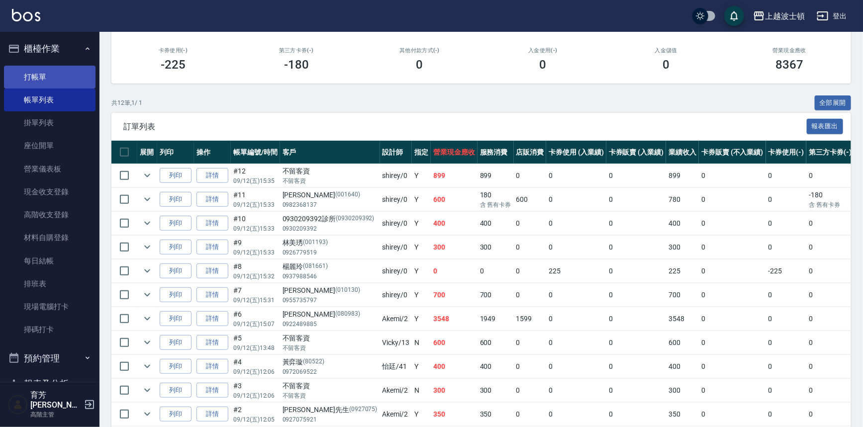
click at [48, 85] on link "打帳單" at bounding box center [50, 77] width 92 height 23
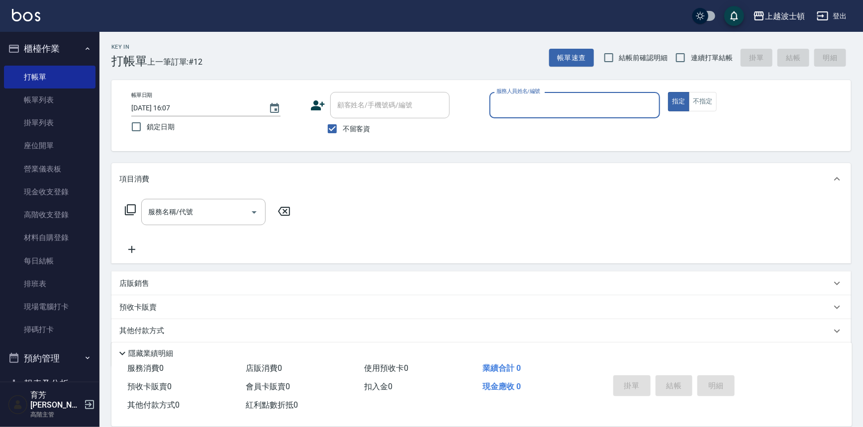
click at [552, 104] on input "服務人員姓名/編號" at bounding box center [575, 105] width 162 height 17
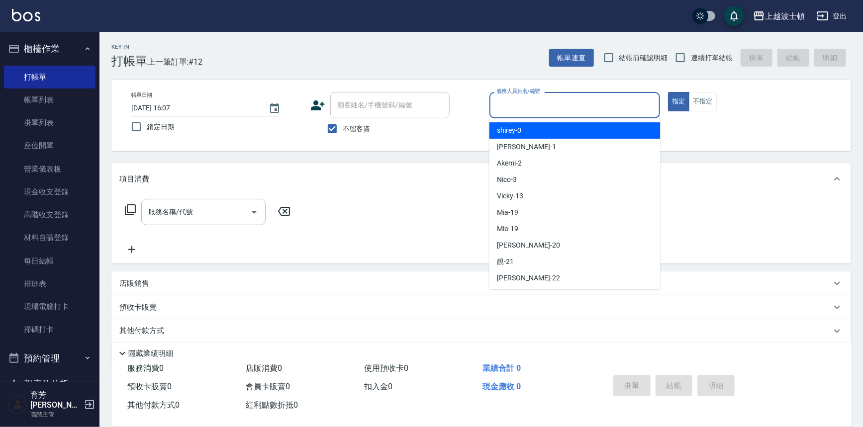
click at [554, 127] on div "shirey -0" at bounding box center [574, 130] width 171 height 16
type input "shirey-0"
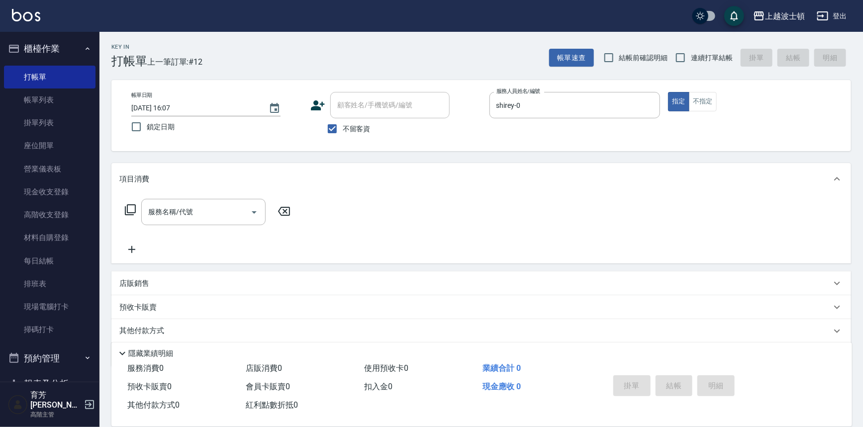
click at [343, 124] on span "不留客資" at bounding box center [357, 129] width 28 height 10
click at [343, 124] on input "不留客資" at bounding box center [332, 128] width 21 height 21
click at [343, 124] on span "不留客資" at bounding box center [357, 129] width 28 height 10
click at [343, 124] on input "不留客資" at bounding box center [332, 128] width 21 height 21
checkbox input "true"
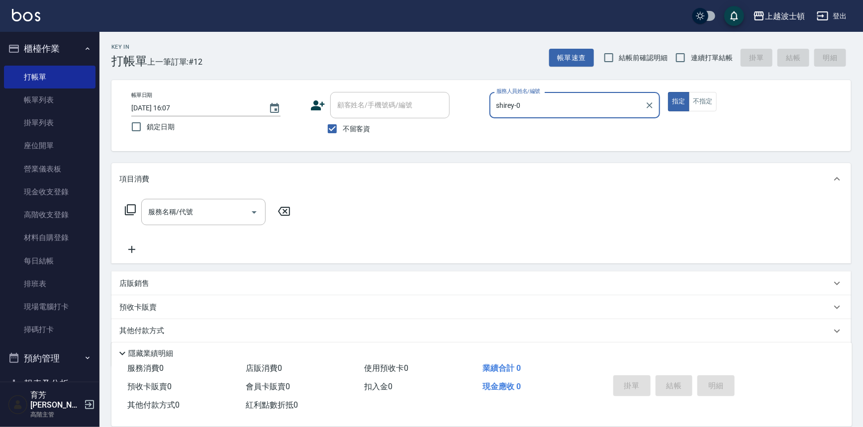
click at [129, 207] on icon at bounding box center [130, 210] width 12 height 12
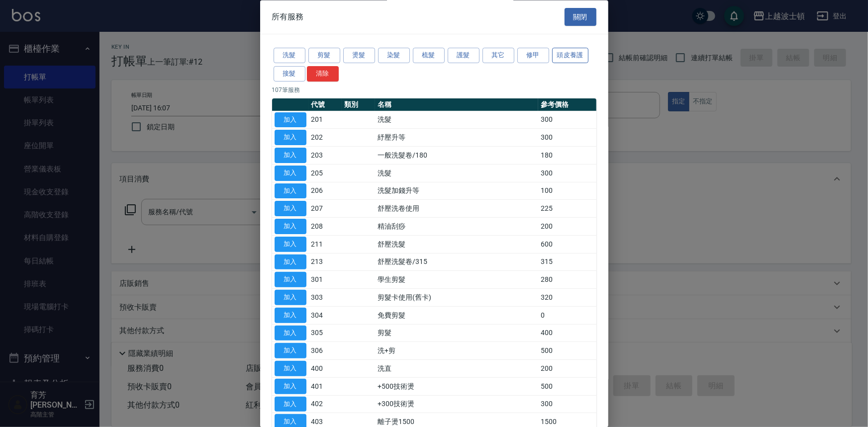
click at [568, 60] on button "頭皮養護" at bounding box center [570, 55] width 37 height 15
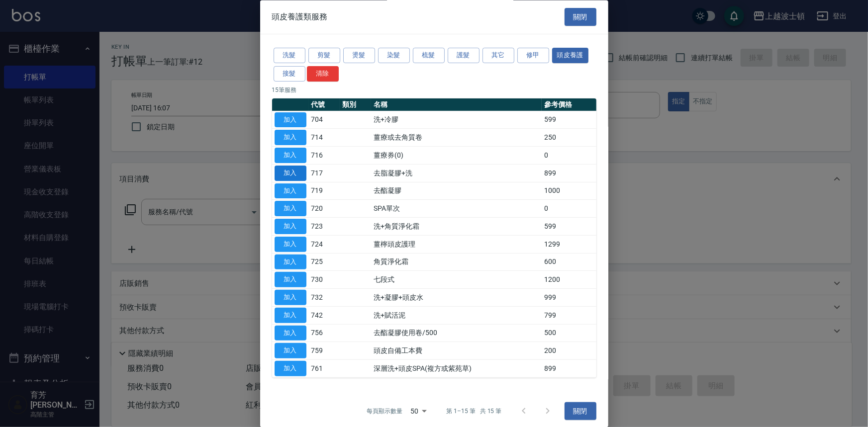
click at [294, 173] on button "加入" at bounding box center [291, 173] width 32 height 15
type input "去脂凝膠+洗(717)"
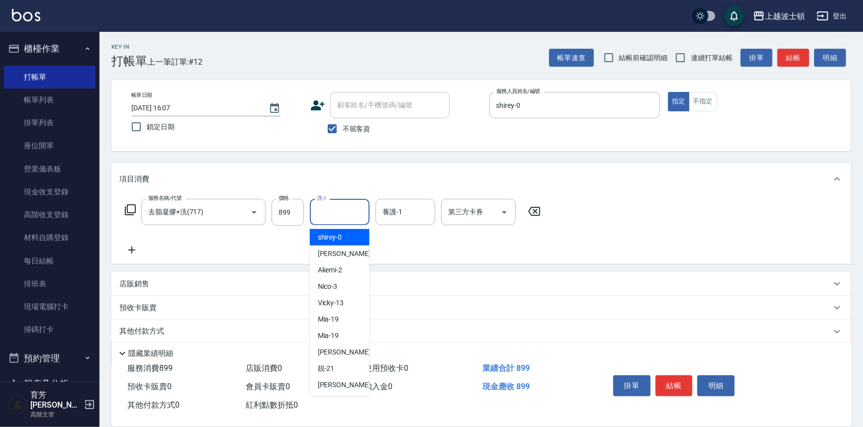
click at [327, 211] on input "洗-1" at bounding box center [339, 211] width 51 height 17
click at [338, 230] on div "shirey -0" at bounding box center [340, 237] width 60 height 16
type input "shirey-0"
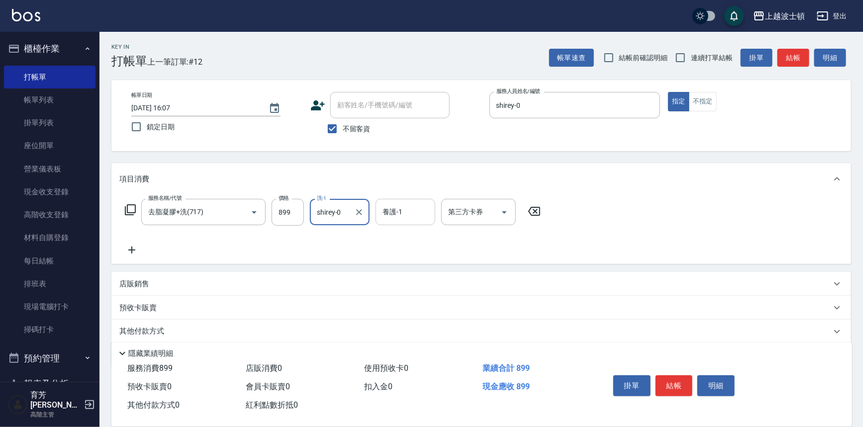
click at [408, 217] on input "養護-1" at bounding box center [405, 211] width 51 height 17
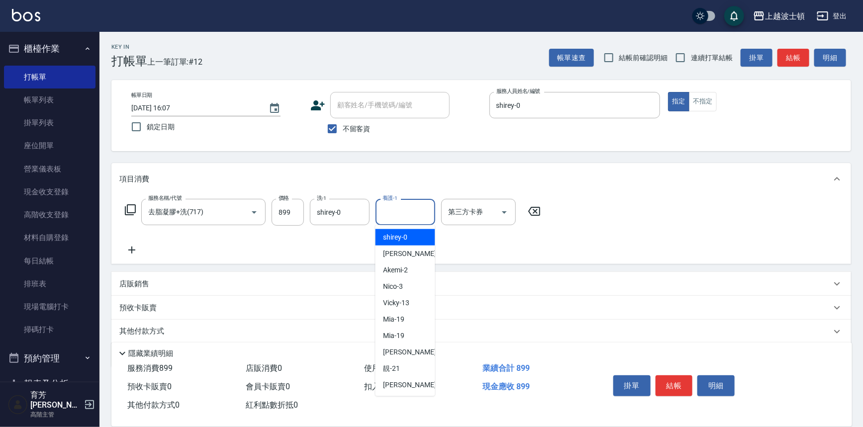
click at [408, 232] on div "shirey -0" at bounding box center [406, 237] width 60 height 16
type input "shirey-0"
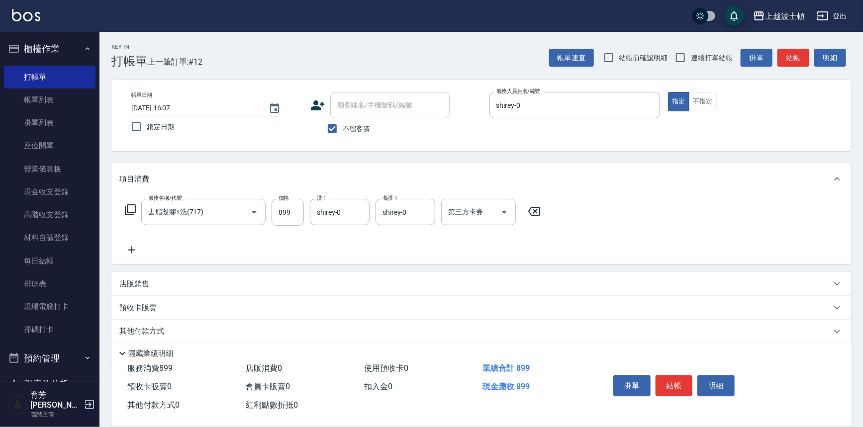
click at [124, 210] on icon at bounding box center [130, 210] width 12 height 12
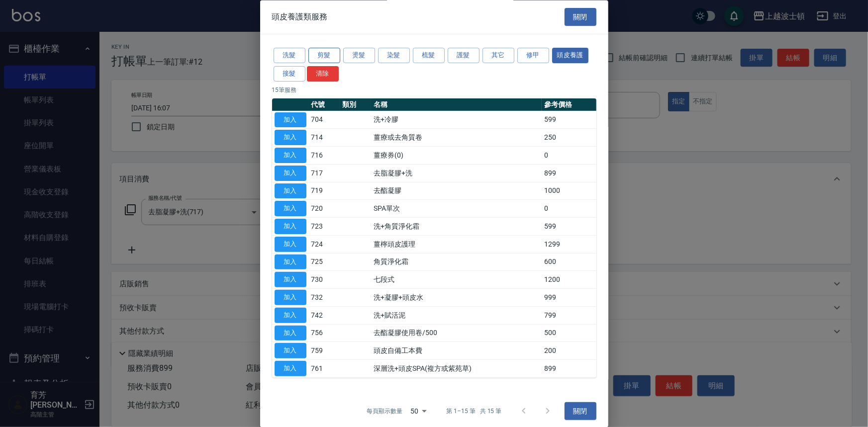
click at [314, 53] on button "剪髮" at bounding box center [324, 55] width 32 height 15
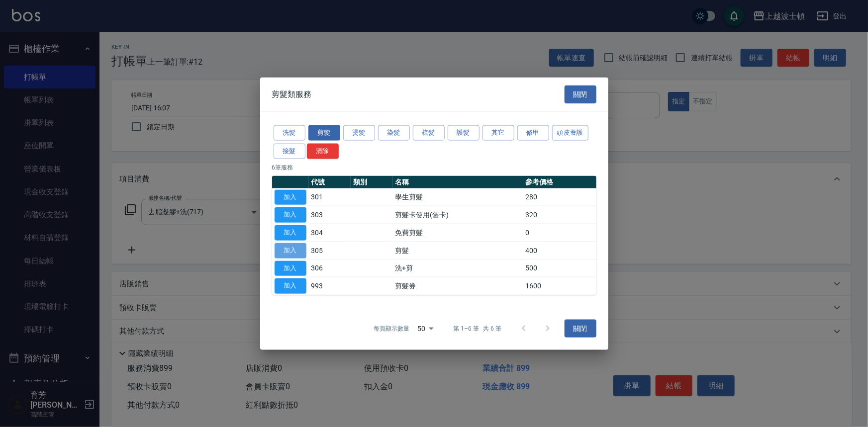
click at [299, 248] on button "加入" at bounding box center [291, 250] width 32 height 15
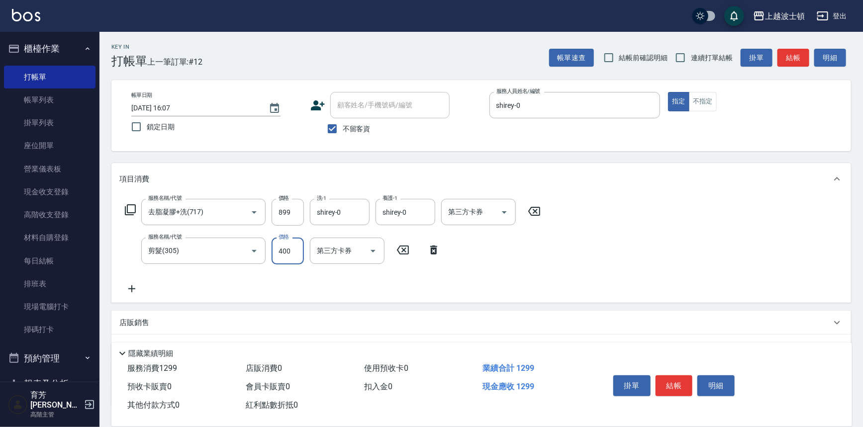
click at [293, 262] on input "400" at bounding box center [288, 251] width 32 height 27
type input "350"
click at [675, 378] on button "結帳" at bounding box center [674, 386] width 37 height 21
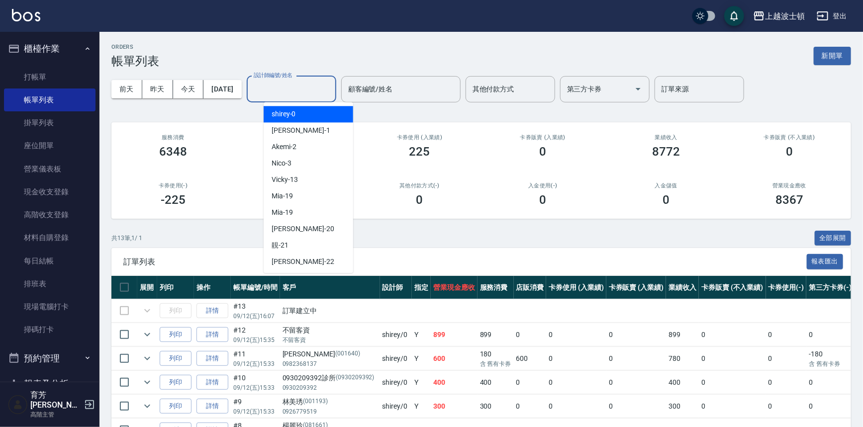
click at [323, 92] on input "設計師編號/姓名" at bounding box center [291, 89] width 81 height 17
click at [327, 119] on div "shirey -0" at bounding box center [309, 114] width 90 height 16
type input "shirey-0"
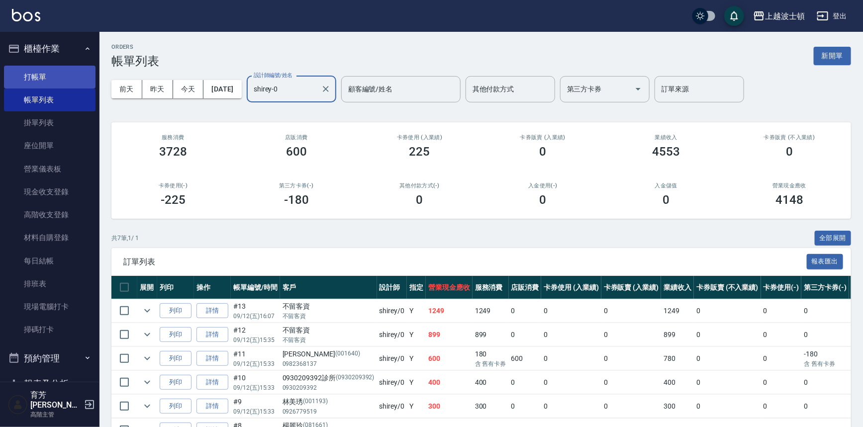
click at [40, 74] on link "打帳單" at bounding box center [50, 77] width 92 height 23
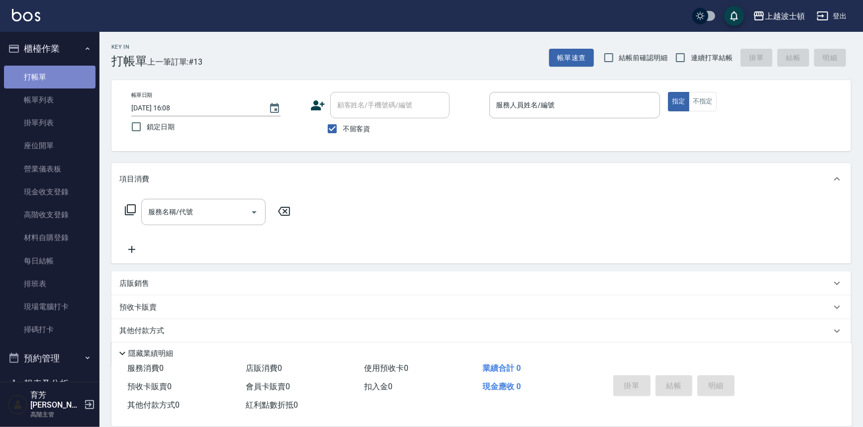
click at [72, 75] on link "打帳單" at bounding box center [50, 77] width 92 height 23
click at [78, 79] on link "打帳單" at bounding box center [50, 77] width 92 height 23
click at [47, 98] on link "帳單列表" at bounding box center [50, 100] width 92 height 23
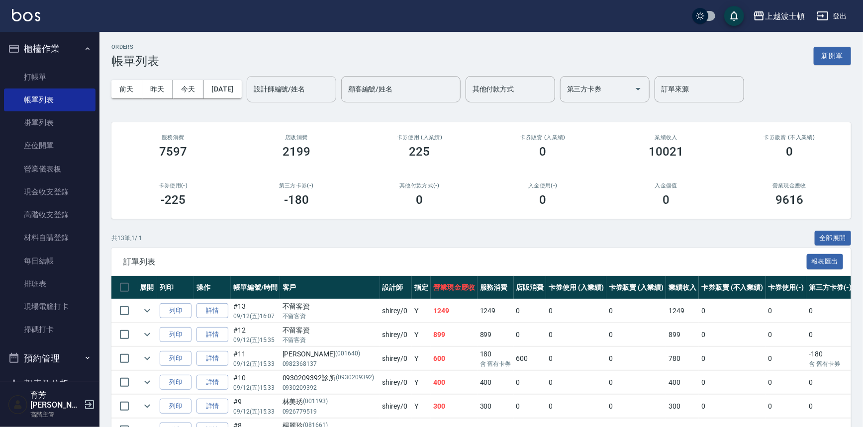
click at [301, 91] on input "設計師編號/姓名" at bounding box center [291, 89] width 81 height 17
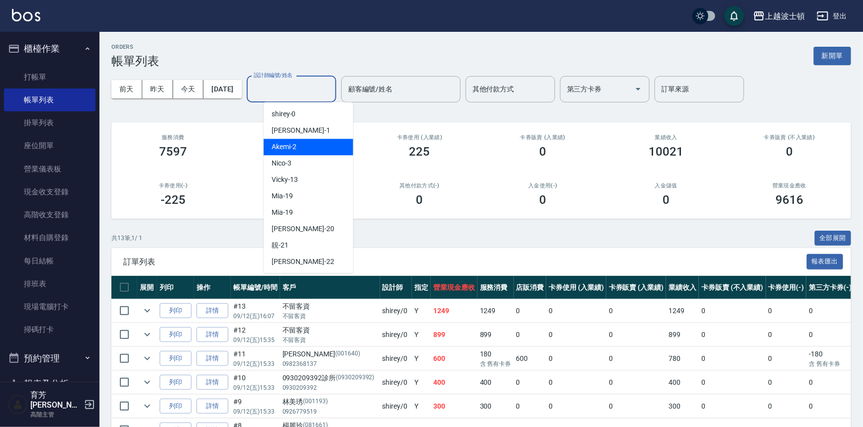
click at [323, 148] on div "Akemi -2" at bounding box center [309, 147] width 90 height 16
type input "Akemi-2"
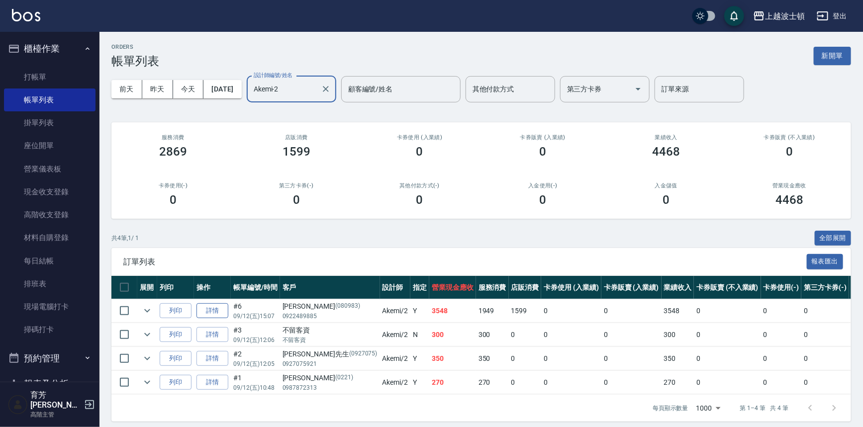
click at [211, 308] on link "詳情" at bounding box center [212, 310] width 32 height 15
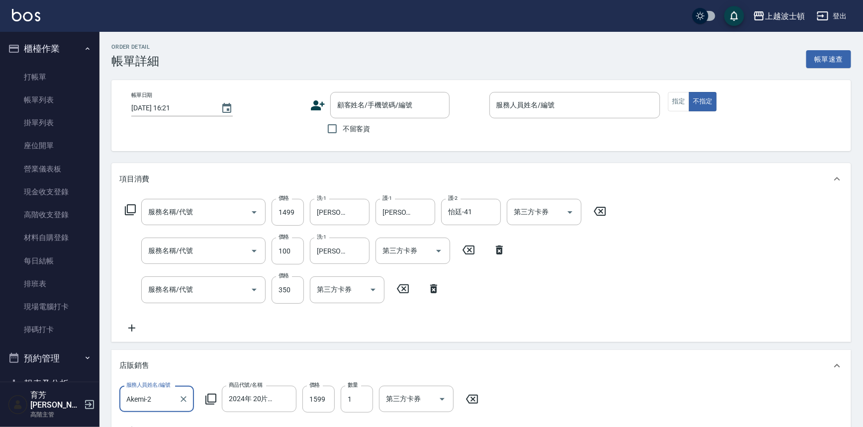
type input "[DATE] 15:07"
type input "Akemi-2"
type input "洗+韓國護髮(760)"
type input "洗髮加錢升等(206)"
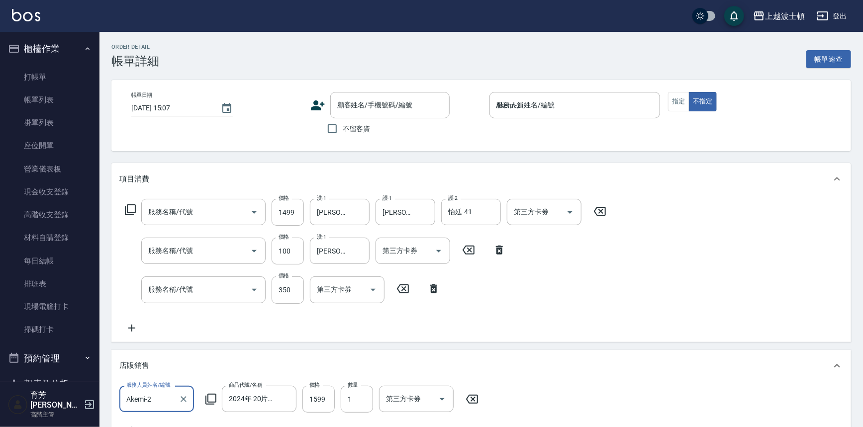
type input "剪髮(305)"
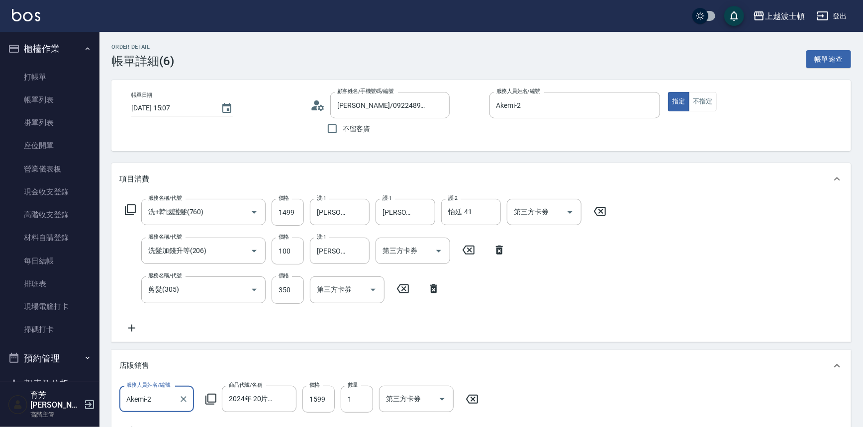
scroll to position [0, 0]
type input "[PERSON_NAME]/0922489885/080983"
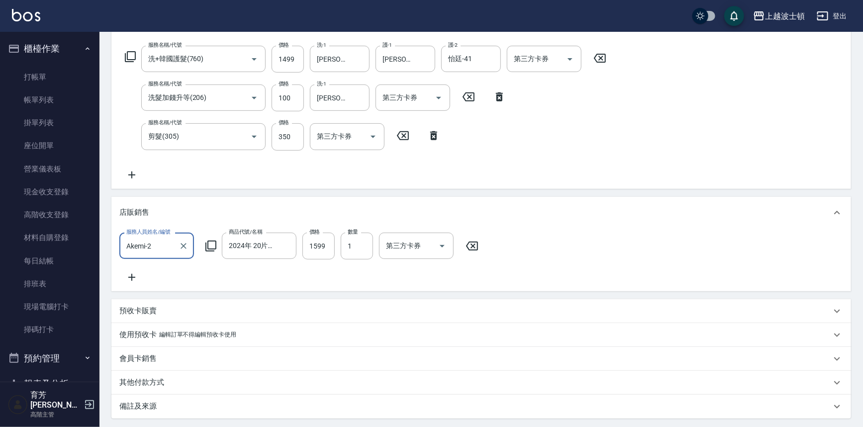
scroll to position [174, 0]
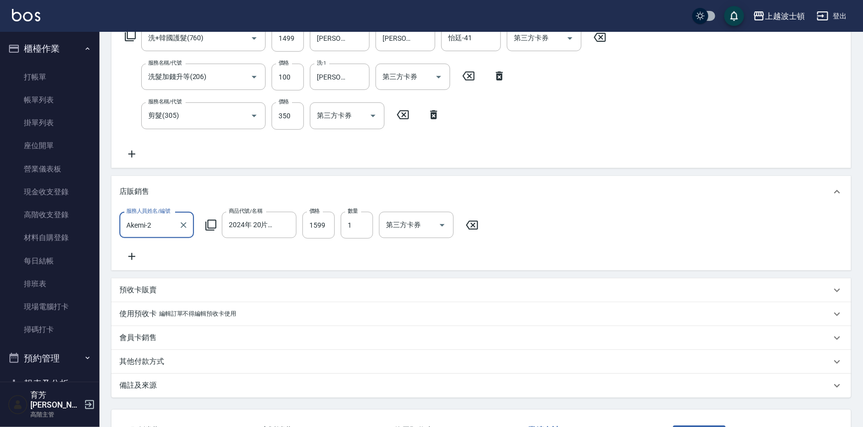
click at [210, 221] on icon at bounding box center [211, 225] width 12 height 12
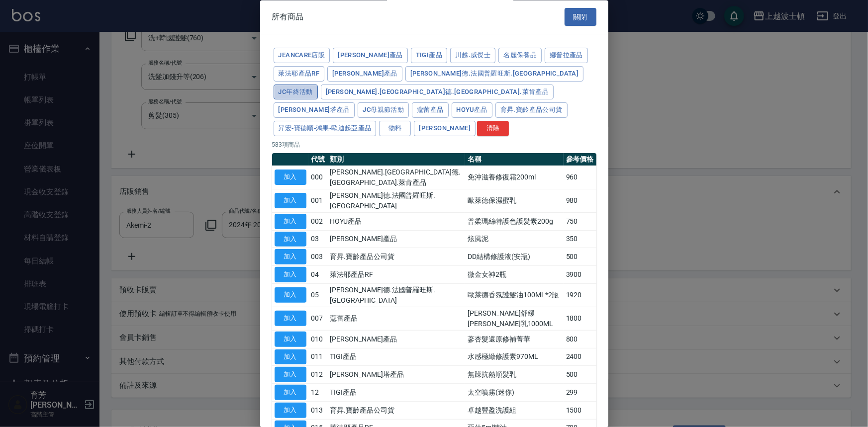
click at [318, 85] on button "JC年終活動" at bounding box center [296, 92] width 44 height 15
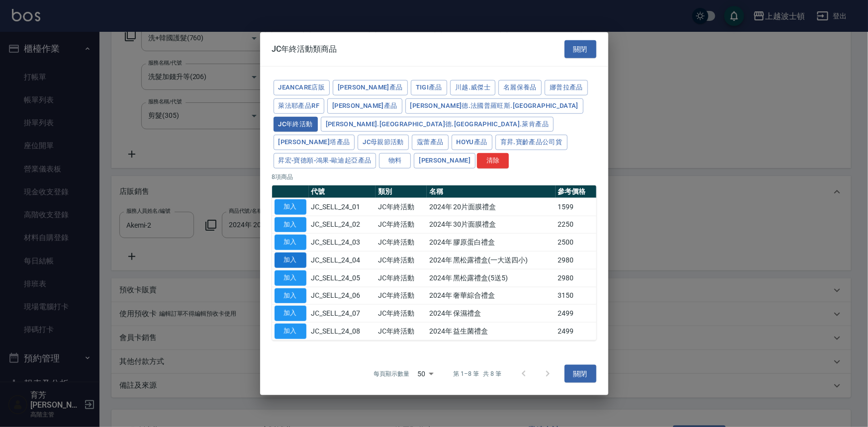
click at [293, 253] on button "加入" at bounding box center [291, 260] width 32 height 15
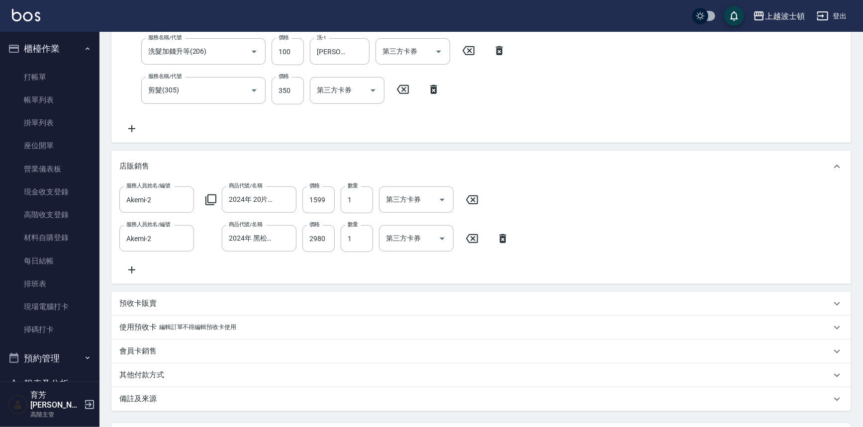
scroll to position [295, 0]
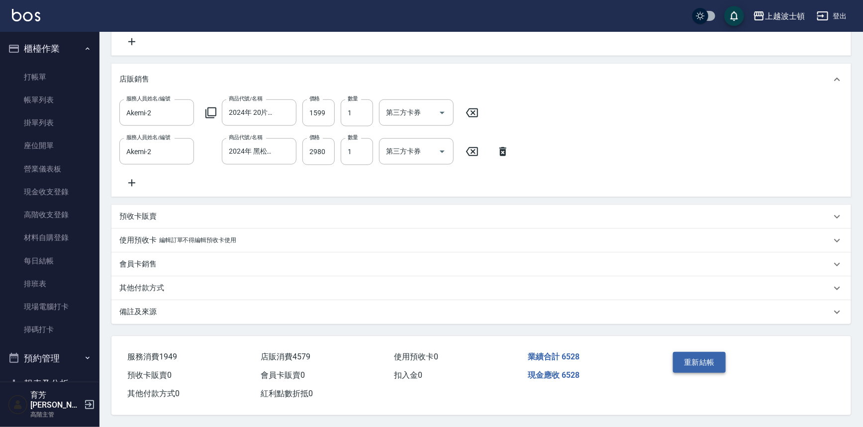
click at [704, 370] on button "重新結帳" at bounding box center [699, 362] width 53 height 21
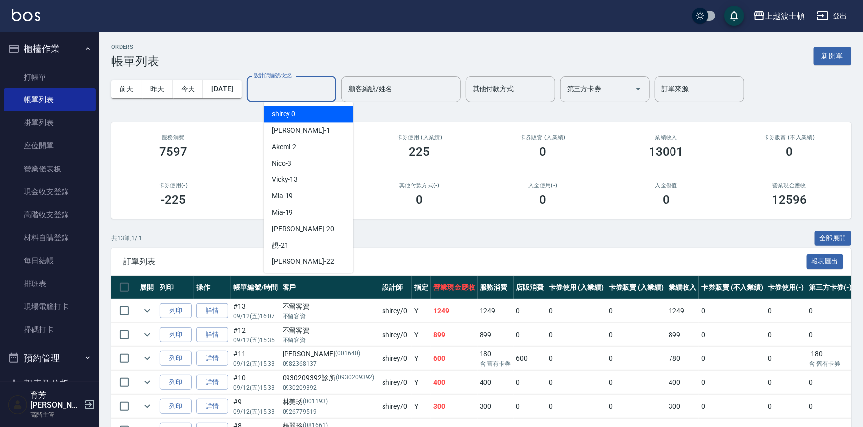
click at [309, 87] on input "設計師編號/姓名" at bounding box center [291, 89] width 81 height 17
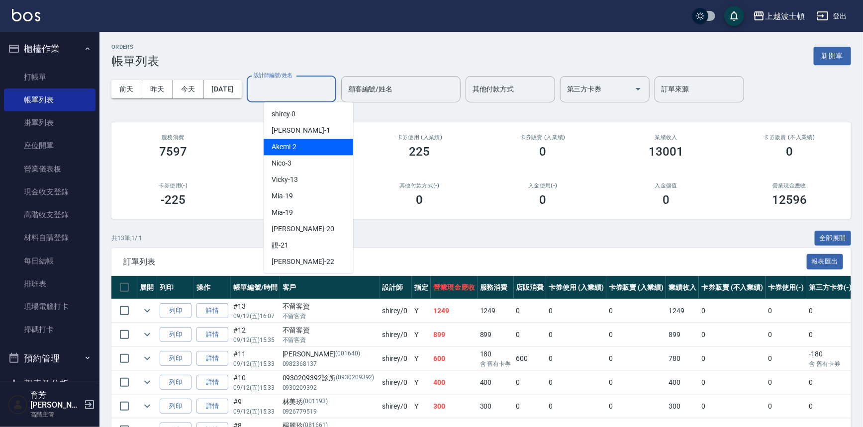
click at [330, 147] on div "Akemi -2" at bounding box center [309, 147] width 90 height 16
type input "Akemi-2"
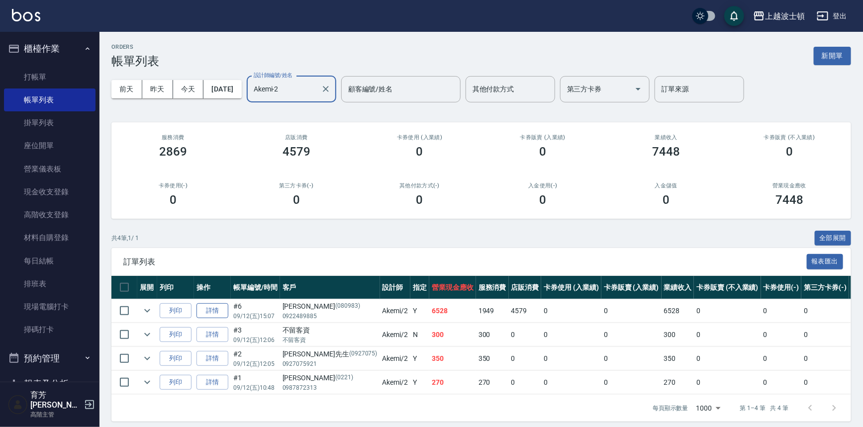
click at [217, 311] on link "詳情" at bounding box center [212, 310] width 32 height 15
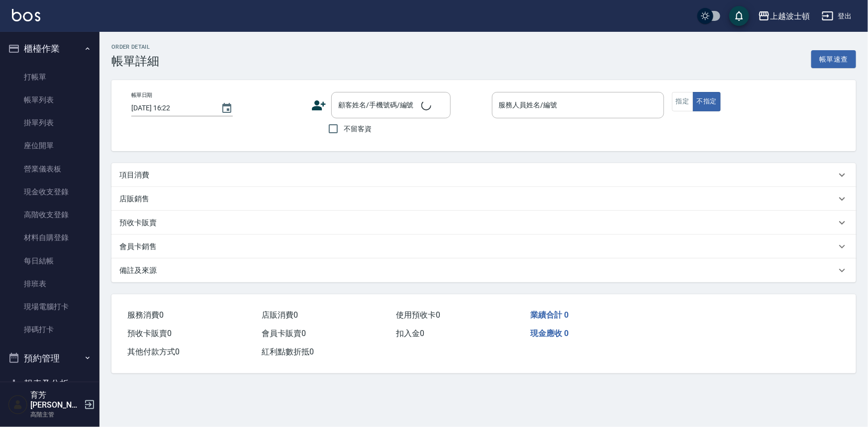
type input "[DATE] 15:07"
type input "Akemi-2"
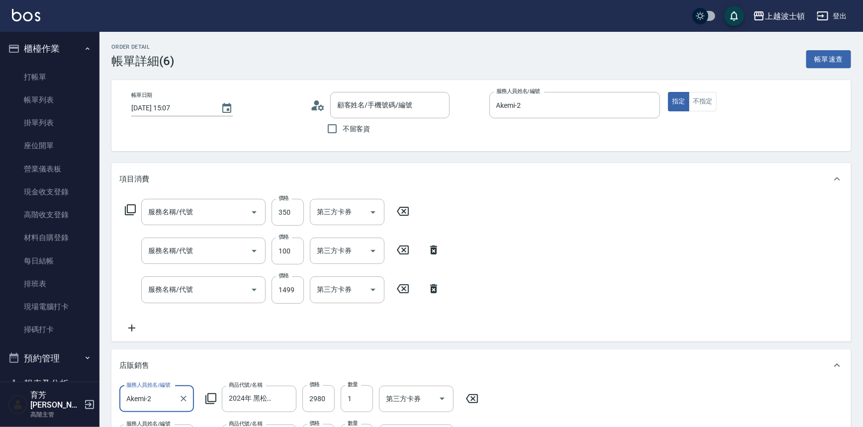
type input "[PERSON_NAME]/0922489885/080983"
type input "剪髮(305)"
type input "洗髮加錢升等(206)"
type input "洗+韓國護髮(760)"
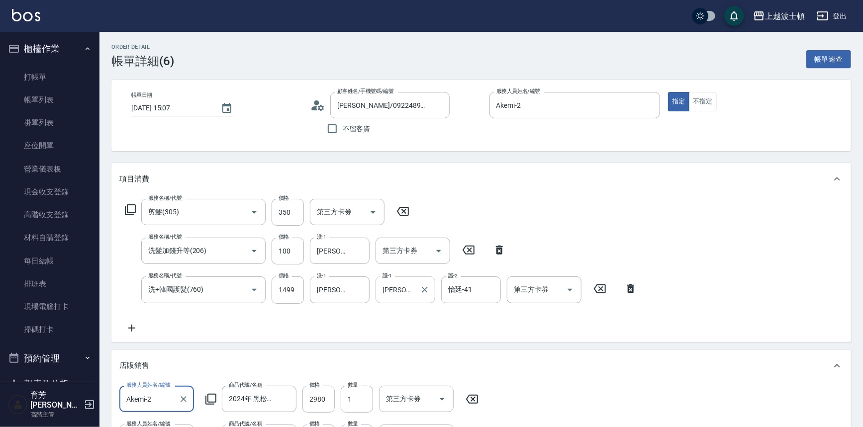
click at [403, 293] on input "[PERSON_NAME]-25" at bounding box center [398, 289] width 36 height 17
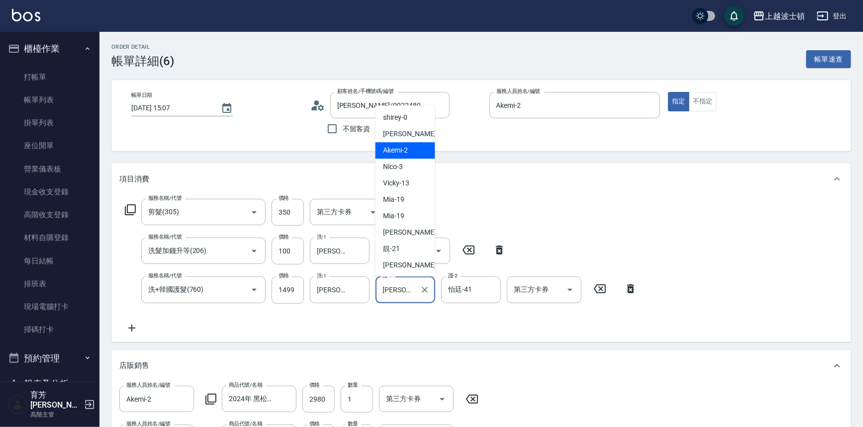
click at [413, 144] on div "Akemi -2" at bounding box center [406, 151] width 60 height 16
type input "Akemi-2"
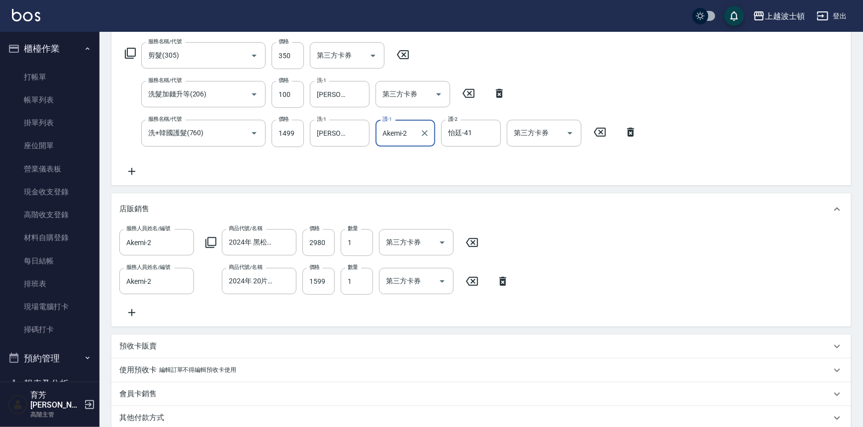
scroll to position [295, 0]
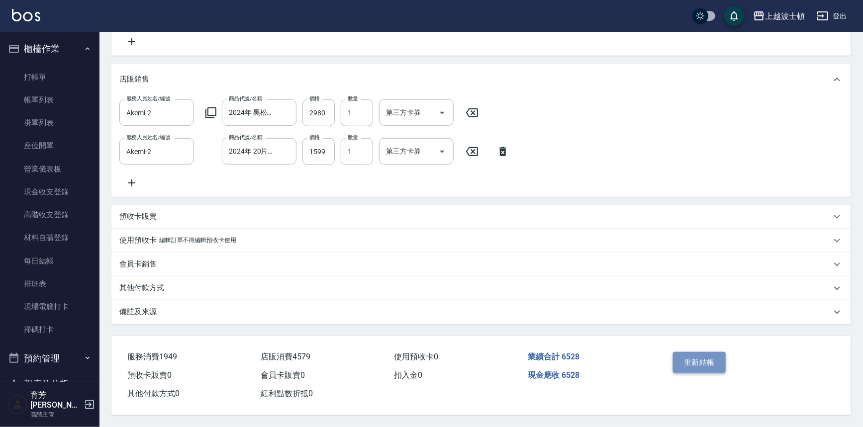
click at [699, 359] on button "重新結帳" at bounding box center [699, 362] width 53 height 21
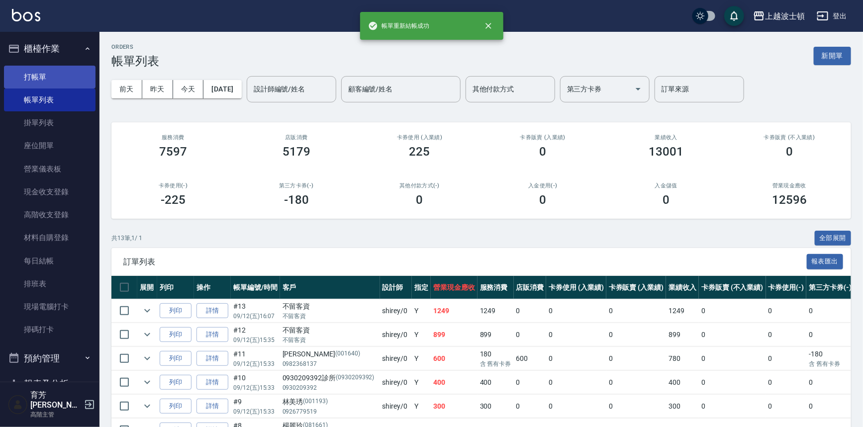
click at [35, 72] on link "打帳單" at bounding box center [50, 77] width 92 height 23
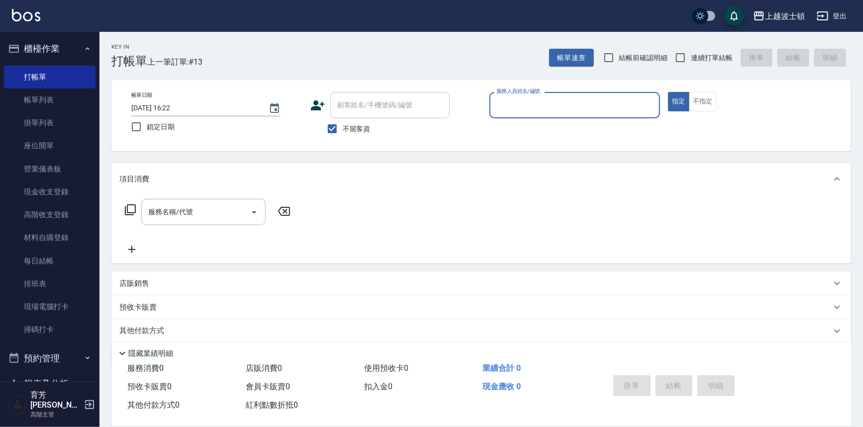
click at [532, 107] on input "服務人員姓名/編號" at bounding box center [575, 105] width 162 height 17
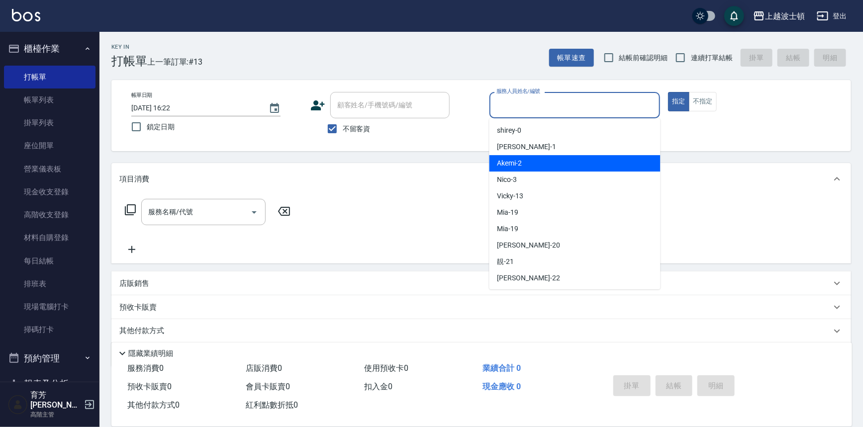
click at [559, 164] on div "Akemi -2" at bounding box center [574, 163] width 171 height 16
type input "Akemi-2"
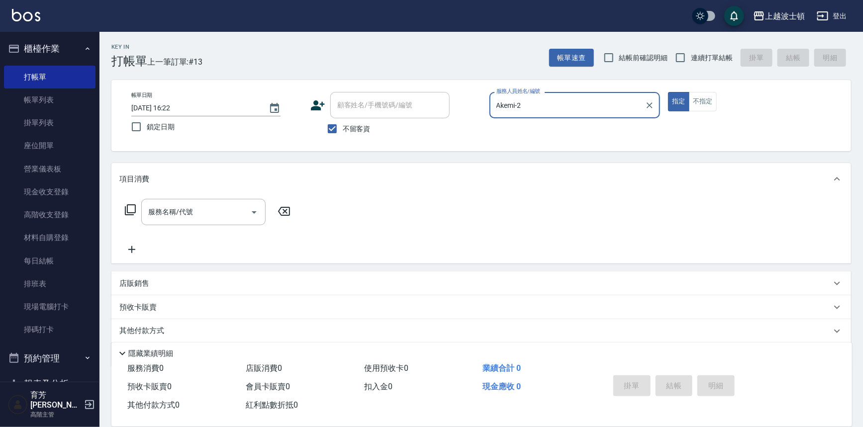
click at [132, 206] on div "服務名稱/代號 服務名稱/代號" at bounding box center [207, 212] width 177 height 26
click at [139, 205] on div "服務名稱/代號 服務名稱/代號" at bounding box center [207, 212] width 177 height 26
click at [130, 209] on icon at bounding box center [130, 210] width 12 height 12
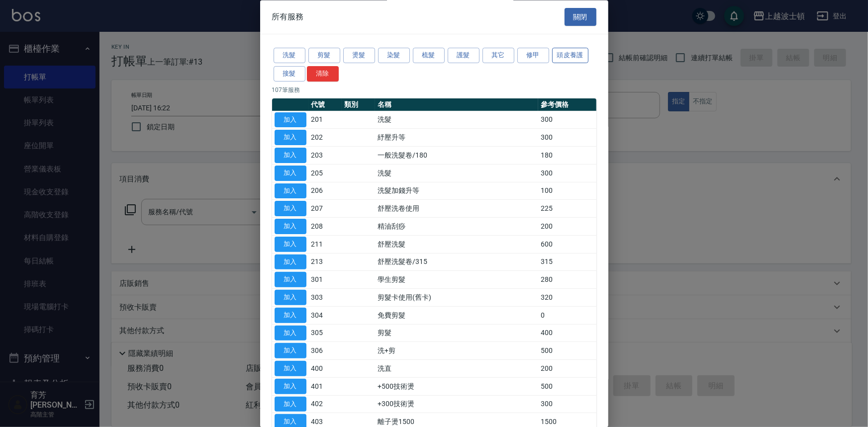
click at [572, 58] on button "頭皮養護" at bounding box center [570, 55] width 37 height 15
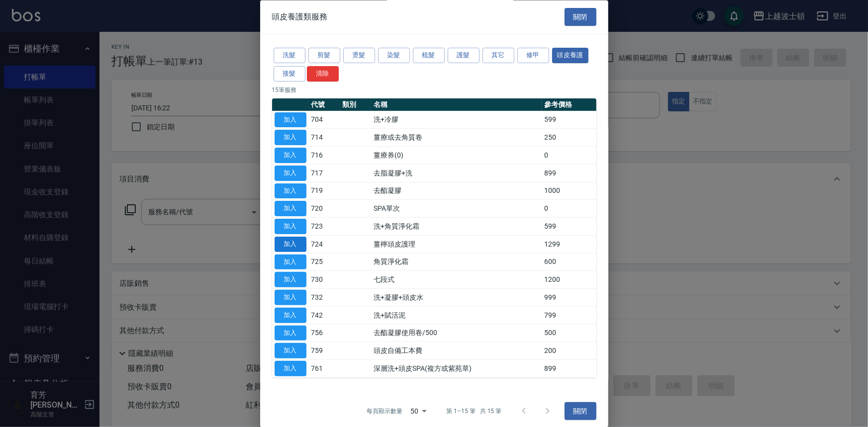
click at [288, 241] on button "加入" at bounding box center [291, 244] width 32 height 15
type input "薑檸頭皮護理(724)"
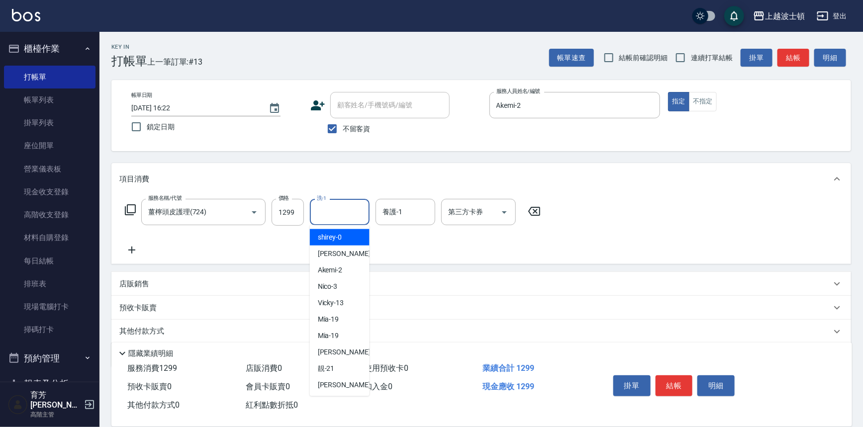
click at [349, 209] on input "洗-1" at bounding box center [339, 211] width 51 height 17
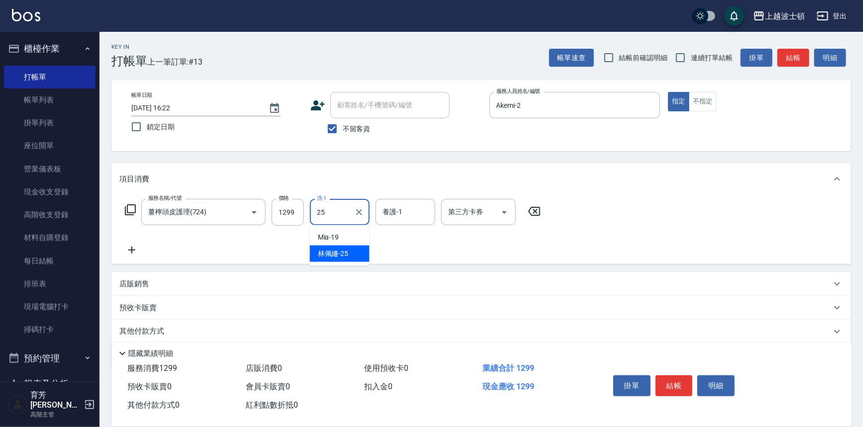
click at [359, 250] on div "[PERSON_NAME]-25" at bounding box center [340, 254] width 60 height 16
type input "[PERSON_NAME]-25"
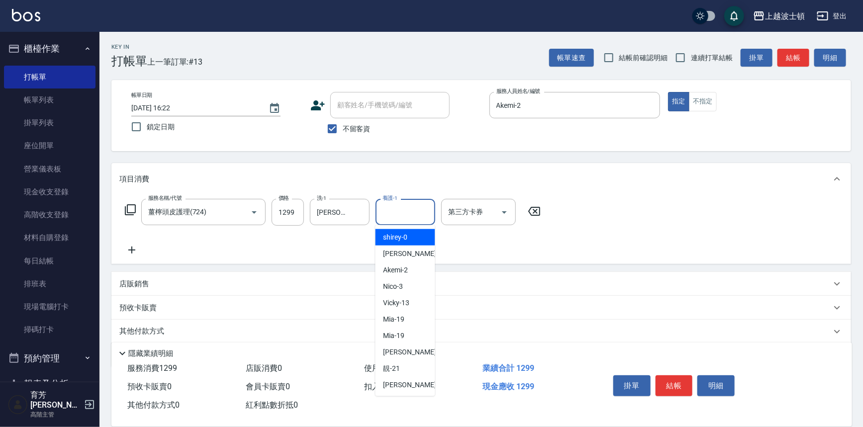
click at [404, 211] on input "養護-1" at bounding box center [405, 211] width 51 height 17
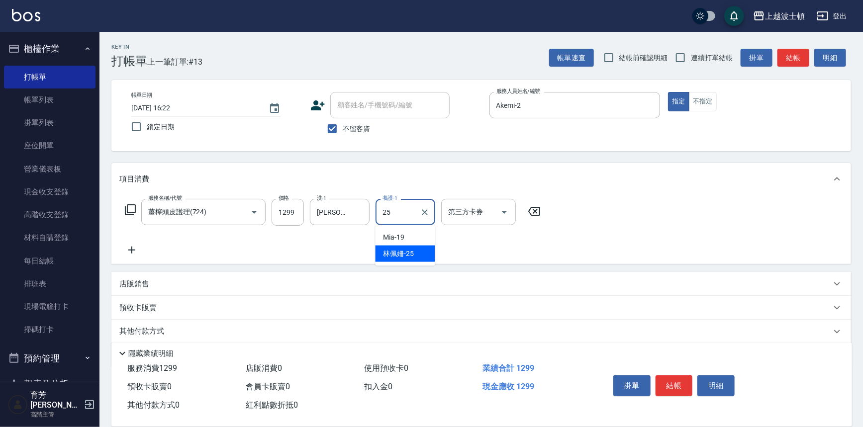
click at [410, 254] on span "[PERSON_NAME]-25" at bounding box center [399, 254] width 31 height 10
type input "[PERSON_NAME]-25"
click at [695, 179] on div "項目消費" at bounding box center [475, 179] width 712 height 10
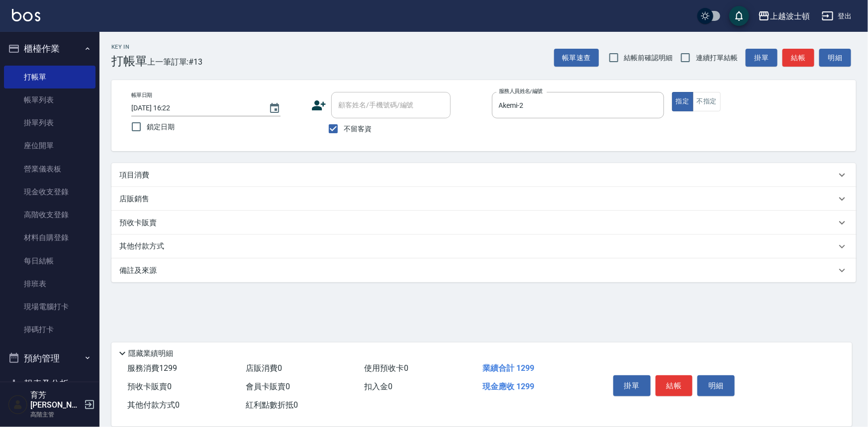
click at [392, 177] on div "項目消費" at bounding box center [477, 175] width 717 height 10
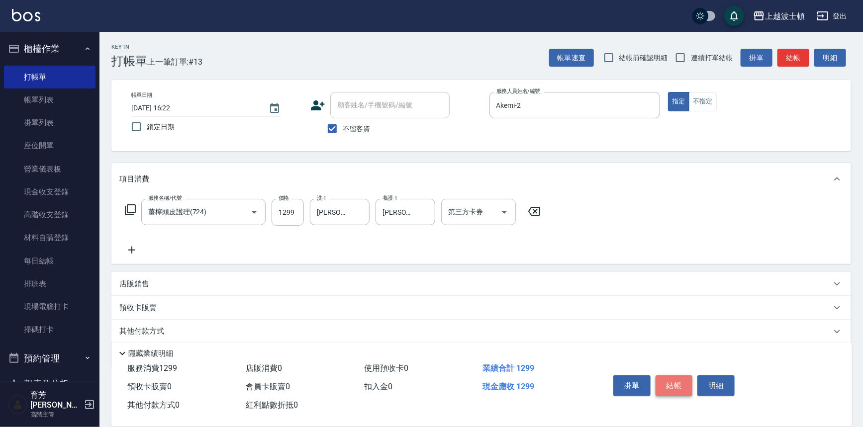
click at [672, 387] on button "結帳" at bounding box center [674, 386] width 37 height 21
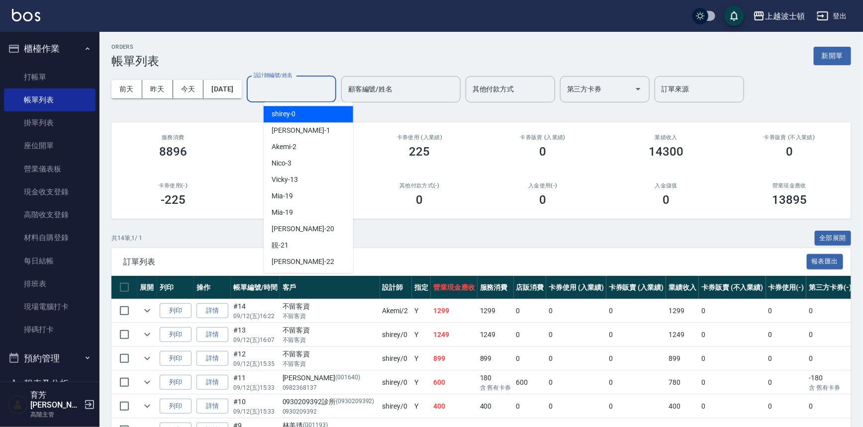
click at [296, 94] on input "設計師編號/姓名" at bounding box center [291, 89] width 81 height 17
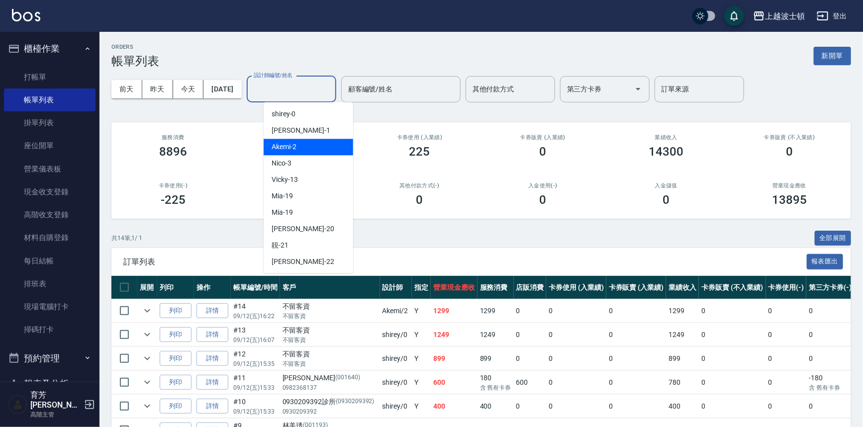
click at [319, 143] on div "Akemi -2" at bounding box center [309, 147] width 90 height 16
type input "Akemi-2"
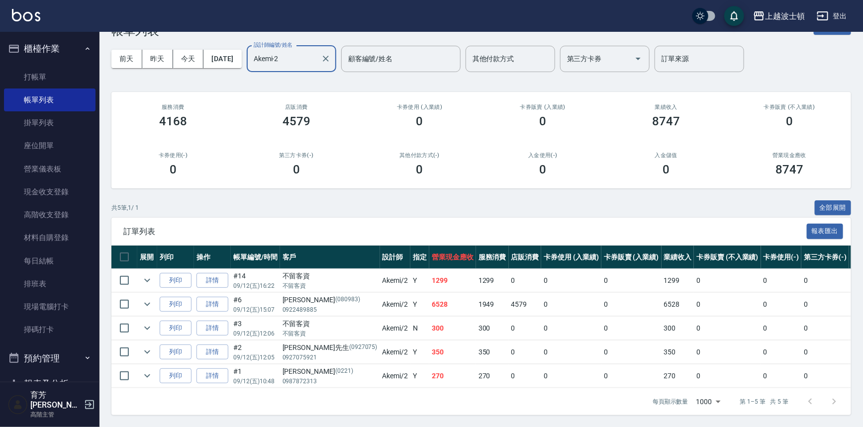
scroll to position [36, 0]
click at [137, 271] on td at bounding box center [147, 280] width 20 height 23
click at [147, 275] on icon "expand row" at bounding box center [147, 281] width 12 height 12
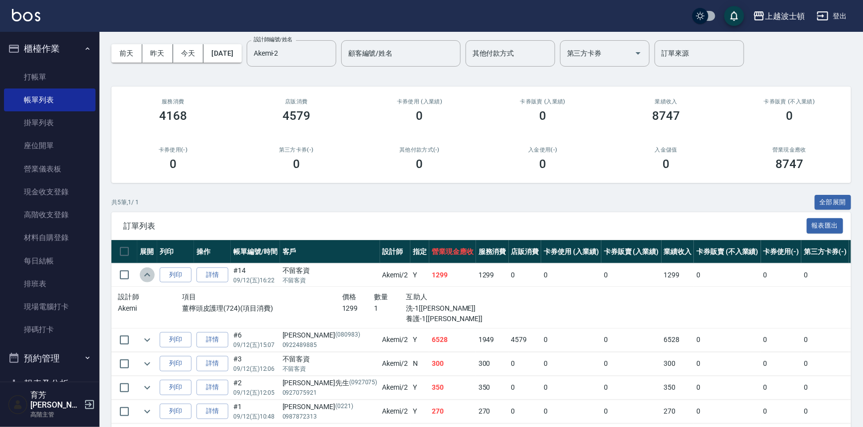
click at [147, 274] on icon "expand row" at bounding box center [147, 274] width 6 height 3
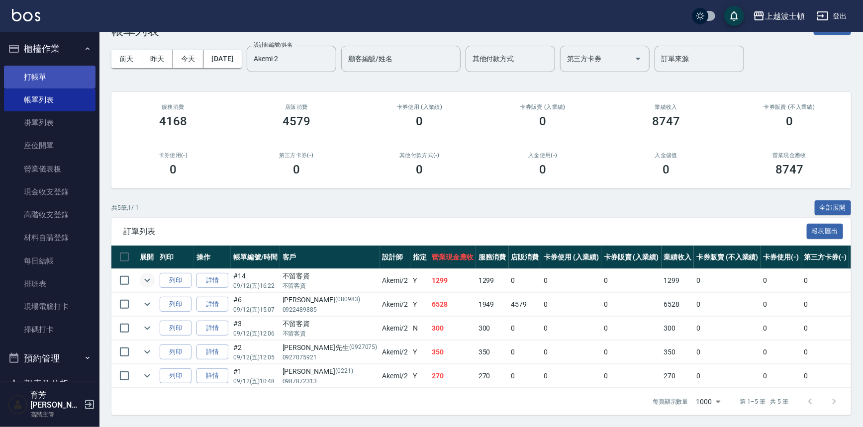
click at [66, 72] on link "打帳單" at bounding box center [50, 77] width 92 height 23
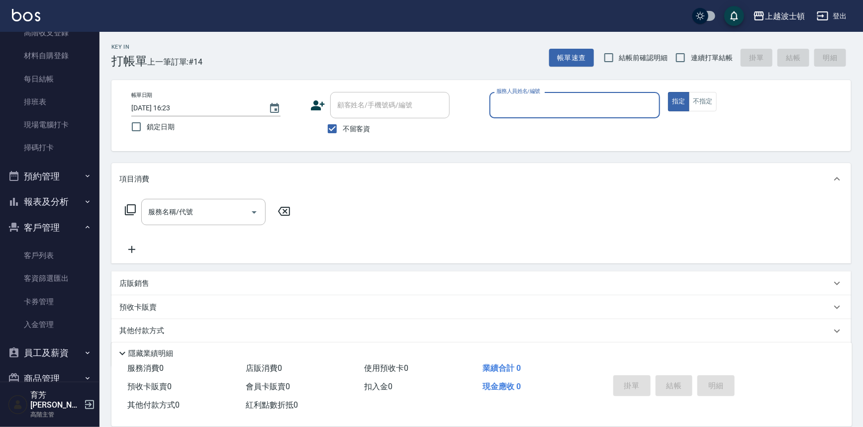
scroll to position [184, 0]
click at [48, 203] on button "報表及分析" at bounding box center [50, 201] width 92 height 26
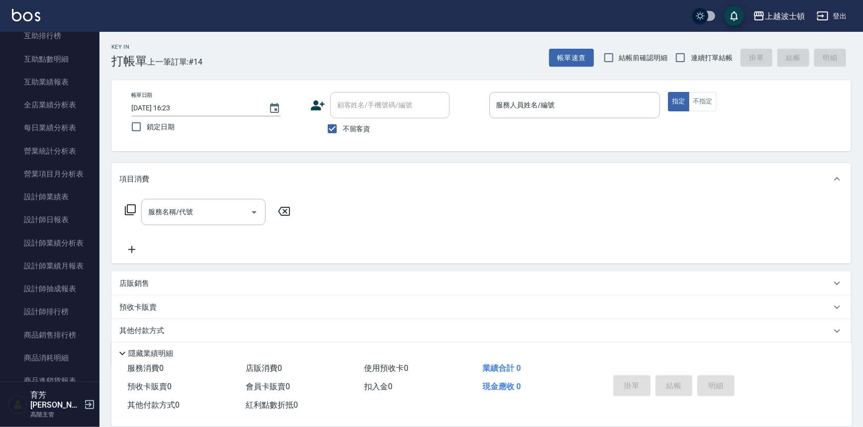
scroll to position [540, 0]
click at [55, 214] on link "設計師日報表" at bounding box center [50, 217] width 92 height 23
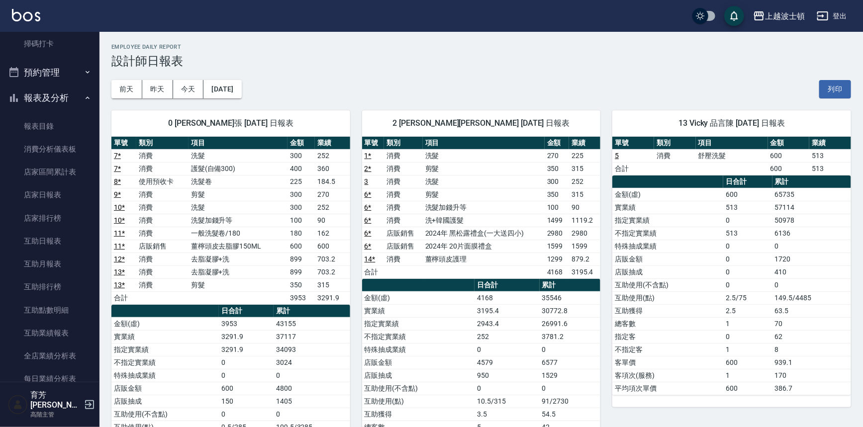
scroll to position [278, 0]
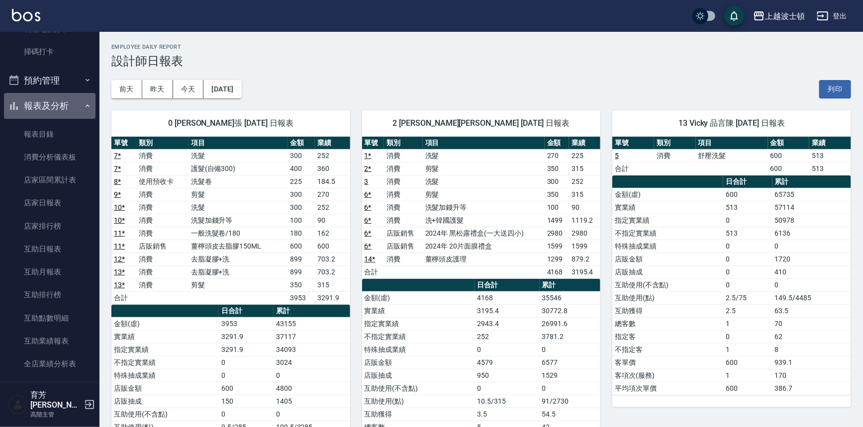
click at [55, 107] on button "報表及分析" at bounding box center [50, 106] width 92 height 26
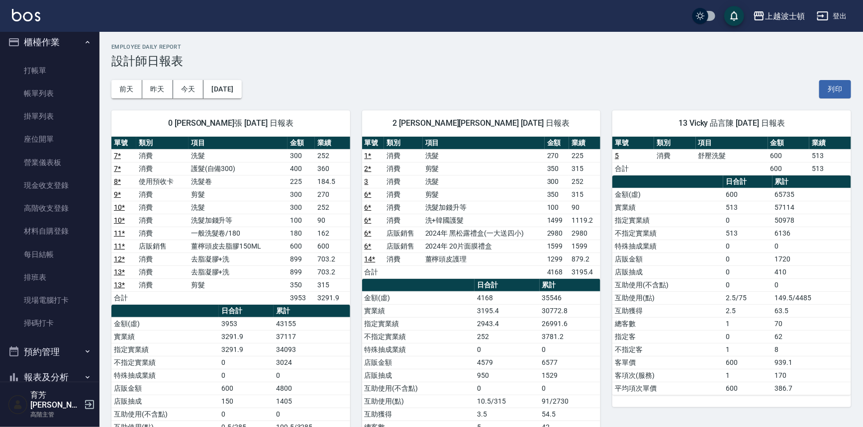
scroll to position [2, 0]
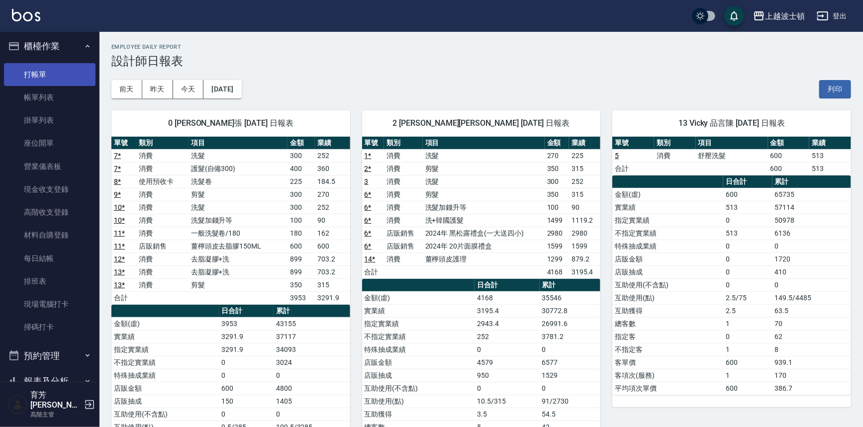
click at [71, 76] on link "打帳單" at bounding box center [50, 74] width 92 height 23
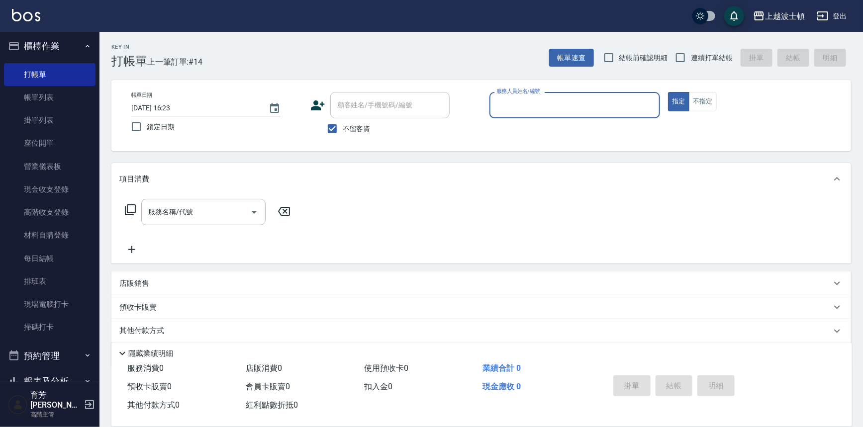
click at [350, 131] on span "不留客資" at bounding box center [357, 129] width 28 height 10
click at [343, 131] on input "不留客資" at bounding box center [332, 128] width 21 height 21
checkbox input "false"
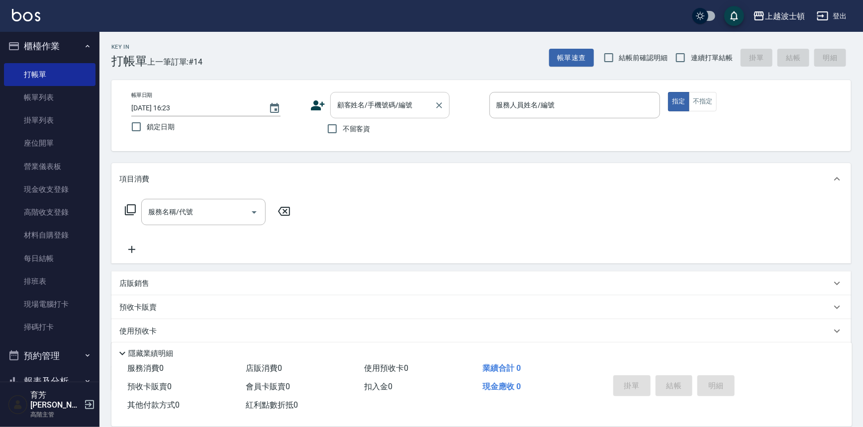
click at [362, 113] on input "顧客姓名/手機號碼/編號" at bounding box center [383, 105] width 96 height 17
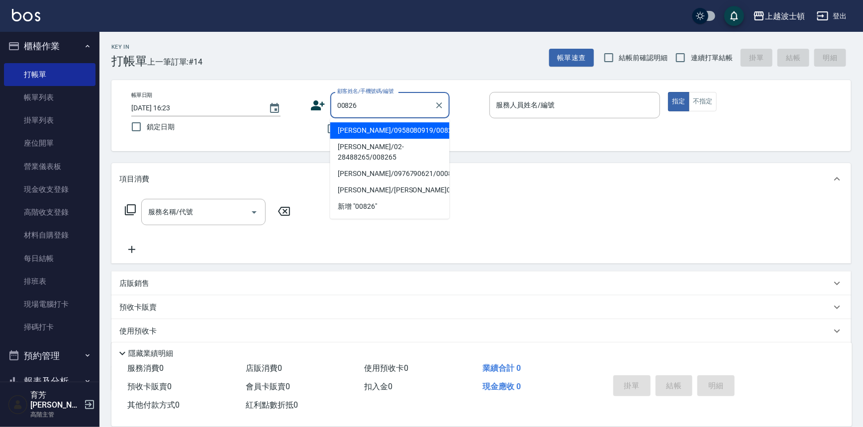
type input "00826"
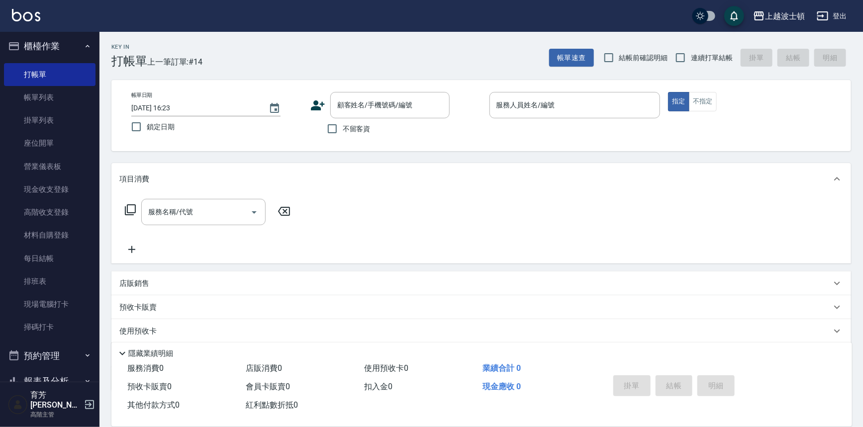
click at [463, 163] on div "項目消費" at bounding box center [481, 179] width 740 height 32
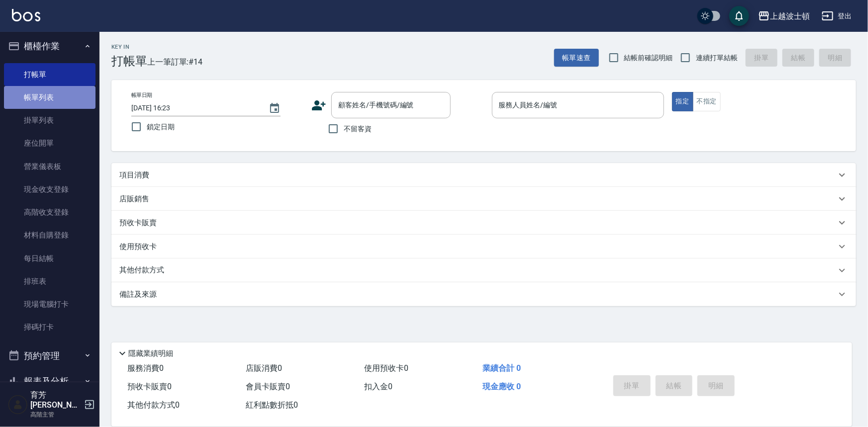
click at [61, 95] on link "帳單列表" at bounding box center [50, 97] width 92 height 23
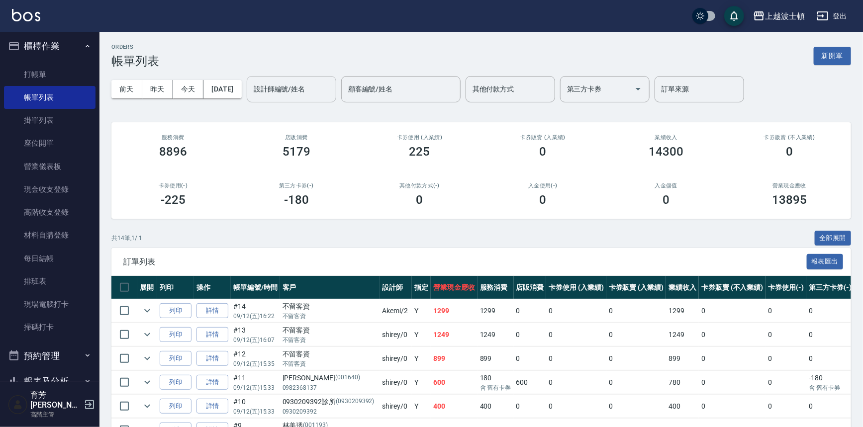
click at [308, 97] on input "設計師編號/姓名" at bounding box center [291, 89] width 81 height 17
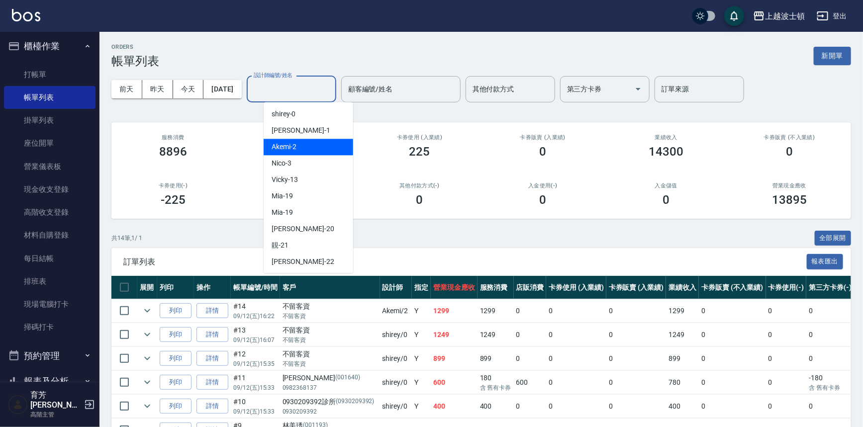
click at [318, 146] on div "Akemi -2" at bounding box center [309, 147] width 90 height 16
type input "Akemi-2"
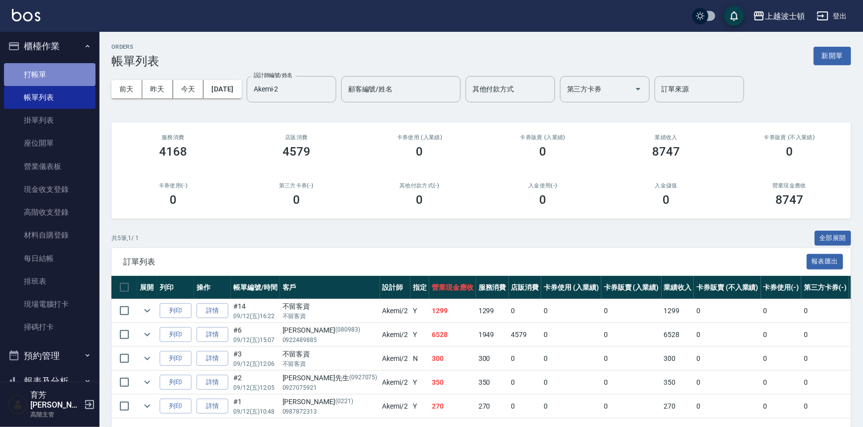
click at [57, 71] on link "打帳單" at bounding box center [50, 74] width 92 height 23
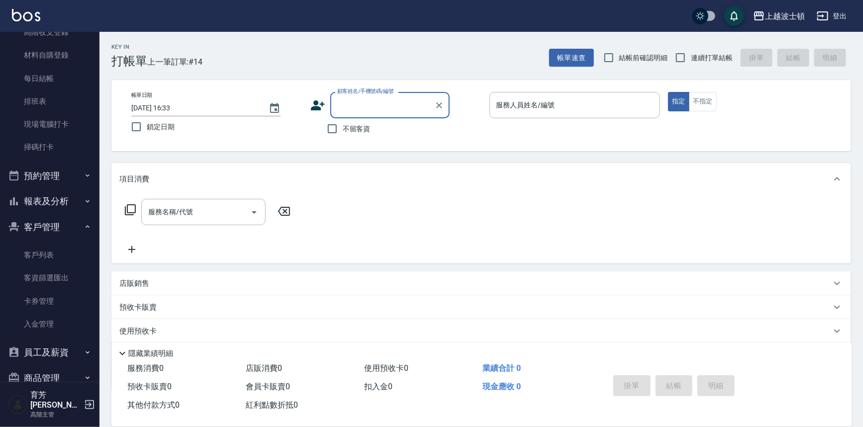
scroll to position [184, 0]
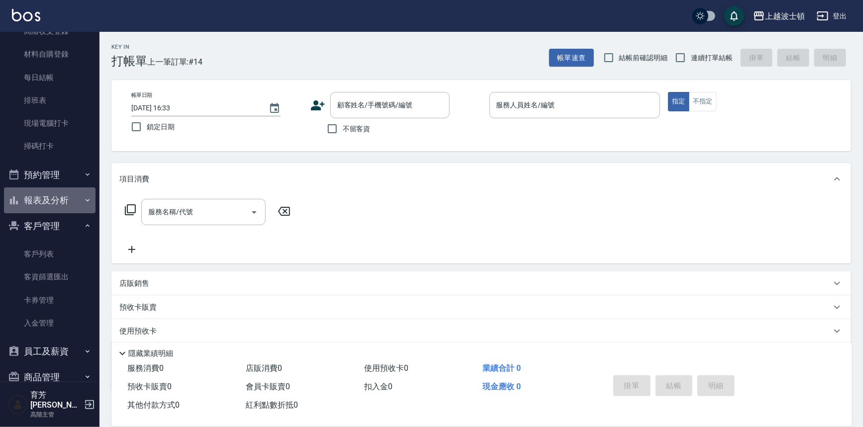
click at [60, 196] on button "報表及分析" at bounding box center [50, 201] width 92 height 26
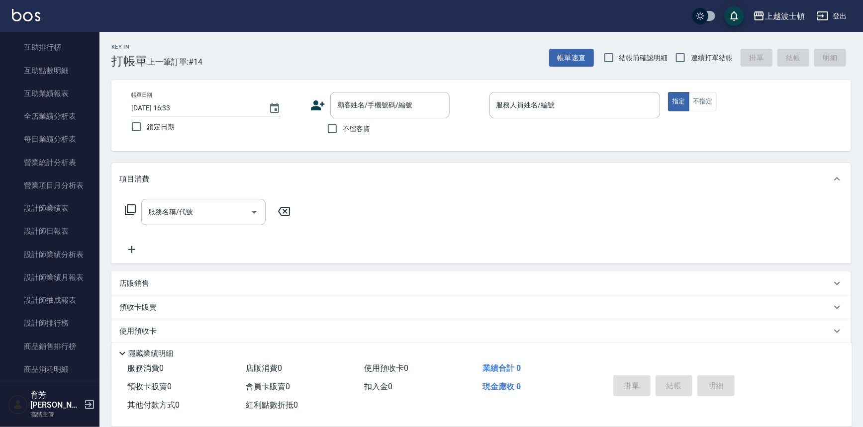
scroll to position [671, 0]
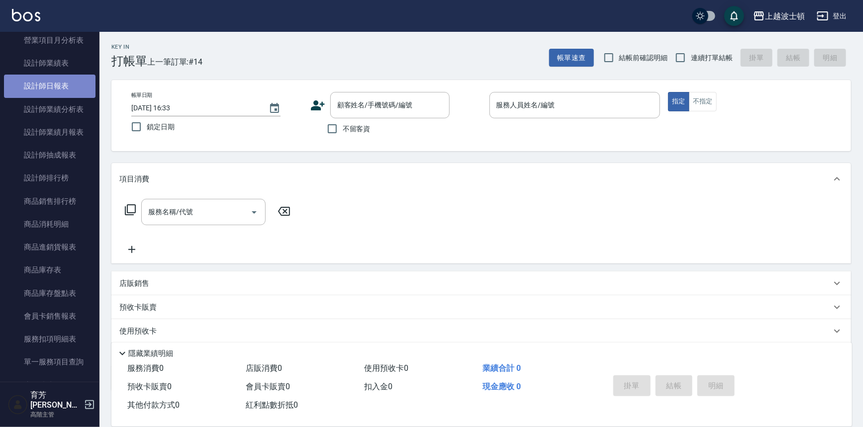
click at [64, 93] on link "設計師日報表" at bounding box center [50, 86] width 92 height 23
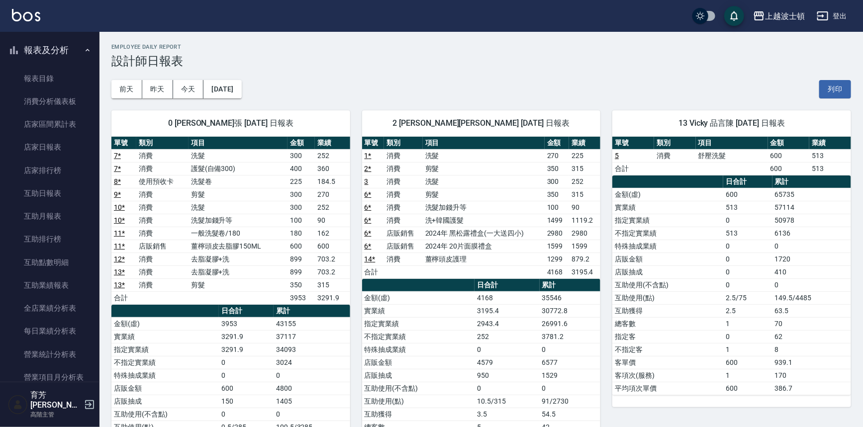
scroll to position [306, 0]
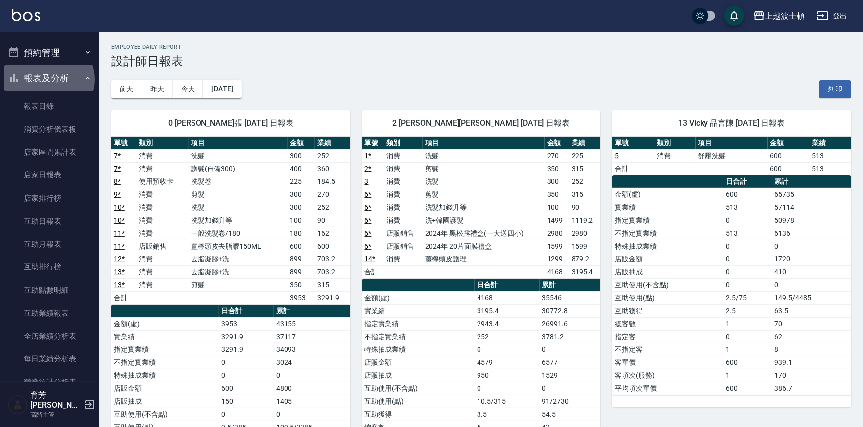
click at [48, 80] on button "報表及分析" at bounding box center [50, 78] width 92 height 26
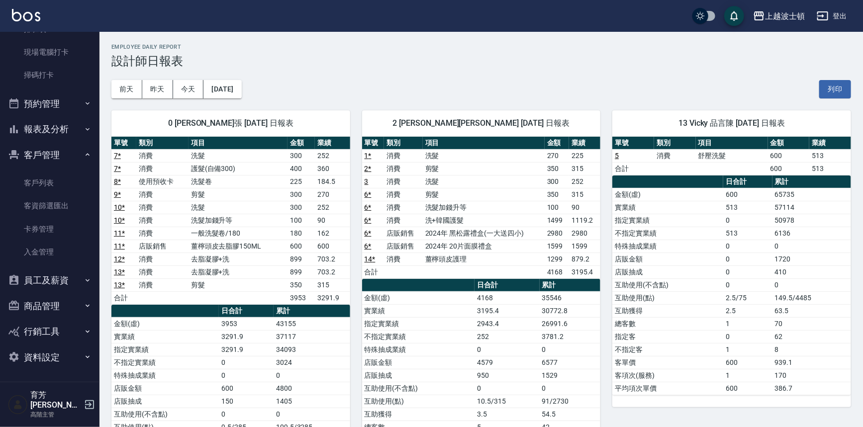
scroll to position [246, 0]
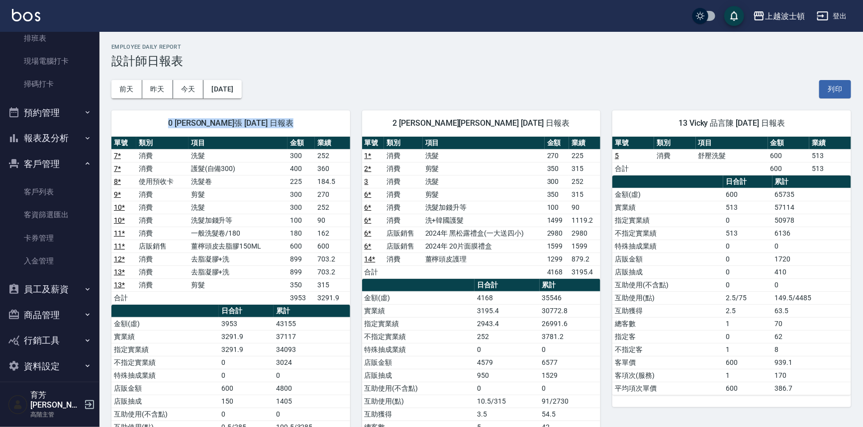
drag, startPoint x: 99, startPoint y: 187, endPoint x: 105, endPoint y: 117, distance: 69.9
click at [105, 117] on div "0 shirey 秀莉張 [DATE] 日報表 單號 類別 項目 金額 業績 7 * 消費 洗髮 300 252 7 * 消費 護髮(自備300) 400 3…" at bounding box center [224, 317] width 251 height 438
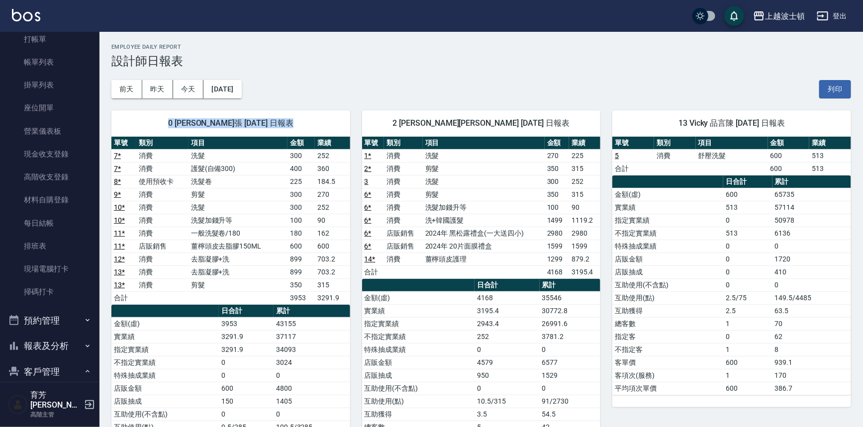
scroll to position [32, 0]
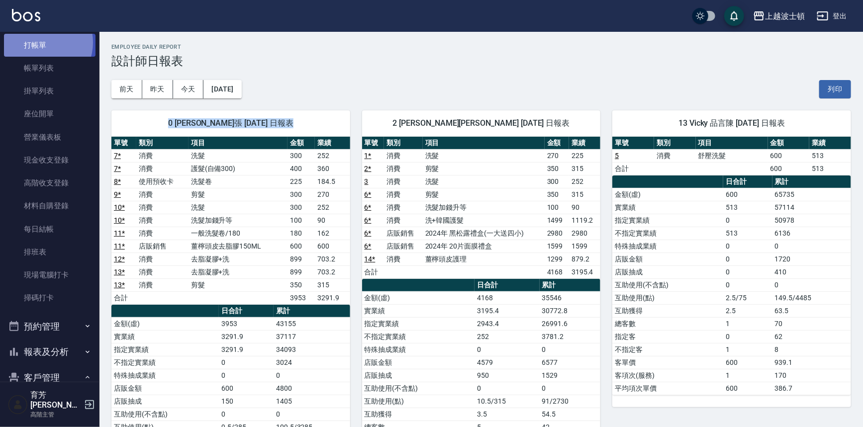
click at [41, 42] on link "打帳單" at bounding box center [50, 45] width 92 height 23
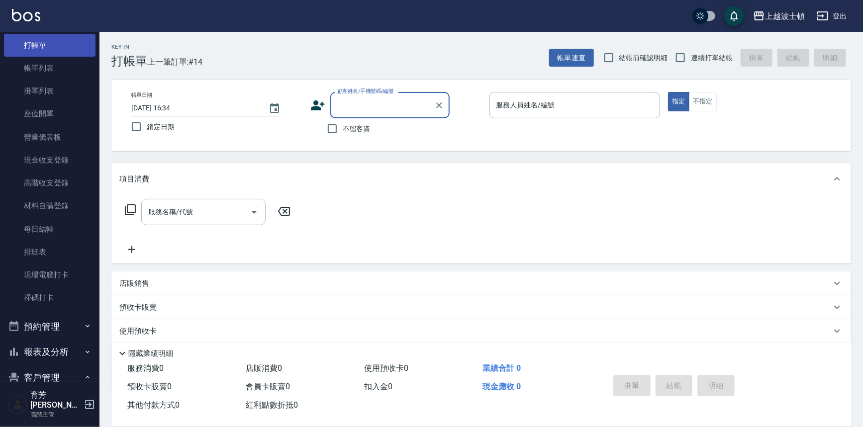
type input "ㄏ"
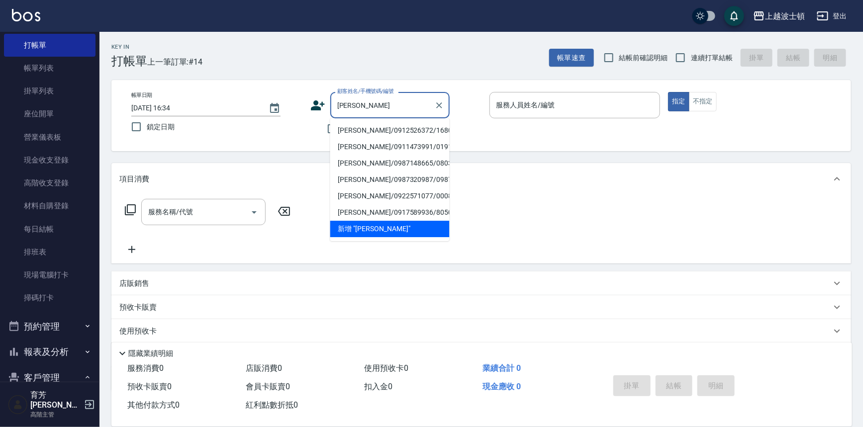
click at [411, 130] on li "[PERSON_NAME]/0912526372/168000" at bounding box center [389, 130] width 119 height 16
type input "[PERSON_NAME]/0912526372/168000"
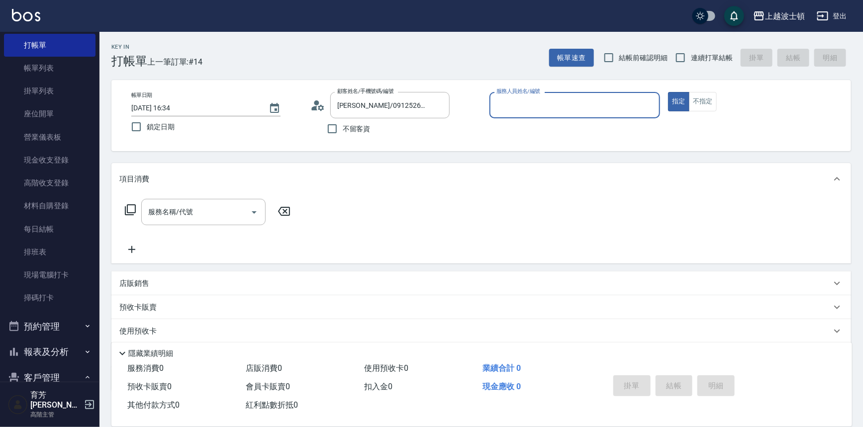
click at [318, 108] on icon at bounding box center [317, 105] width 15 height 15
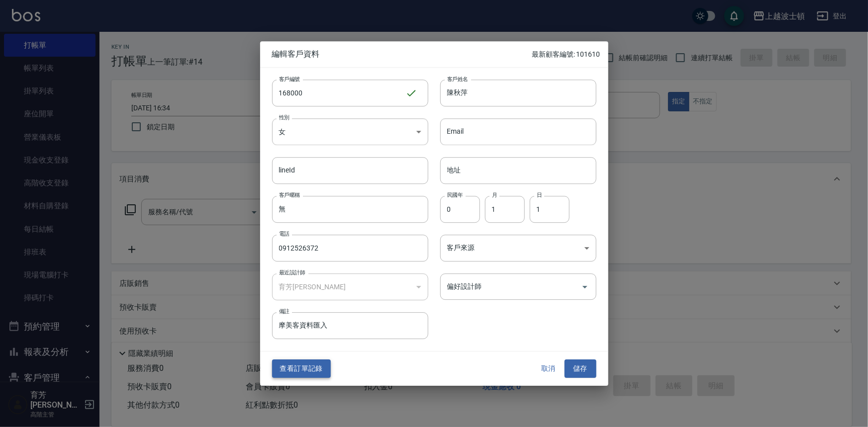
click at [308, 373] on button "查看訂單記錄" at bounding box center [301, 369] width 59 height 18
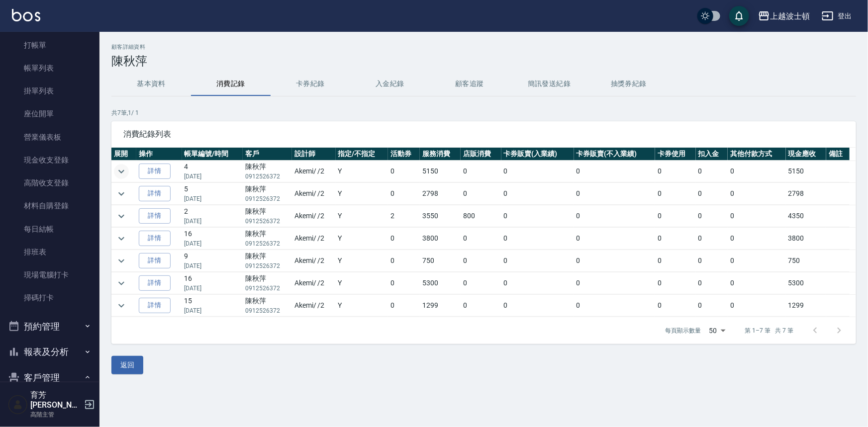
click at [120, 172] on icon "expand row" at bounding box center [121, 171] width 6 height 3
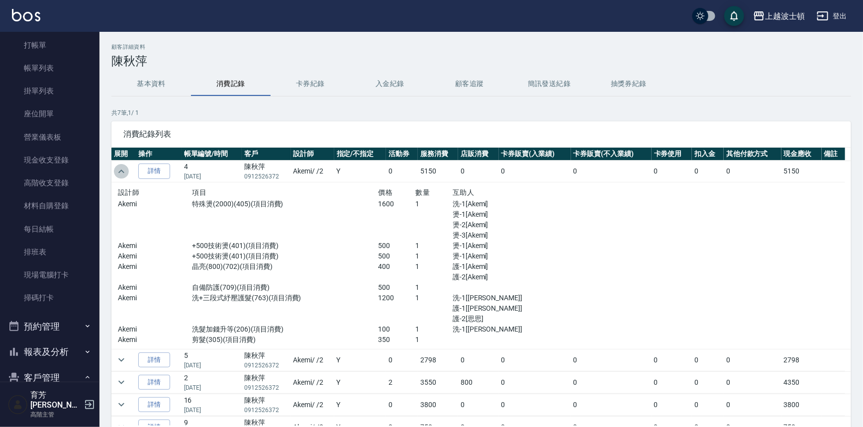
click at [120, 172] on icon "expand row" at bounding box center [121, 172] width 12 height 12
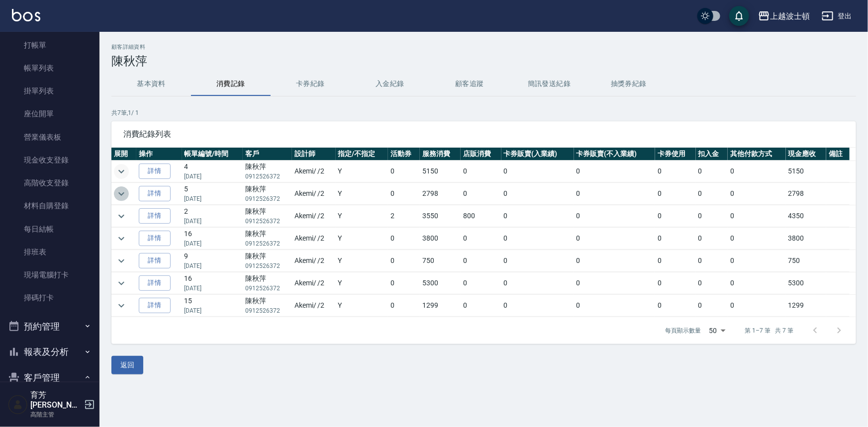
click at [120, 195] on icon "expand row" at bounding box center [121, 194] width 12 height 12
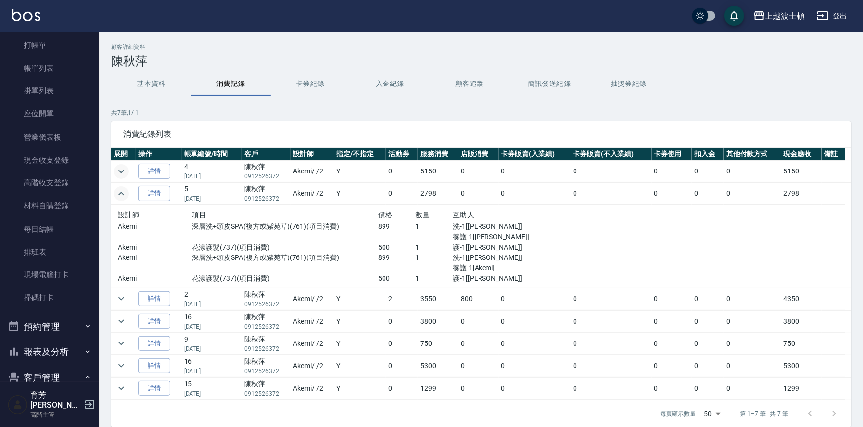
click at [120, 195] on icon "expand row" at bounding box center [121, 194] width 12 height 12
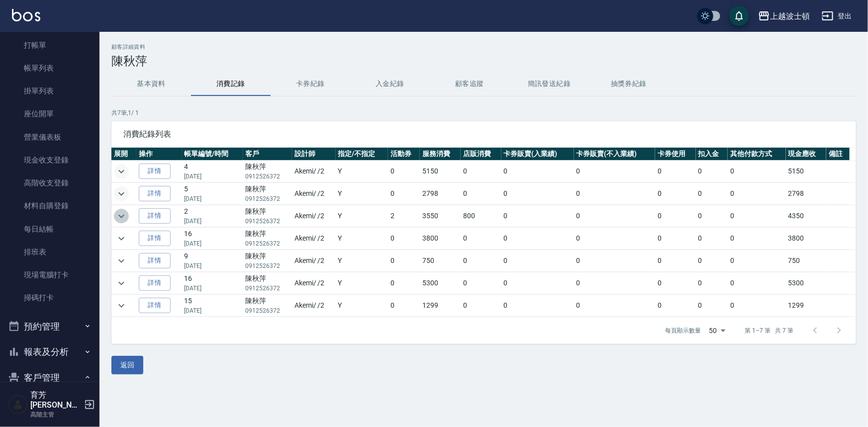
click at [121, 221] on icon "expand row" at bounding box center [121, 216] width 12 height 12
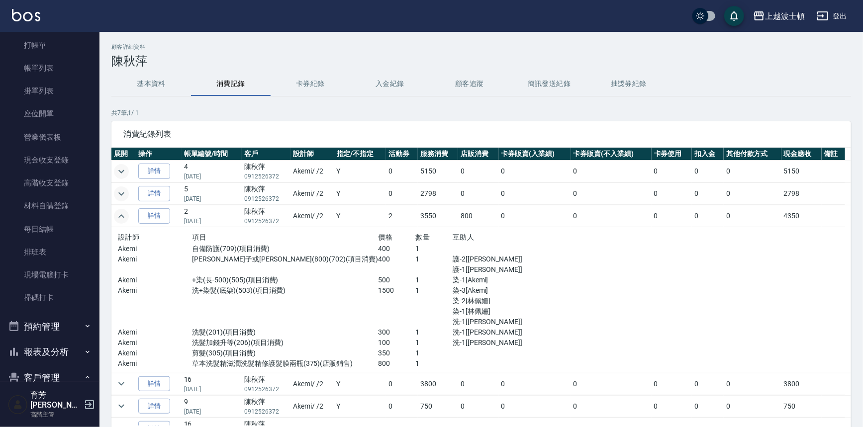
click at [122, 216] on icon "expand row" at bounding box center [121, 216] width 12 height 12
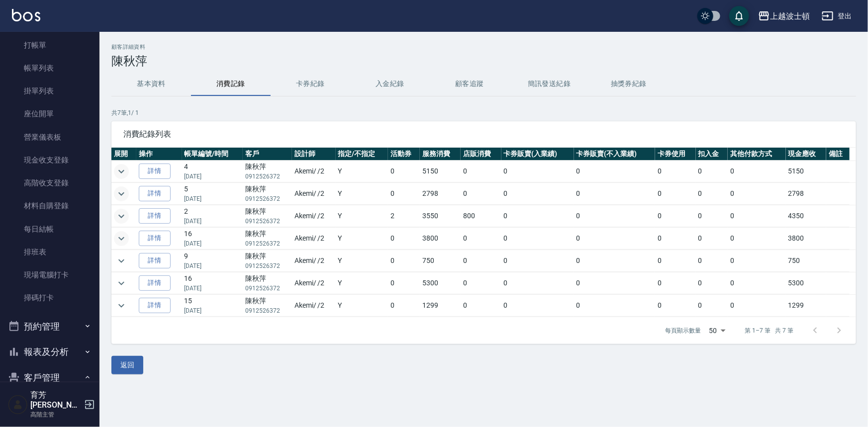
click at [119, 240] on icon "expand row" at bounding box center [121, 239] width 12 height 12
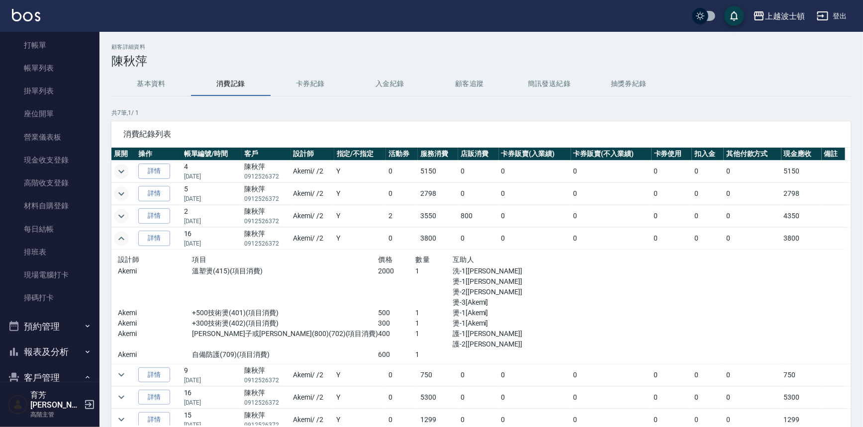
click at [119, 240] on icon "expand row" at bounding box center [121, 239] width 12 height 12
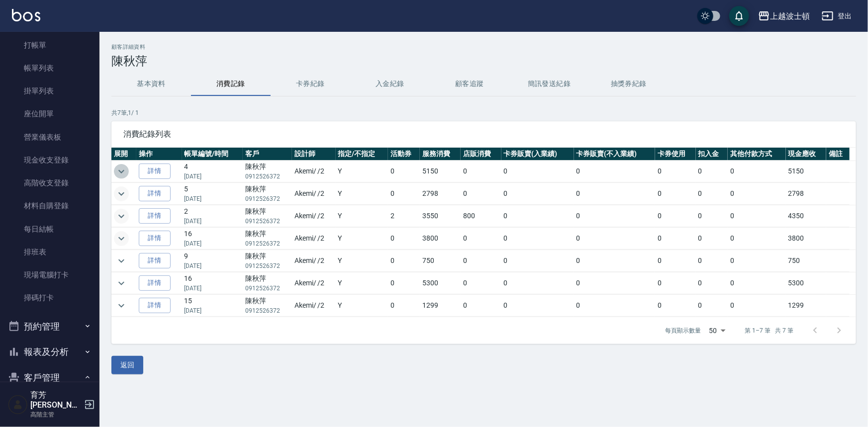
click at [126, 169] on icon "expand row" at bounding box center [121, 172] width 12 height 12
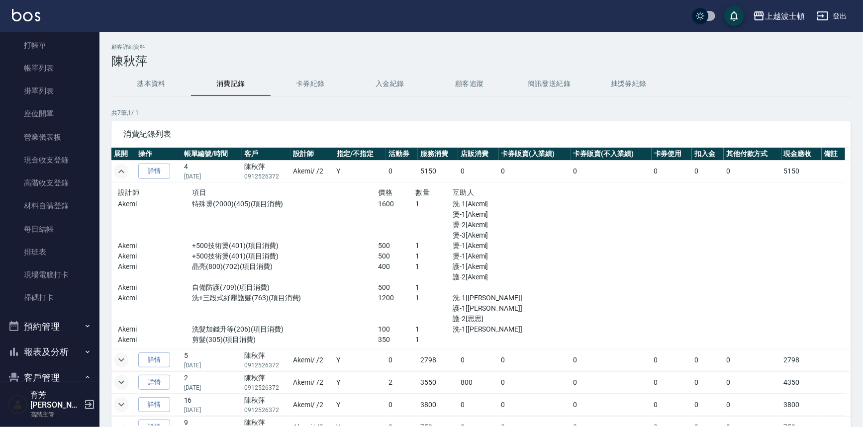
click at [123, 170] on icon "expand row" at bounding box center [121, 172] width 12 height 12
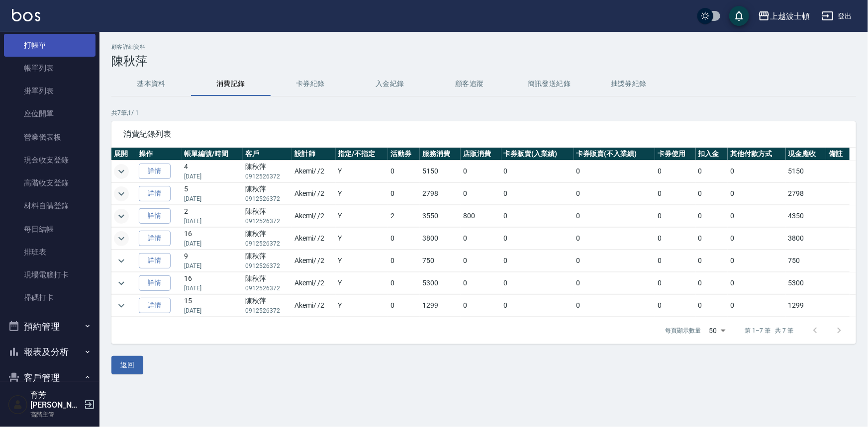
click at [46, 41] on link "打帳單" at bounding box center [50, 45] width 92 height 23
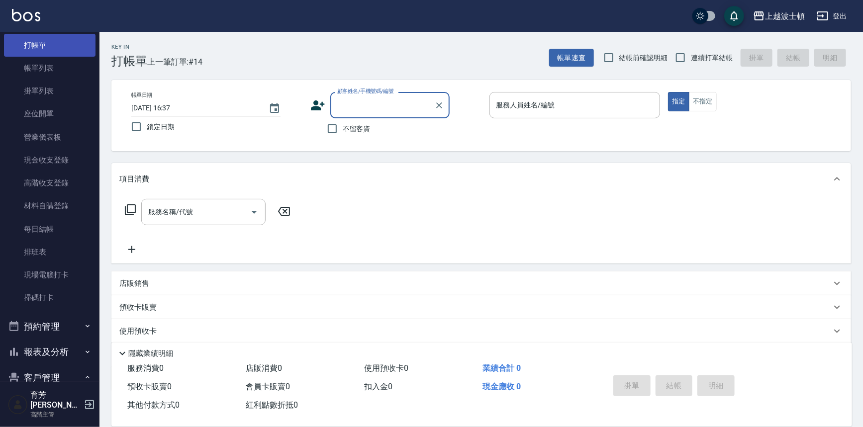
click at [67, 48] on link "打帳單" at bounding box center [50, 45] width 92 height 23
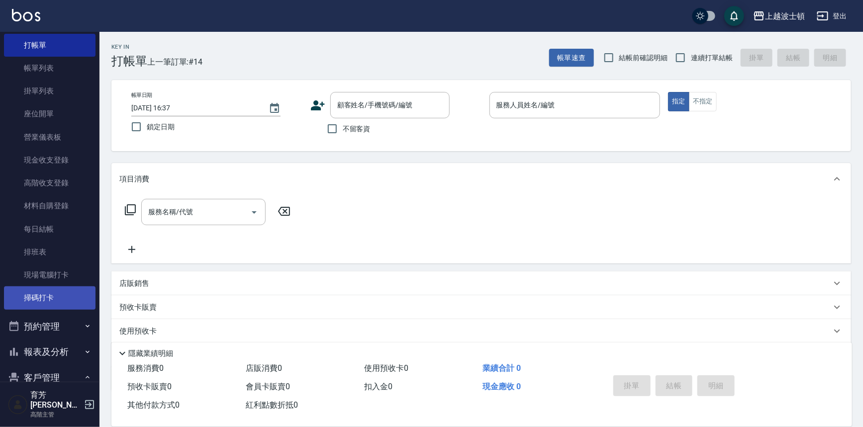
scroll to position [245, 0]
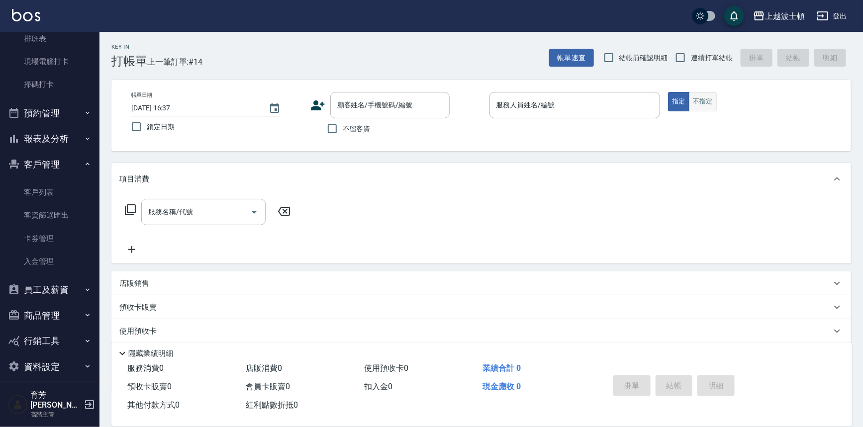
click at [710, 105] on button "不指定" at bounding box center [703, 101] width 28 height 19
click at [341, 125] on input "不留客資" at bounding box center [332, 128] width 21 height 21
checkbox input "true"
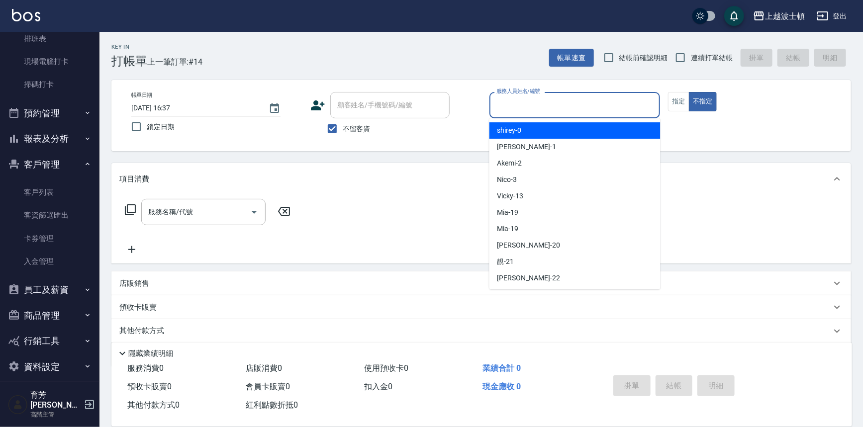
click at [562, 111] on input "服務人員姓名/編號" at bounding box center [575, 105] width 162 height 17
click at [562, 135] on div "shirey -0" at bounding box center [574, 130] width 171 height 16
type input "shirey-0"
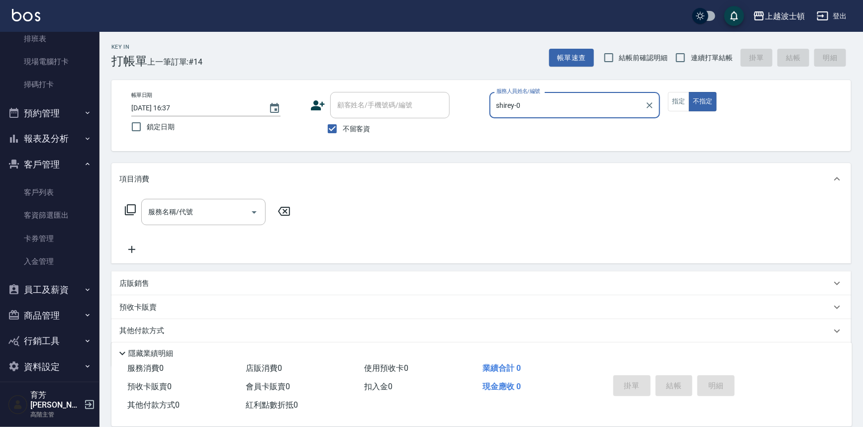
click at [128, 207] on icon at bounding box center [130, 210] width 12 height 12
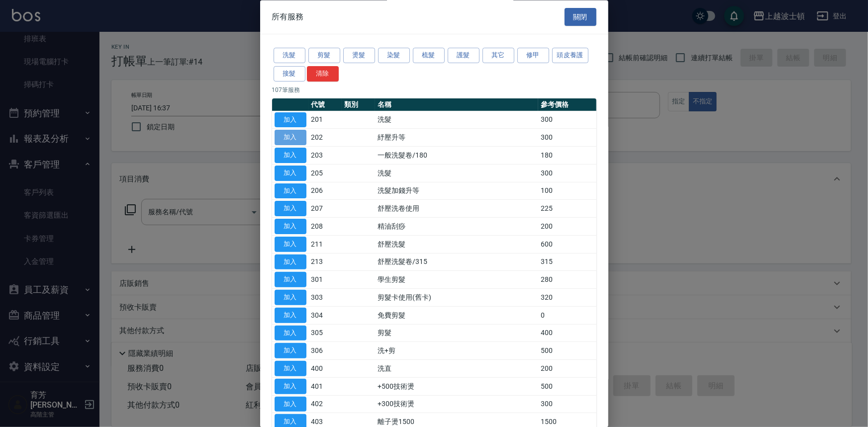
click at [298, 139] on button "加入" at bounding box center [291, 137] width 32 height 15
type input "紓壓升等(202)"
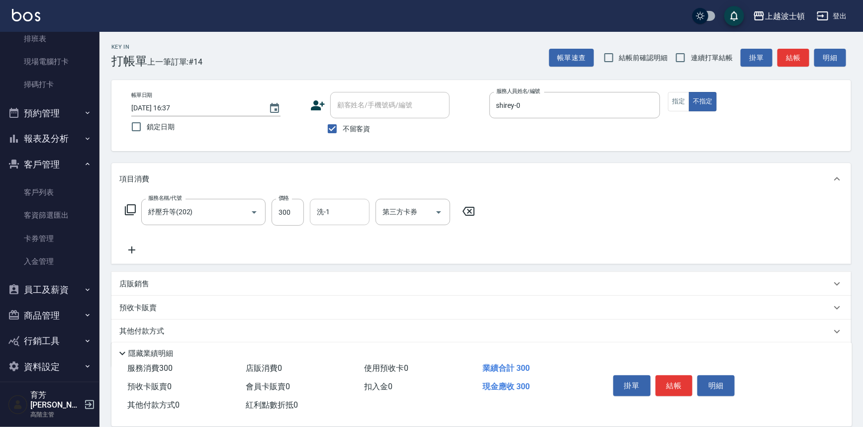
click at [359, 212] on input "洗-1" at bounding box center [339, 211] width 51 height 17
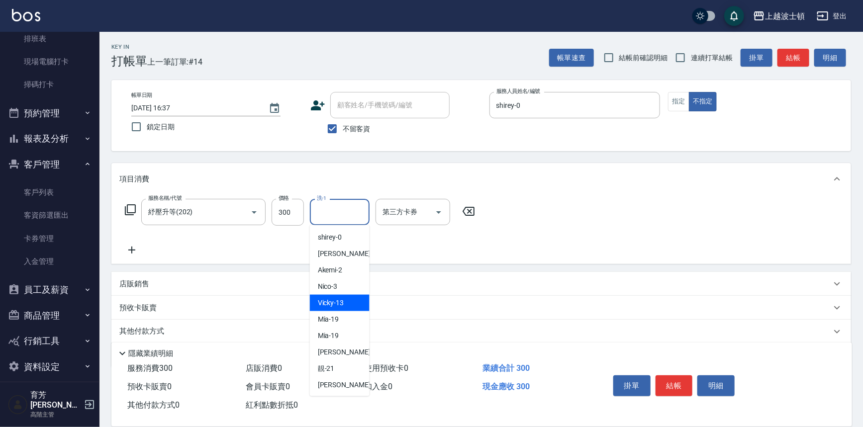
scroll to position [56, 0]
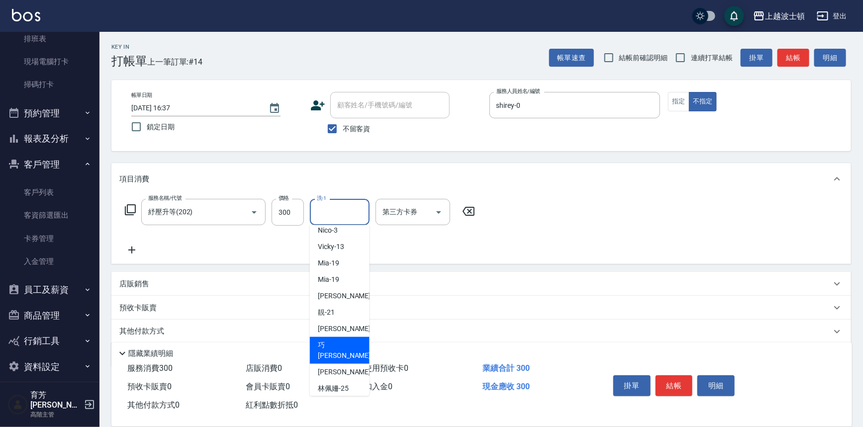
click at [359, 338] on div "[PERSON_NAME] -23" at bounding box center [340, 350] width 60 height 27
type input "[PERSON_NAME]-23"
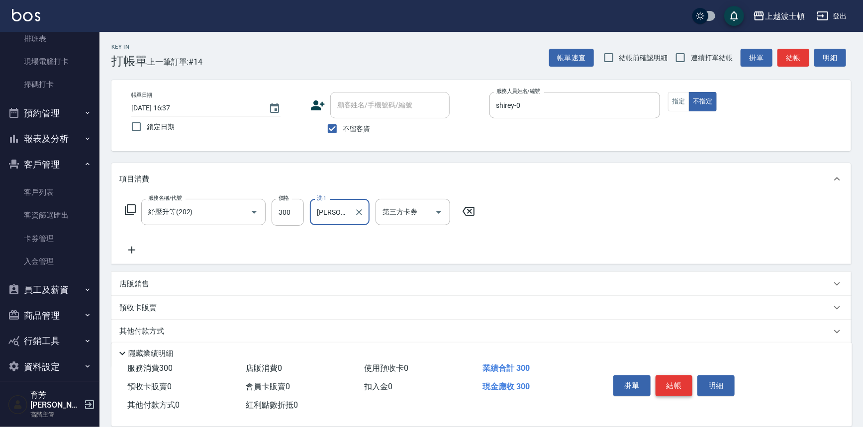
click at [660, 383] on button "結帳" at bounding box center [674, 386] width 37 height 21
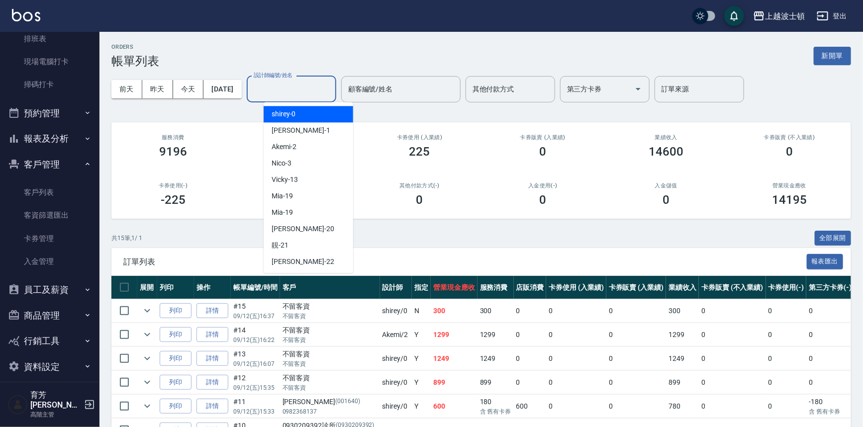
click at [328, 90] on input "設計師編號/姓名" at bounding box center [291, 89] width 81 height 17
click at [323, 114] on div "shirey -0" at bounding box center [309, 114] width 90 height 16
type input "shirey-0"
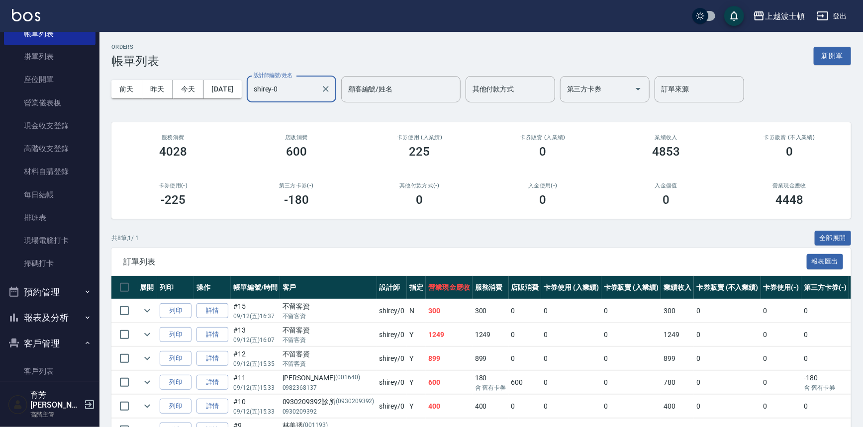
scroll to position [30, 0]
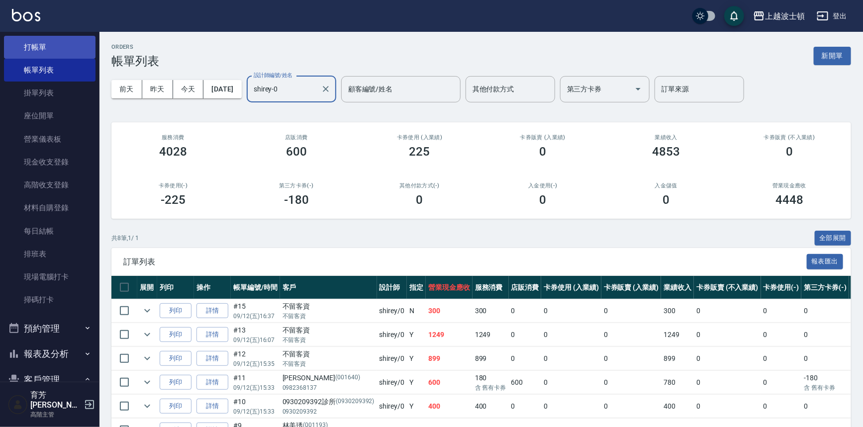
click at [67, 50] on link "打帳單" at bounding box center [50, 47] width 92 height 23
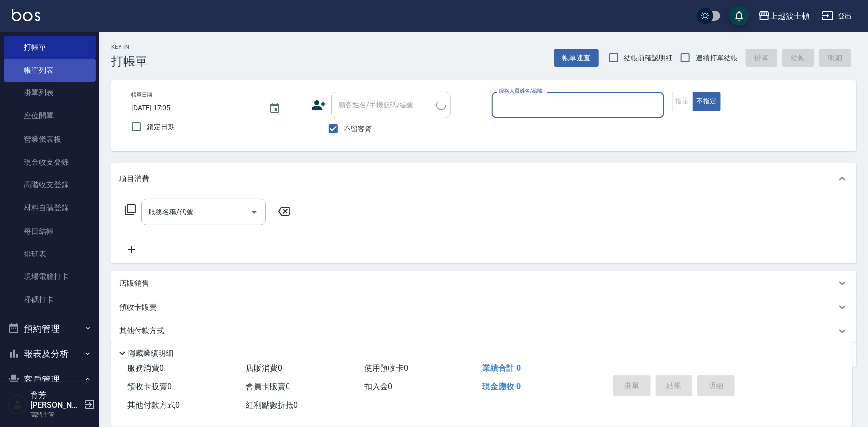
click at [62, 66] on link "帳單列表" at bounding box center [50, 70] width 92 height 23
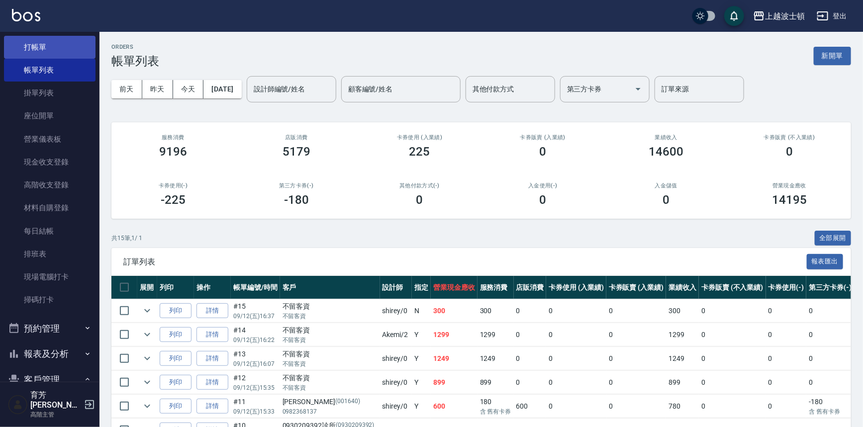
click at [48, 49] on link "打帳單" at bounding box center [50, 47] width 92 height 23
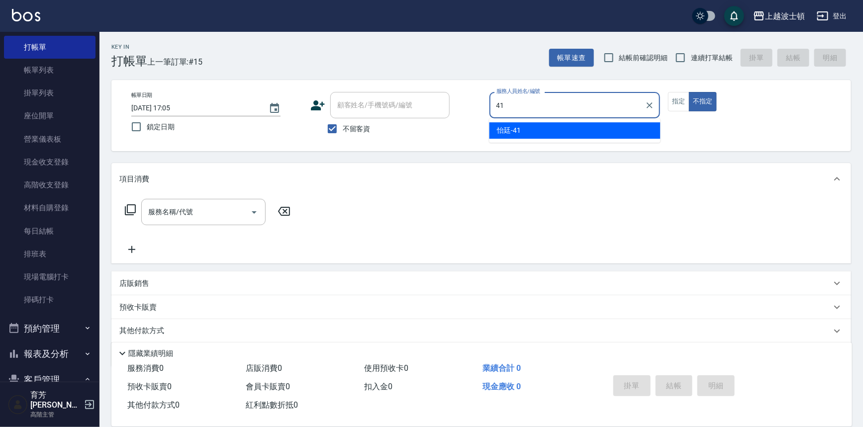
type input "怡廷-41"
type button "false"
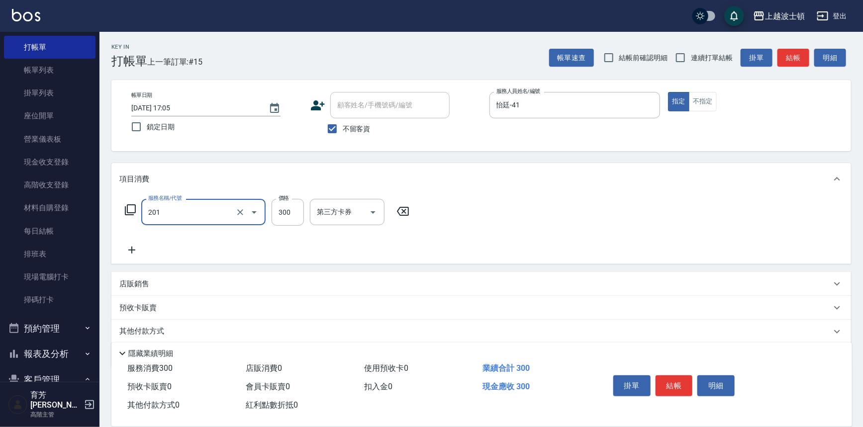
type input "洗髮(201)"
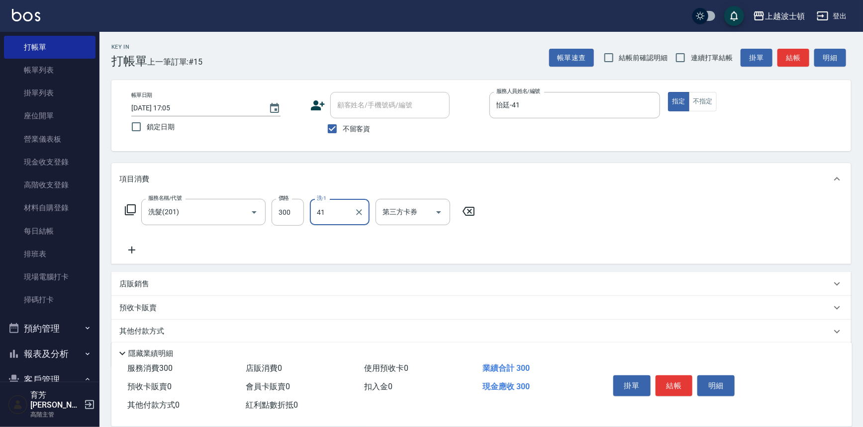
type input "怡廷-41"
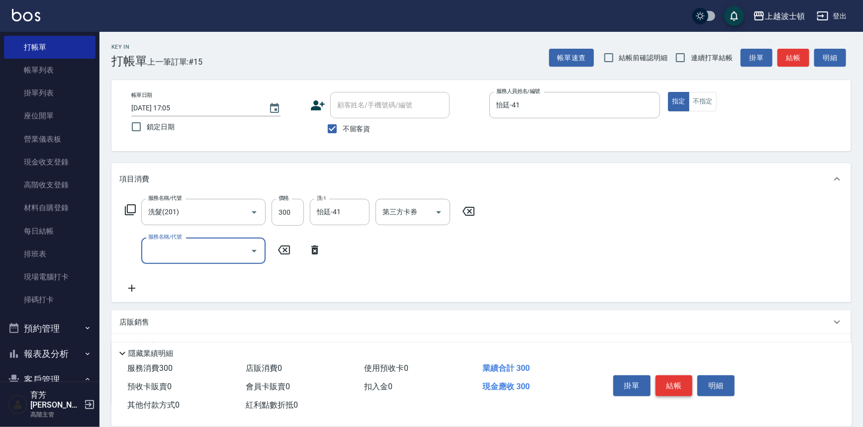
click at [691, 379] on button "結帳" at bounding box center [674, 386] width 37 height 21
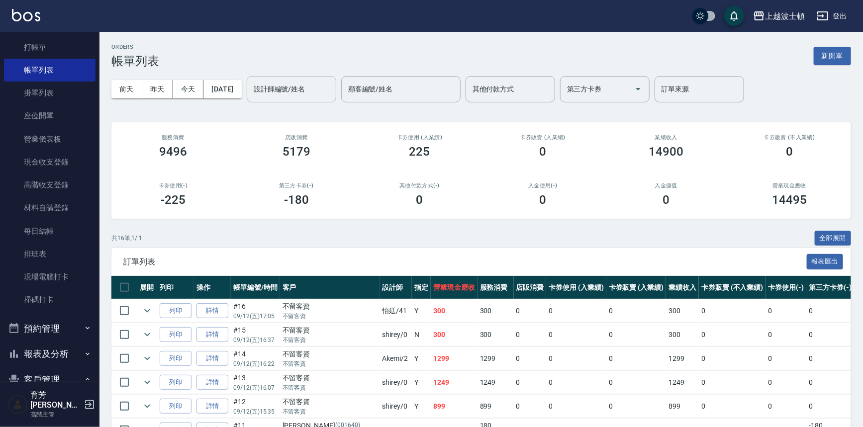
click at [332, 89] on input "設計師編號/姓名" at bounding box center [291, 89] width 81 height 17
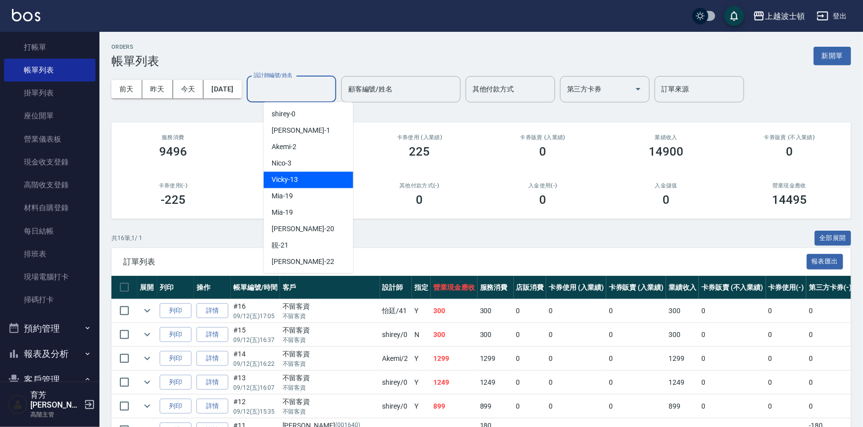
click at [292, 179] on span "Vicky -13" at bounding box center [285, 180] width 26 height 10
type input "Vicky-13"
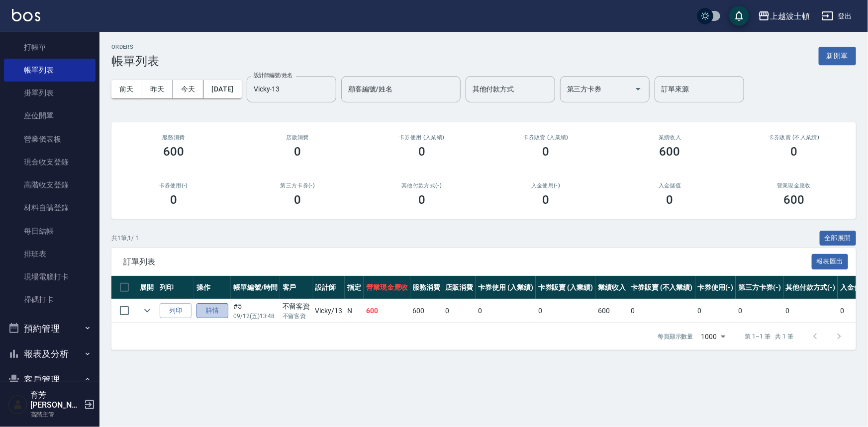
click at [210, 308] on link "詳情" at bounding box center [212, 310] width 32 height 15
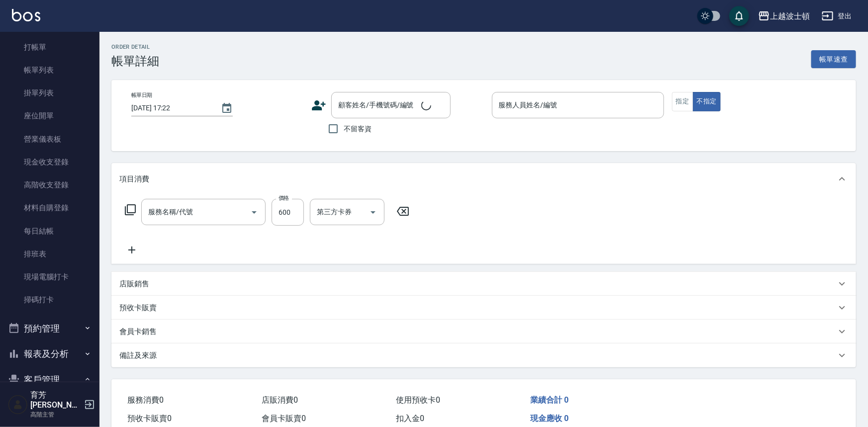
type input "[DATE] 13:48"
checkbox input "true"
type input "Vicky-13"
type input "舒壓洗髮(211)"
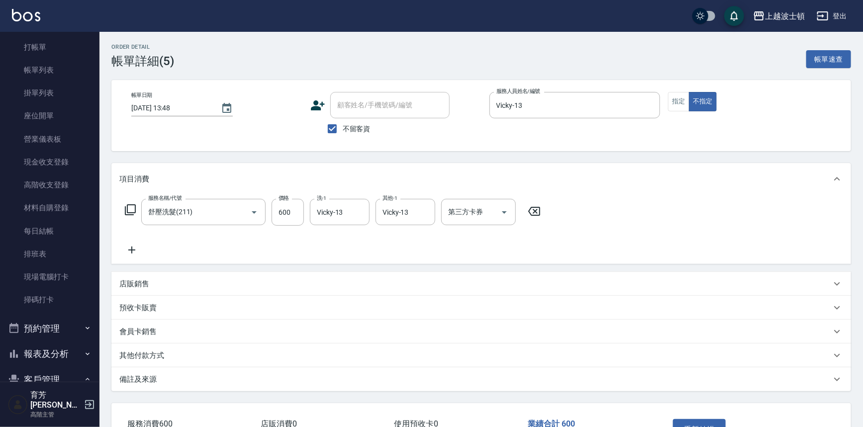
click at [131, 248] on icon at bounding box center [131, 250] width 25 height 12
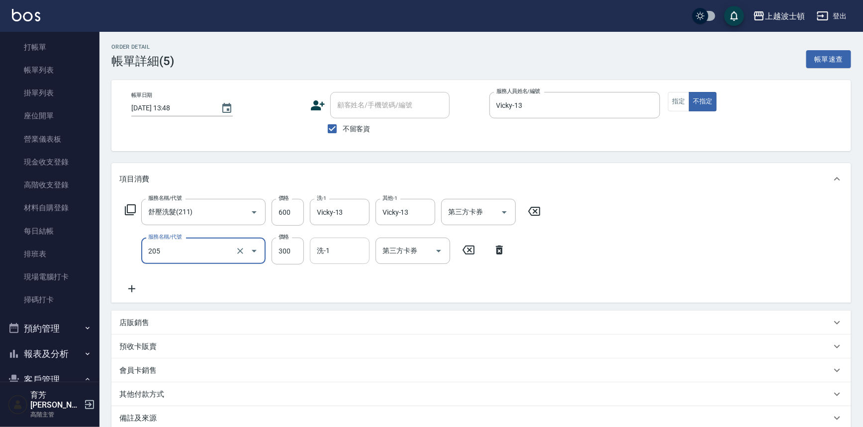
type input "洗髮(205)"
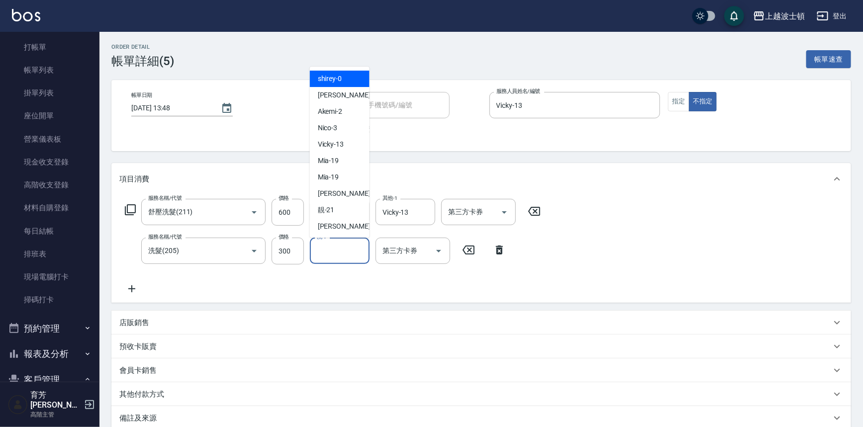
click at [341, 252] on input "洗-1" at bounding box center [339, 250] width 51 height 17
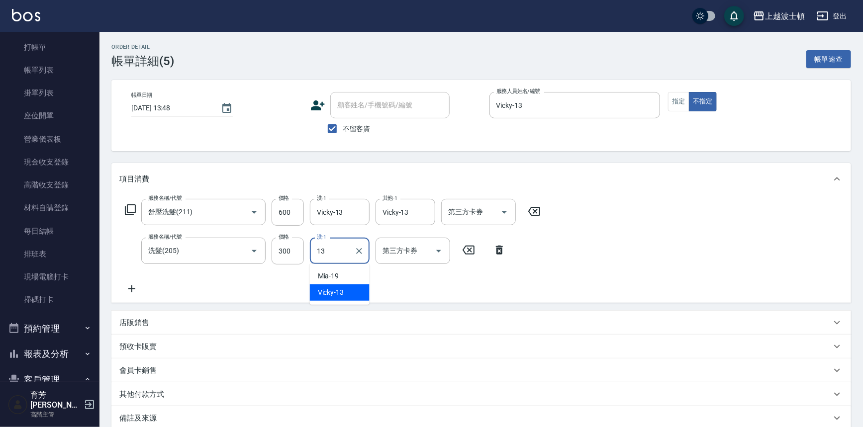
type input "Vicky-13"
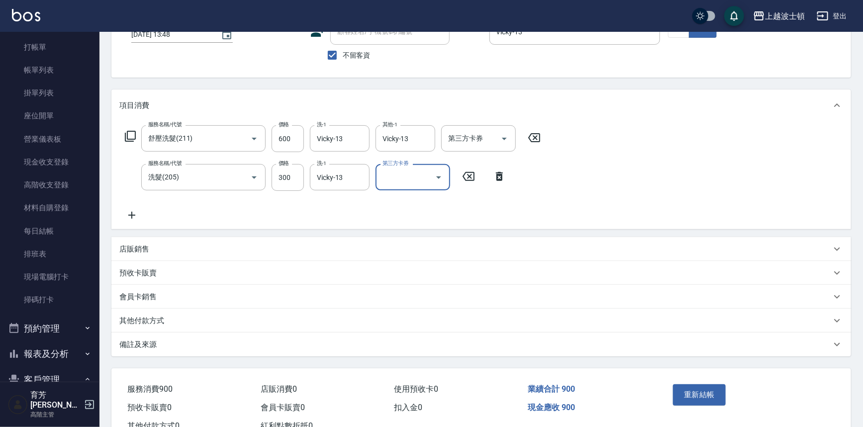
scroll to position [93, 0]
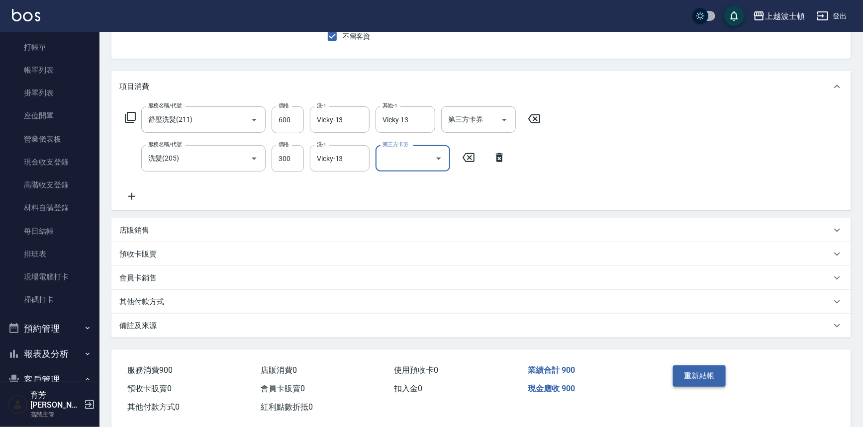
click at [703, 373] on button "重新結帳" at bounding box center [699, 376] width 53 height 21
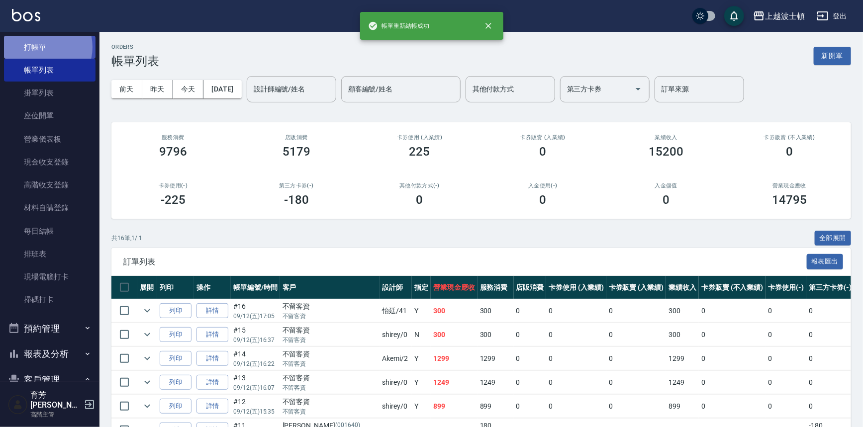
click at [40, 47] on link "打帳單" at bounding box center [50, 47] width 92 height 23
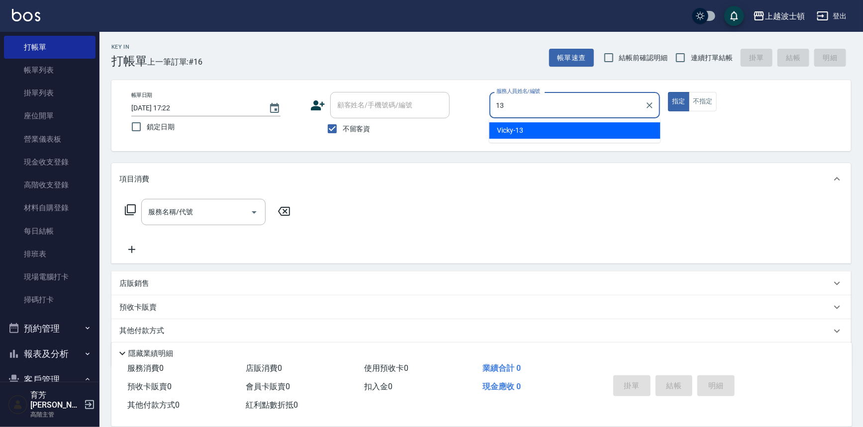
type input "Vicky-13"
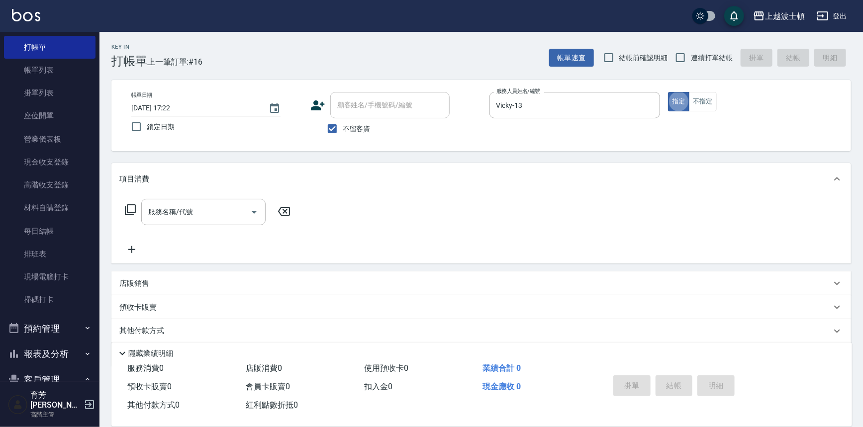
type button "true"
click at [245, 205] on input "服務名稱/代號" at bounding box center [196, 211] width 100 height 17
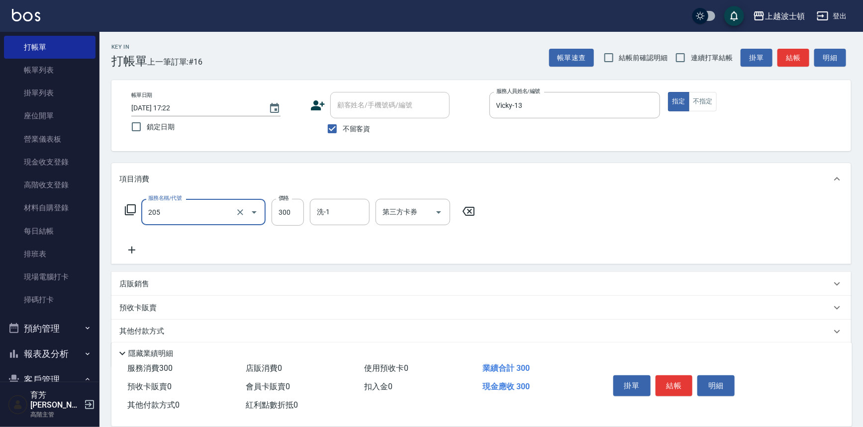
type input "洗髮(205)"
click at [138, 249] on icon at bounding box center [131, 250] width 25 height 12
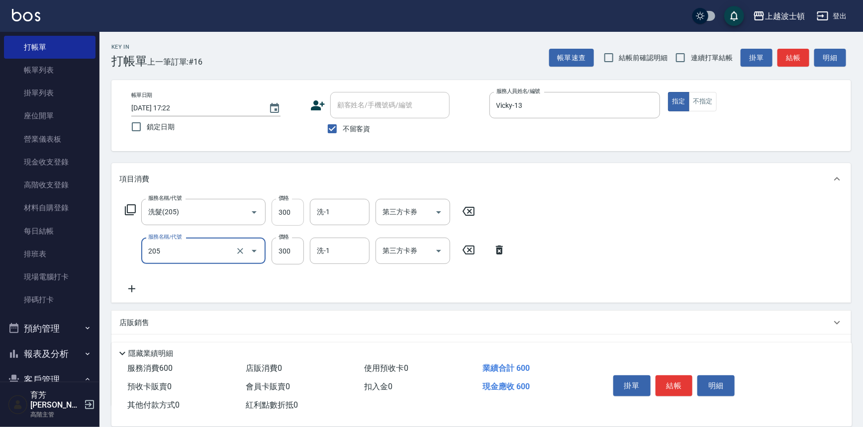
type input "洗髮(205)"
click at [286, 208] on input "300" at bounding box center [288, 212] width 32 height 27
drag, startPoint x: 293, startPoint y: 249, endPoint x: 266, endPoint y: 253, distance: 27.2
click at [266, 253] on div "服務名稱/代號 洗髮(205) 服務名稱/代號 價格 3 價格 洗-1 洗-1 第三方卡券 第三方卡券" at bounding box center [315, 251] width 392 height 27
type input "270"
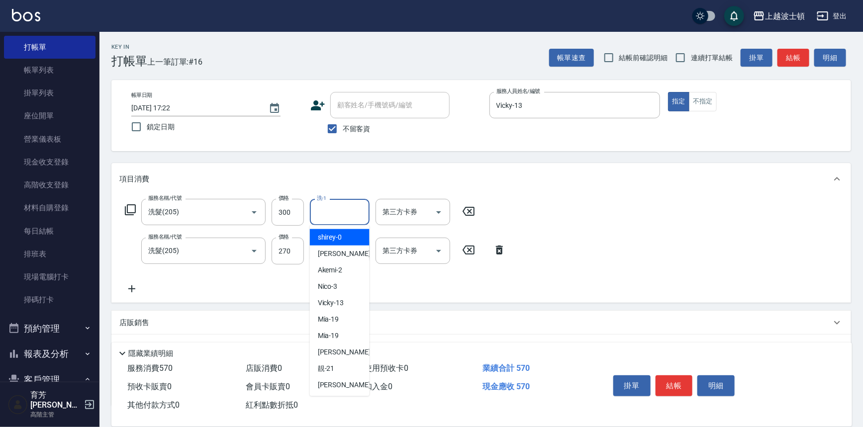
click at [333, 211] on input "洗-1" at bounding box center [339, 211] width 51 height 17
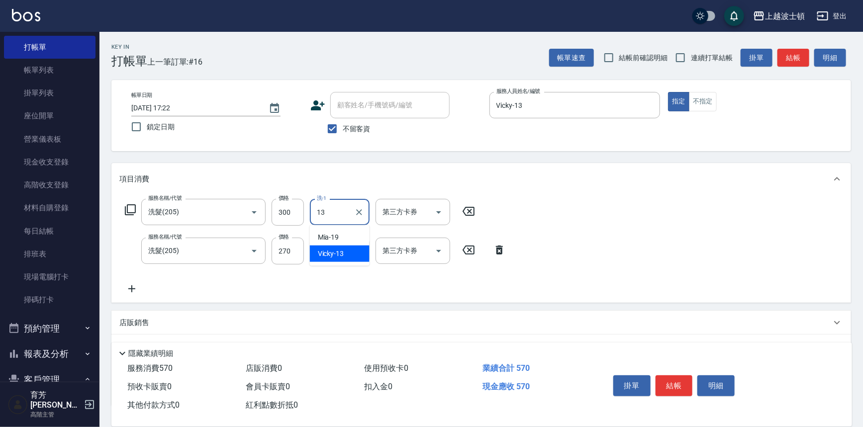
type input "Vicky-13"
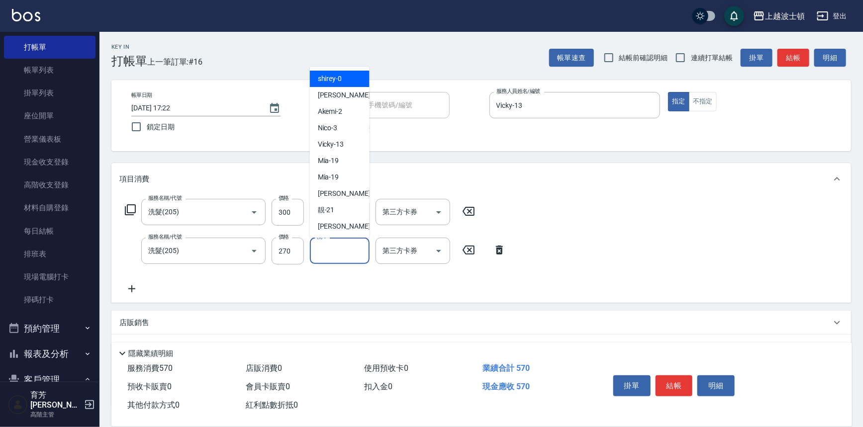
click at [336, 251] on input "洗-1" at bounding box center [339, 250] width 51 height 17
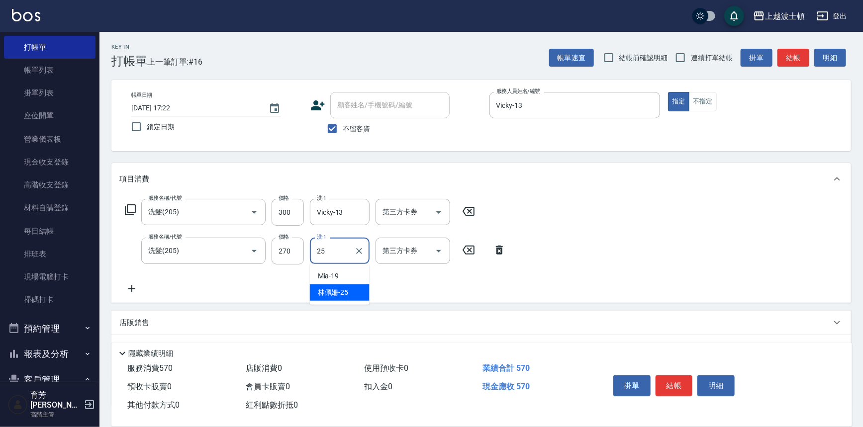
type input "[PERSON_NAME]-25"
click at [664, 383] on button "結帳" at bounding box center [674, 386] width 37 height 21
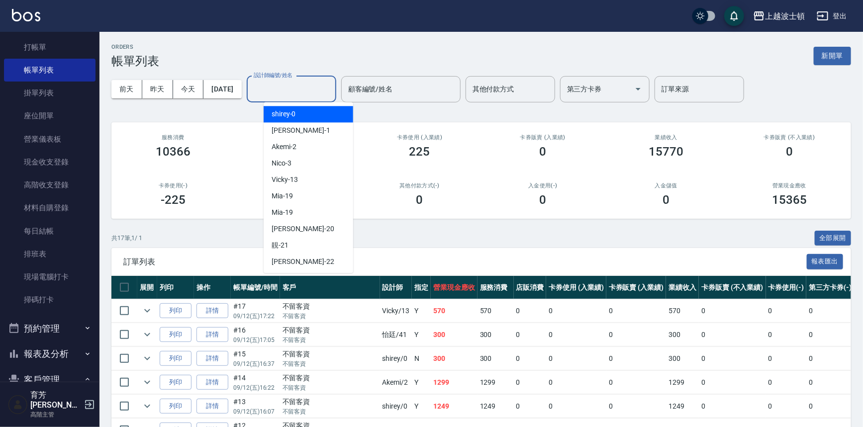
click at [323, 87] on input "設計師編號/姓名" at bounding box center [291, 89] width 81 height 17
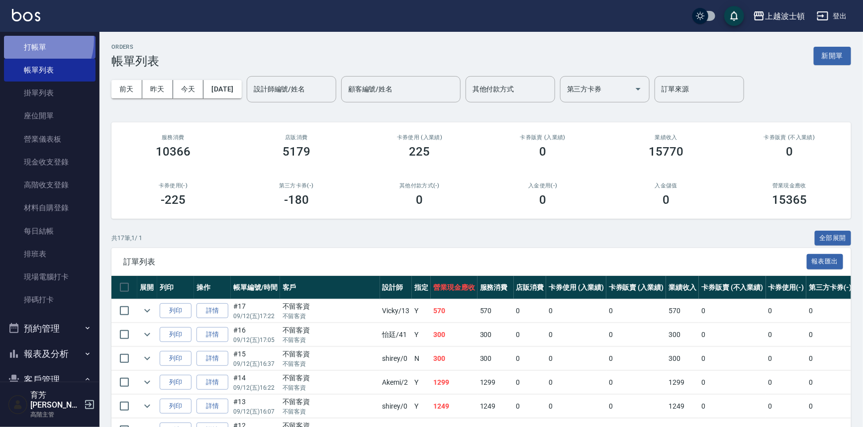
click at [29, 40] on link "打帳單" at bounding box center [50, 47] width 92 height 23
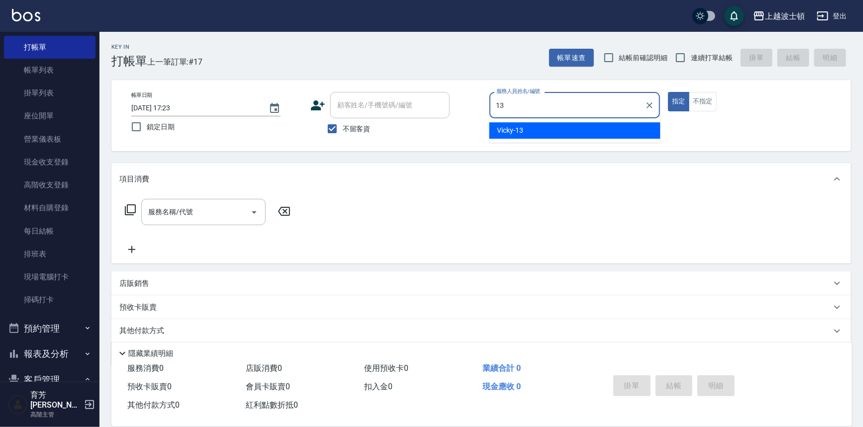
type input "Vicky-13"
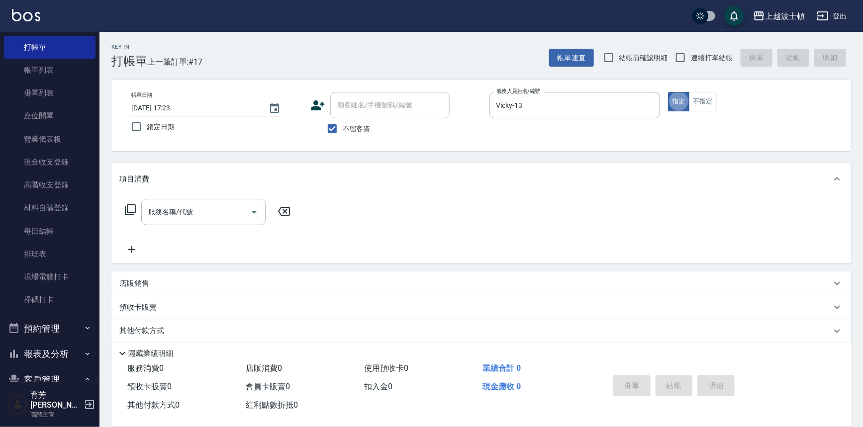
type button "true"
click at [241, 212] on input "服務名稱/代號" at bounding box center [196, 211] width 100 height 17
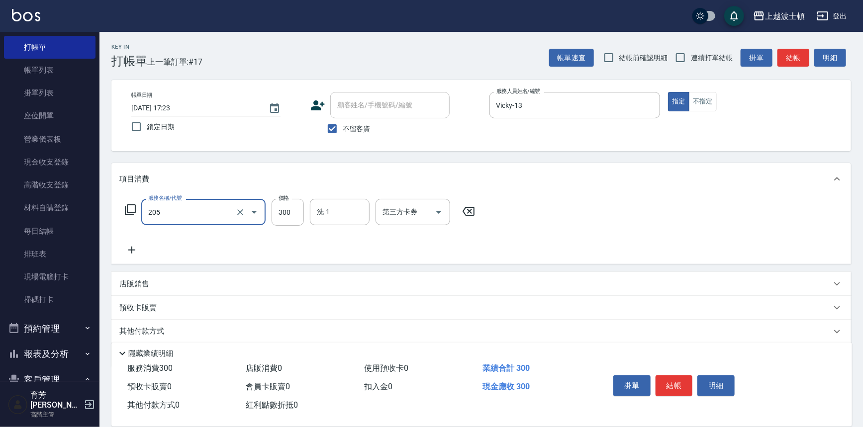
type input "洗髮(205)"
click at [128, 251] on icon at bounding box center [131, 250] width 25 height 12
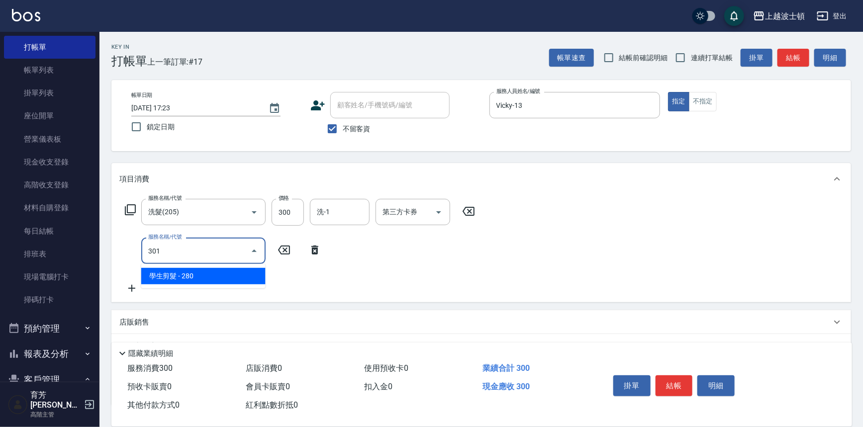
drag, startPoint x: 178, startPoint y: 249, endPoint x: 134, endPoint y: 258, distance: 44.6
click at [136, 257] on div "服務名稱/代號 301 服務名稱/代號" at bounding box center [223, 251] width 208 height 26
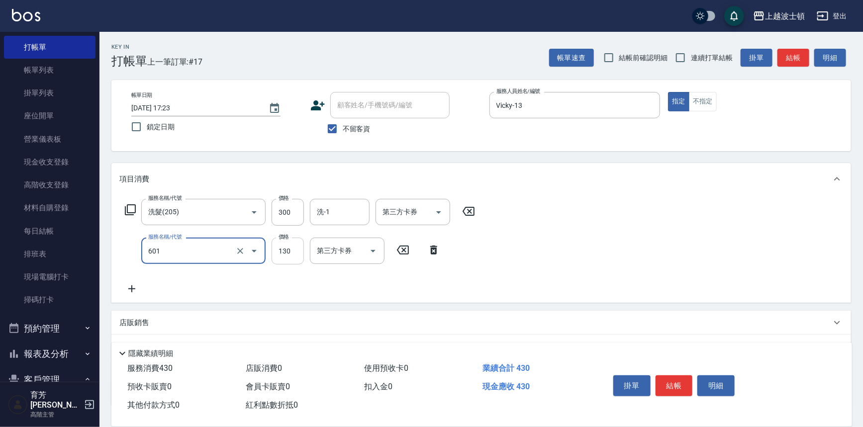
type input "單梳(601)"
click at [288, 255] on input "130" at bounding box center [288, 251] width 32 height 27
type input "100"
click at [294, 209] on input "300" at bounding box center [288, 212] width 32 height 27
type input "400"
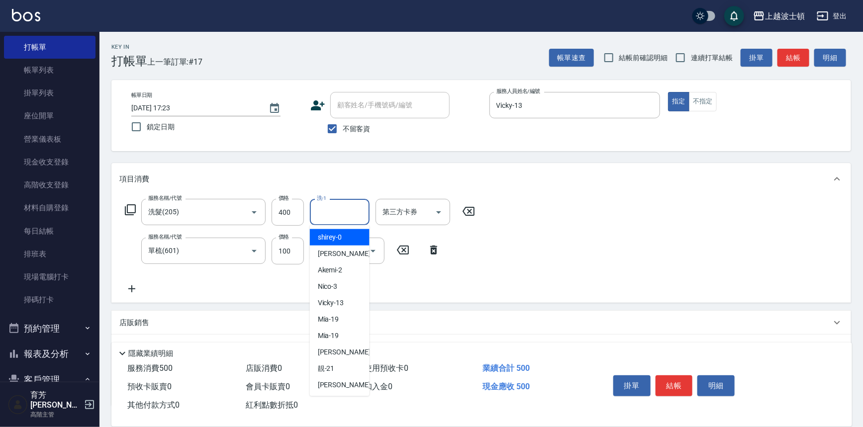
click at [328, 216] on input "洗-1" at bounding box center [339, 211] width 51 height 17
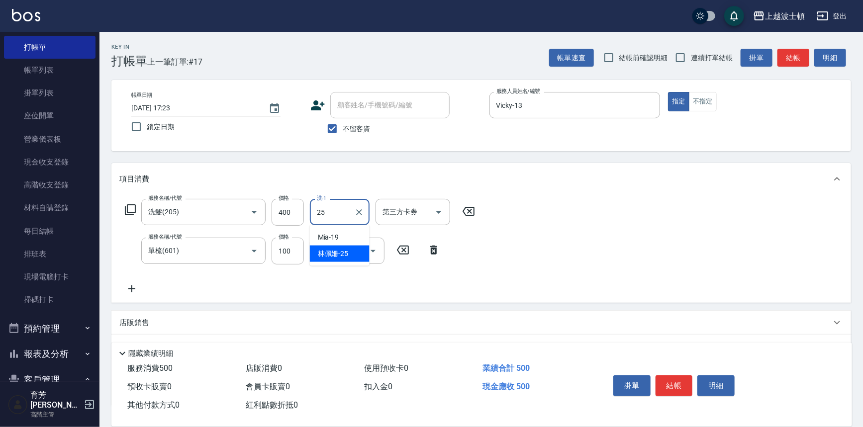
type input "[PERSON_NAME]-25"
click at [672, 376] on button "結帳" at bounding box center [674, 386] width 37 height 21
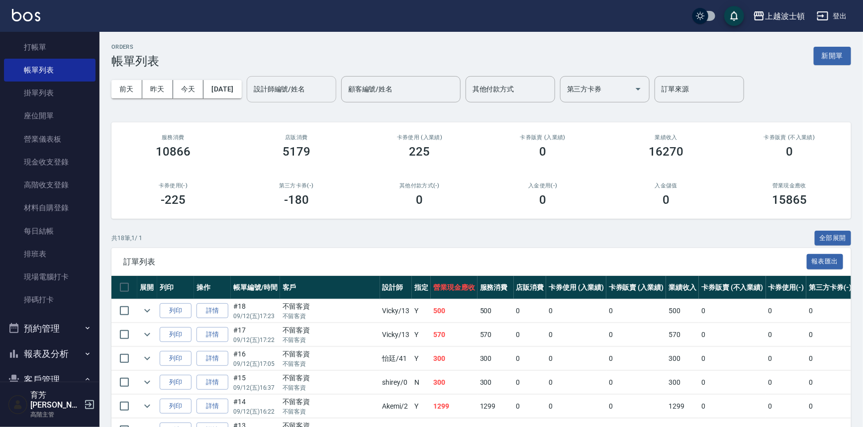
click at [286, 89] on input "設計師編號/姓名" at bounding box center [291, 89] width 81 height 17
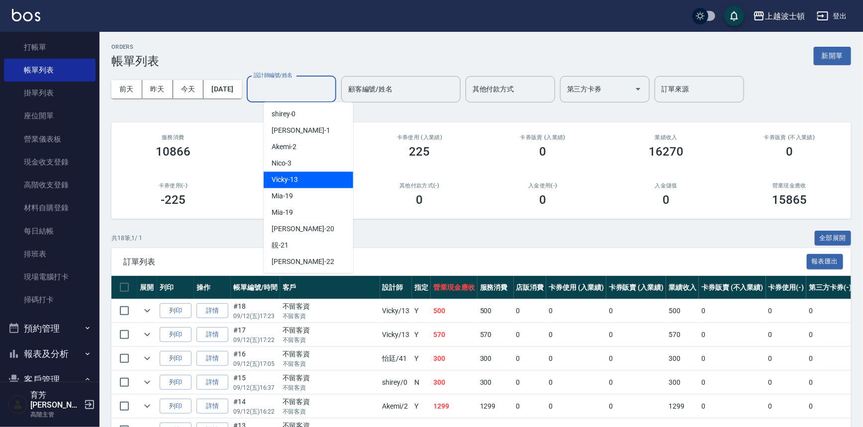
click at [287, 179] on span "Vicky -13" at bounding box center [285, 180] width 26 height 10
type input "Vicky-13"
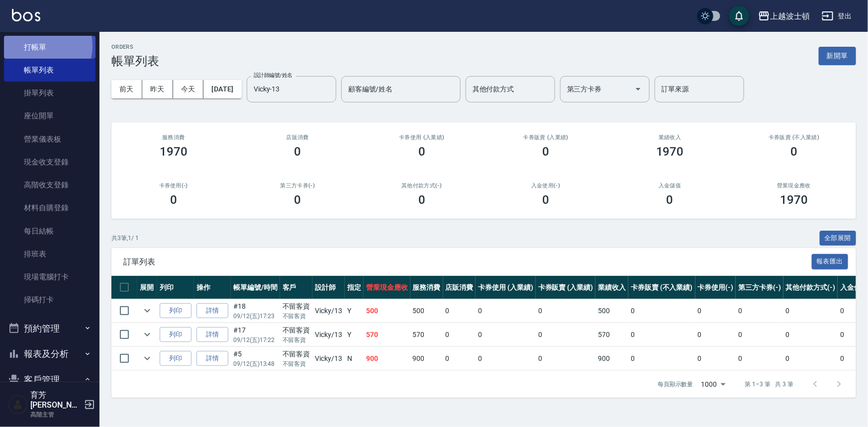
click at [40, 46] on link "打帳單" at bounding box center [50, 47] width 92 height 23
